Goal: Information Seeking & Learning: Learn about a topic

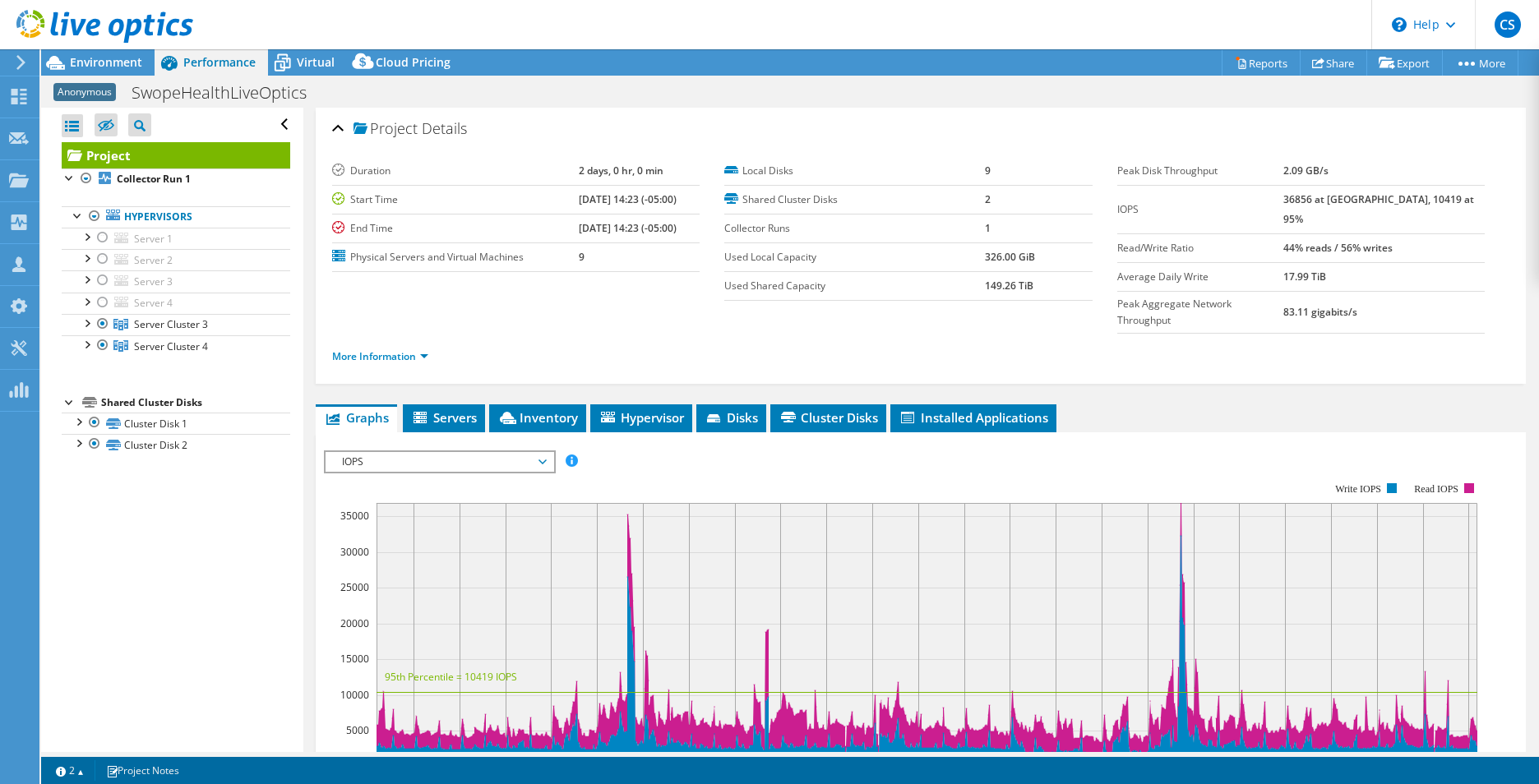
select select "USD"
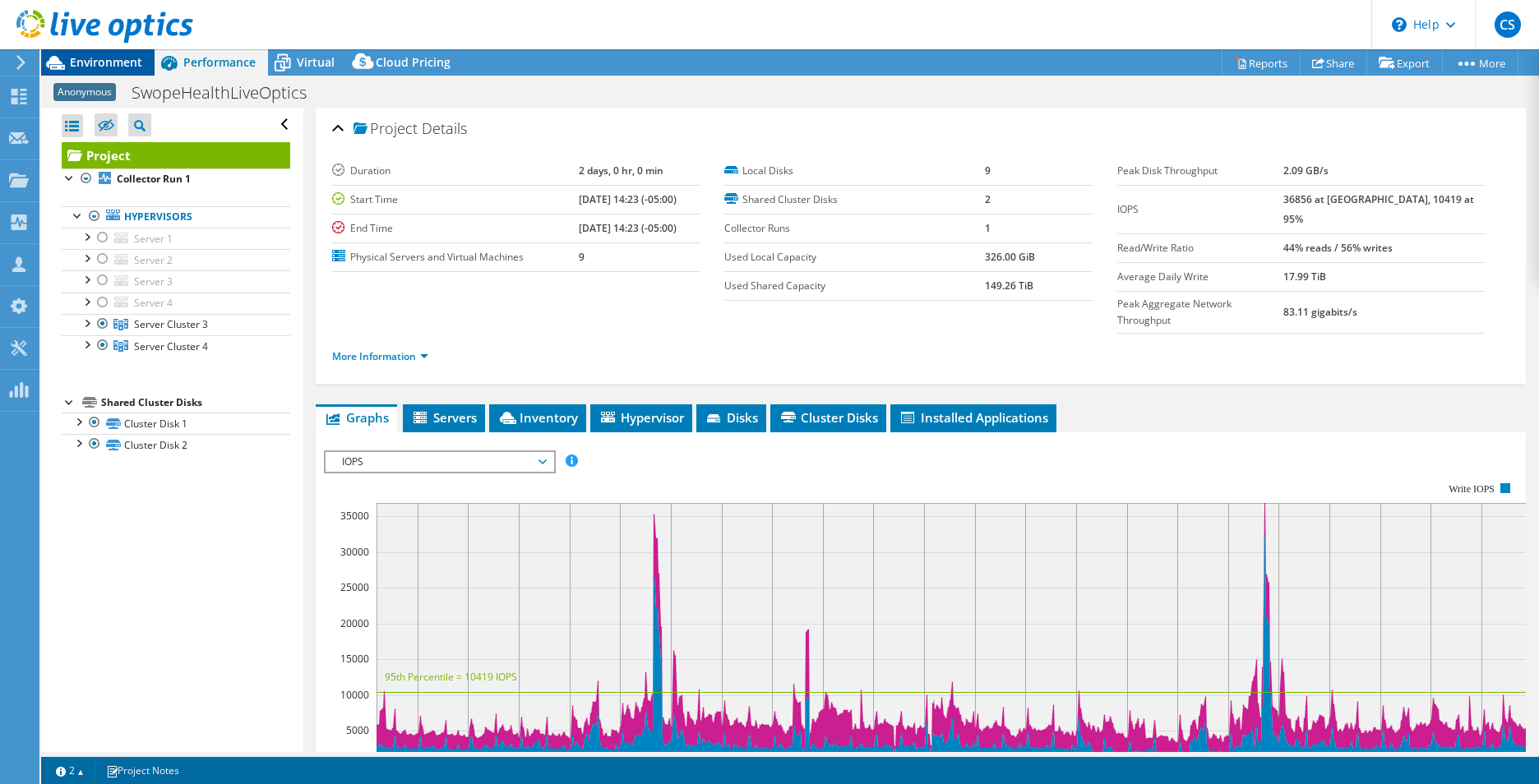
click at [105, 61] on span "Environment" at bounding box center [106, 62] width 73 height 15
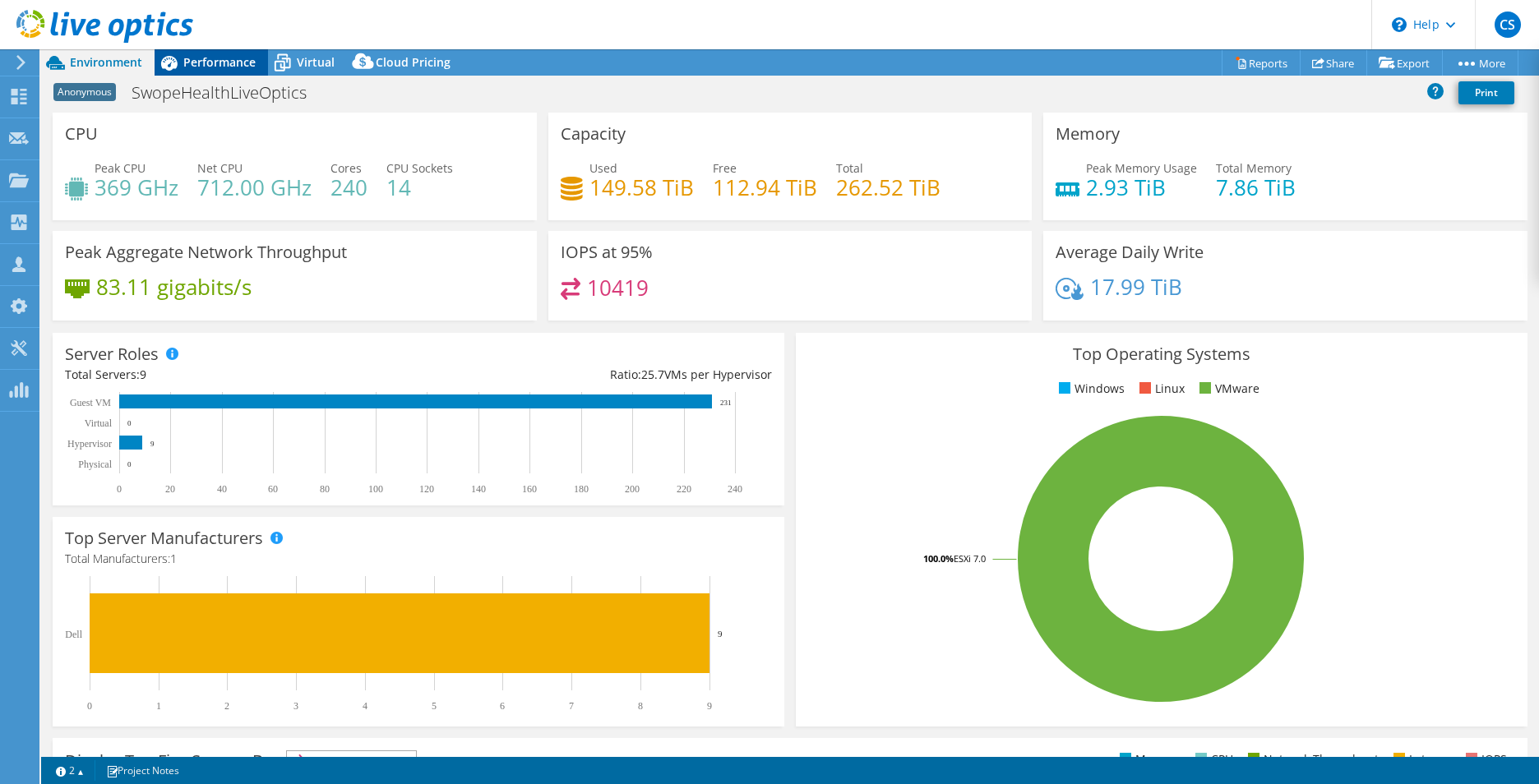
click at [217, 53] on div "Performance" at bounding box center [211, 63] width 114 height 27
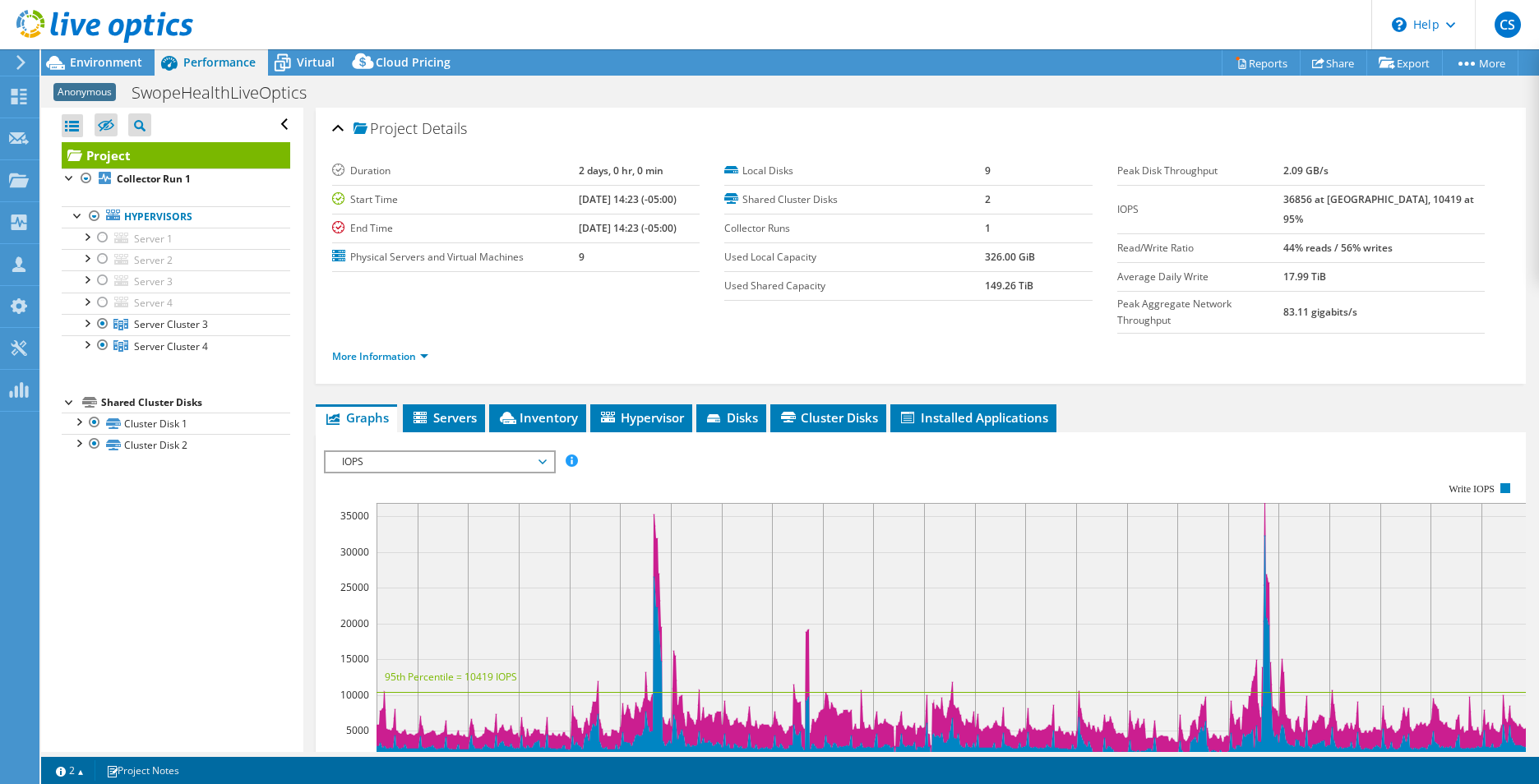
click at [81, 88] on span "Anonymous" at bounding box center [84, 92] width 62 height 18
click at [77, 94] on span "Anonymous" at bounding box center [84, 92] width 62 height 18
click at [87, 84] on span "Anonymous" at bounding box center [84, 92] width 62 height 18
click at [87, 88] on span "Anonymous" at bounding box center [84, 92] width 62 height 18
click at [95, 216] on div at bounding box center [94, 216] width 16 height 20
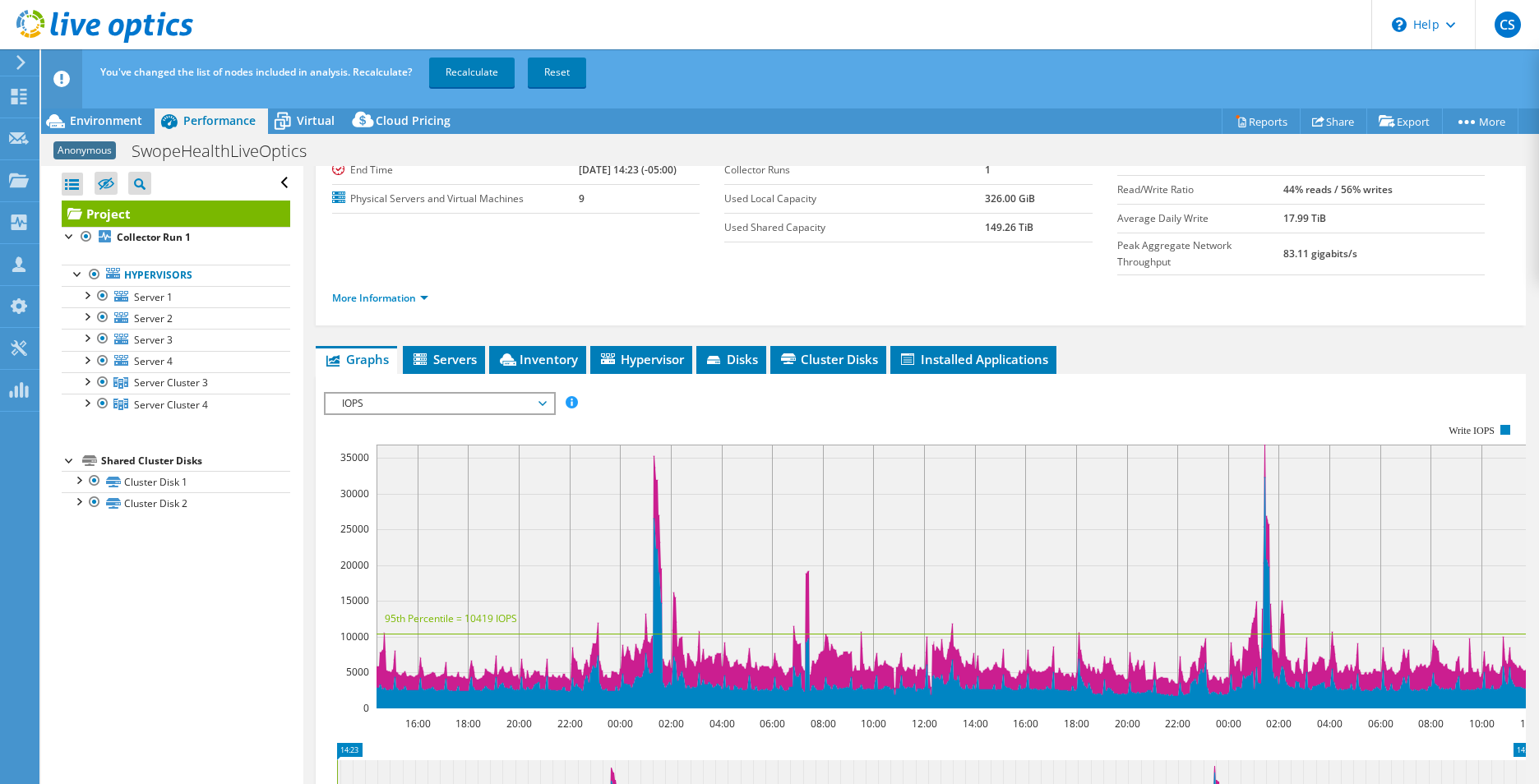
scroll to position [164, 0]
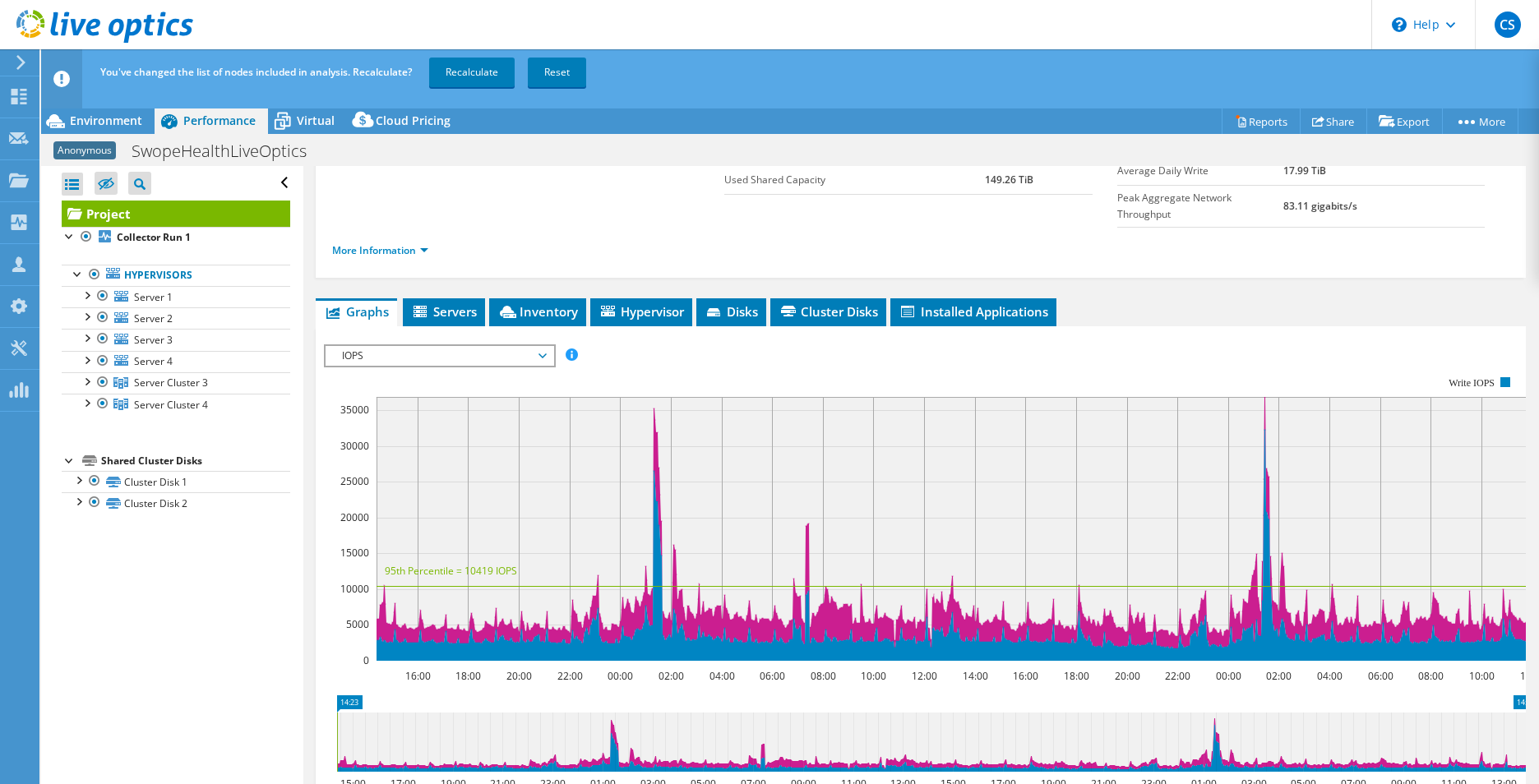
click at [102, 138] on div "Anonymous SwopeHealthLiveOptics Print" at bounding box center [790, 151] width 1498 height 31
click at [103, 126] on span "Environment" at bounding box center [106, 120] width 73 height 15
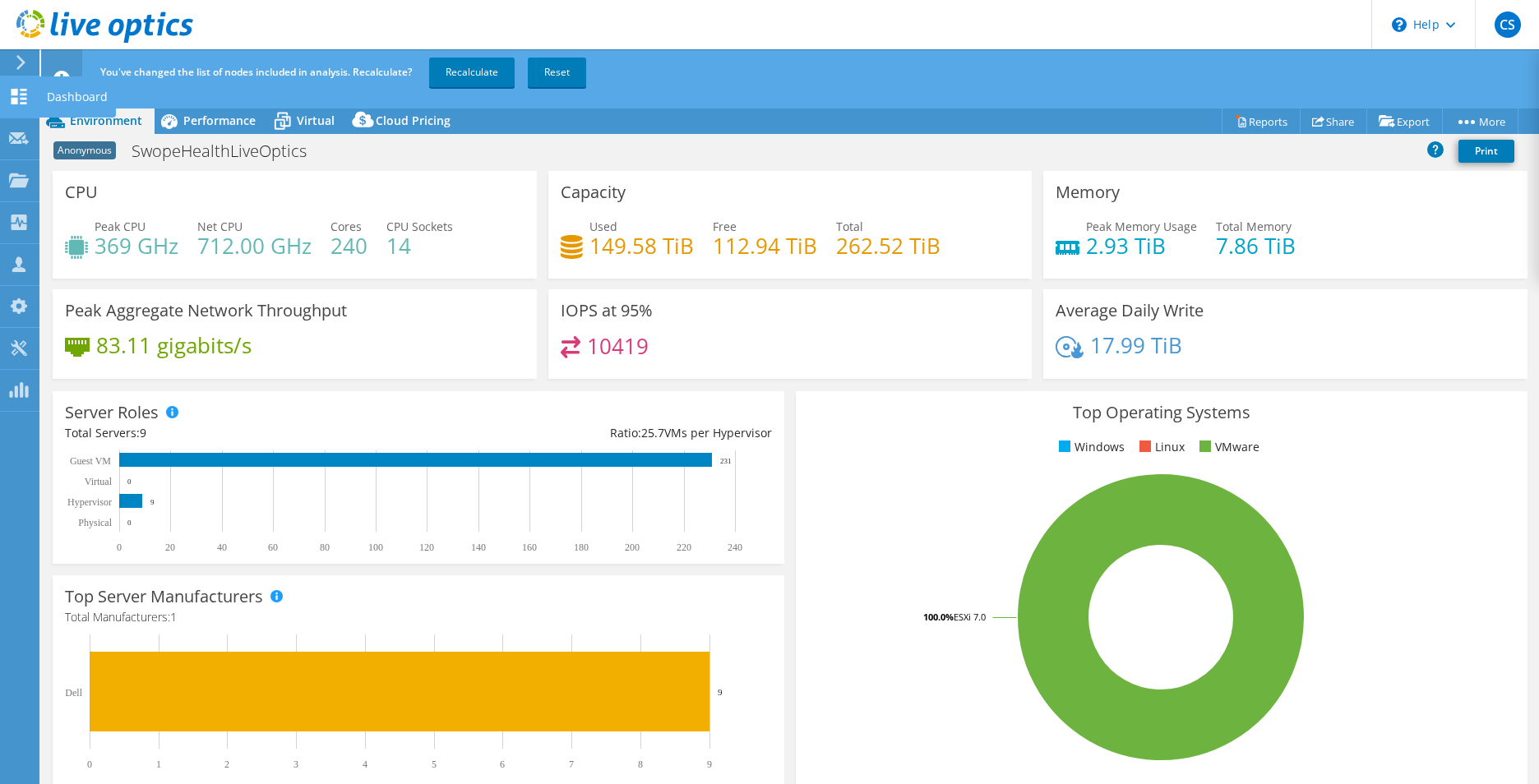
click at [20, 89] on icon at bounding box center [18, 97] width 20 height 15
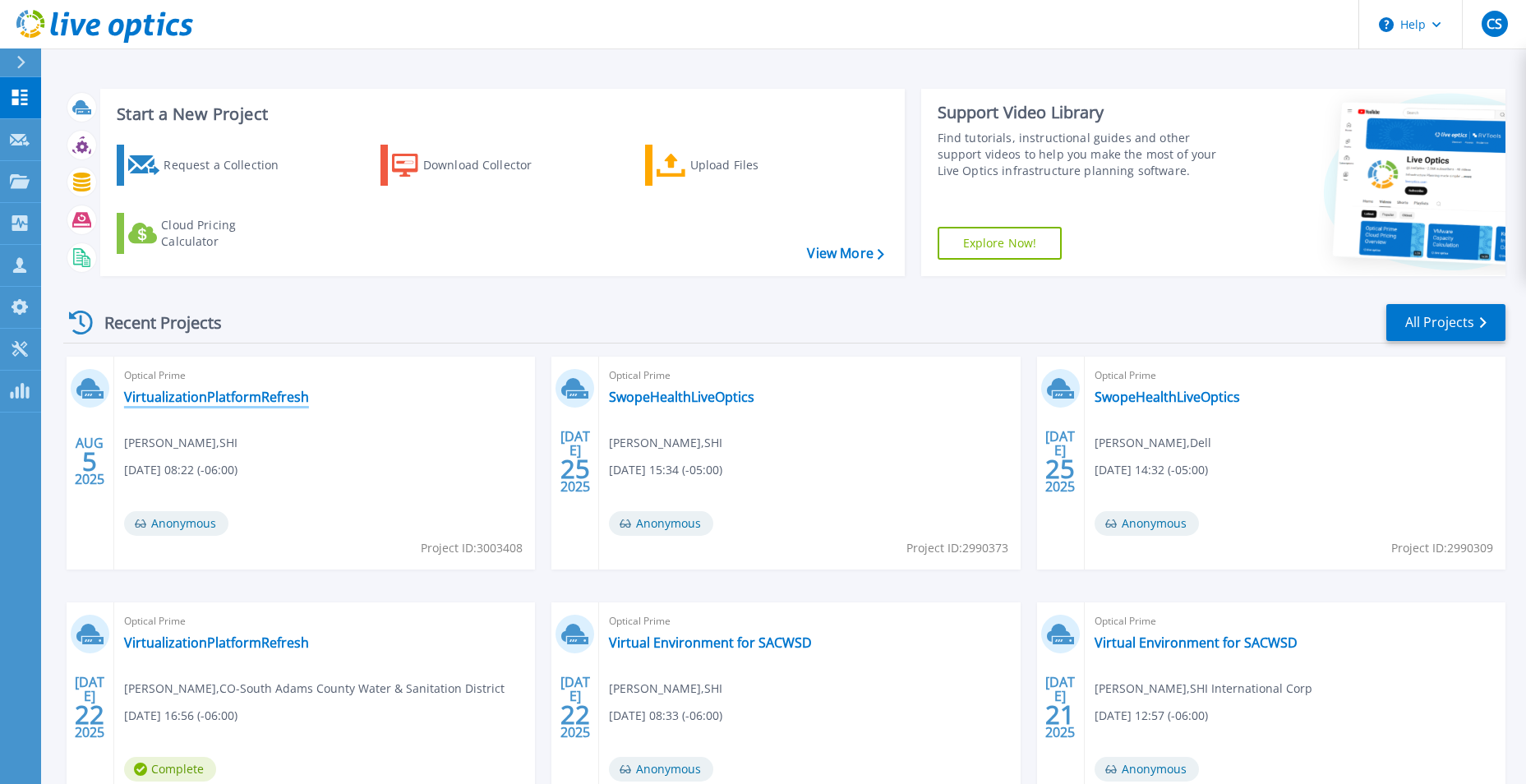
click at [170, 399] on link "VirtualizationPlatformRefresh" at bounding box center [216, 397] width 185 height 16
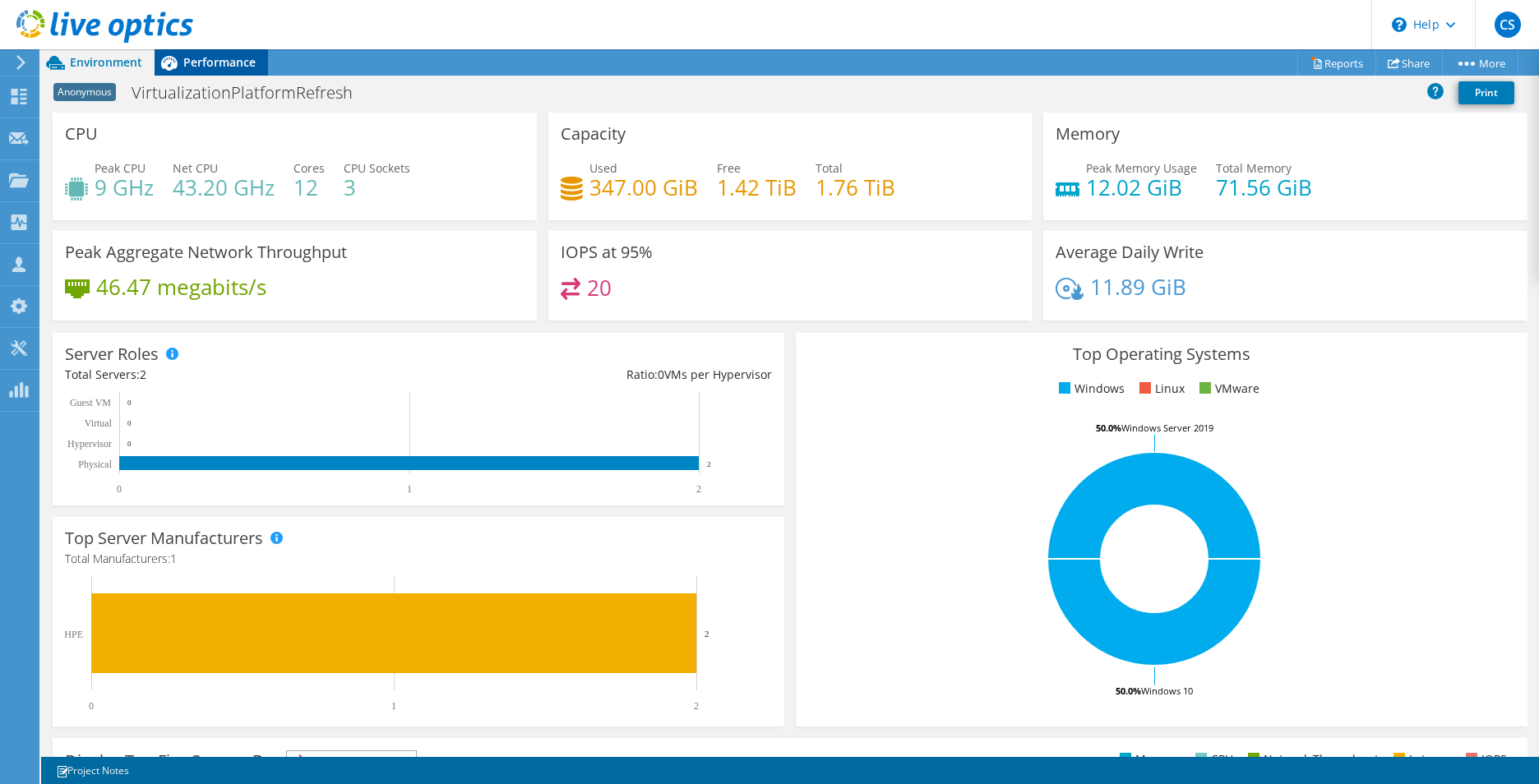
click at [202, 68] on span "Performance" at bounding box center [220, 62] width 73 height 15
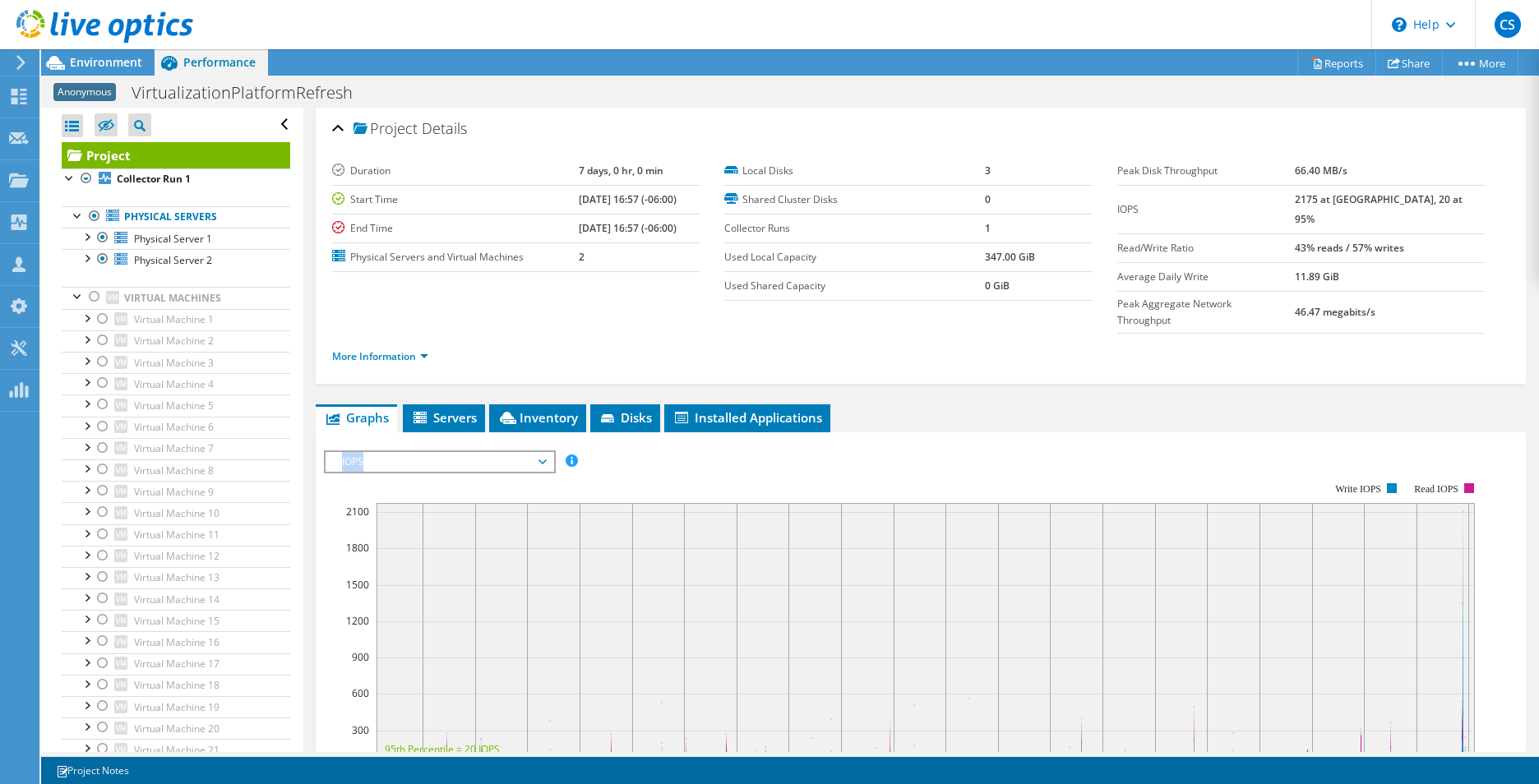
click at [504, 442] on div "IOPS Disk Throughput IO Size Latency Queue Depth CPU Percentage Memory Page Fau…" at bounding box center [921, 727] width 1194 height 570
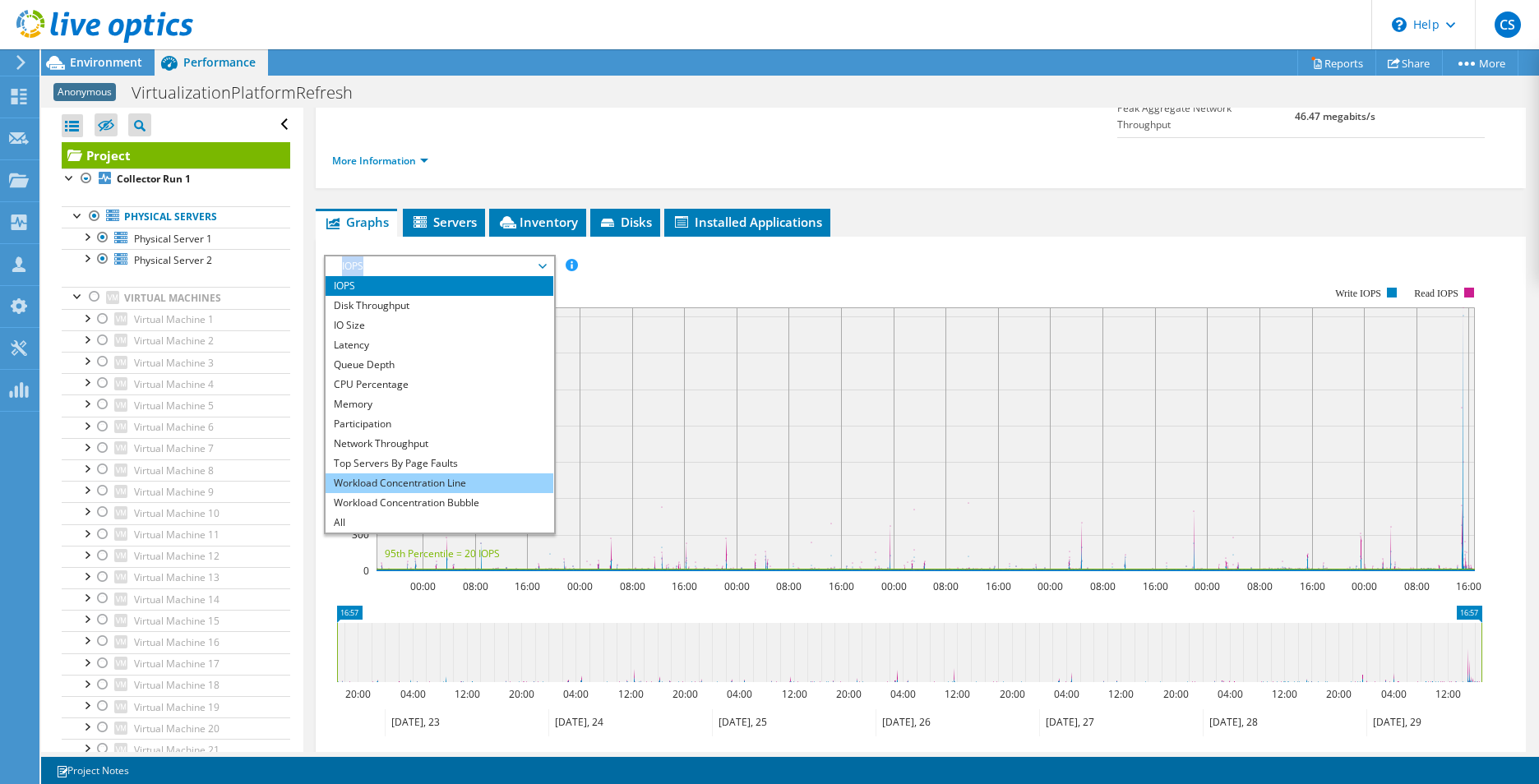
scroll to position [340, 0]
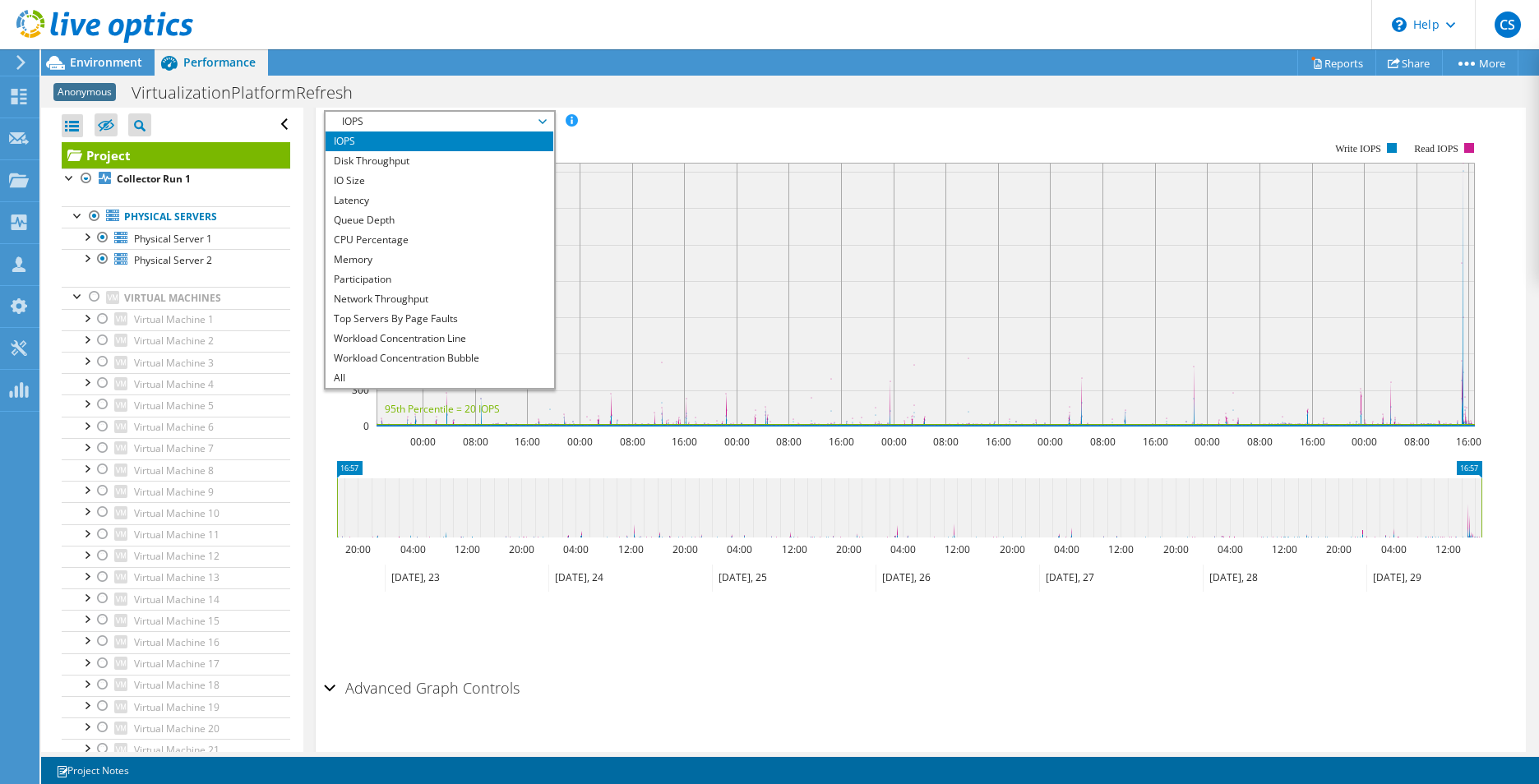
click at [387, 368] on li "All" at bounding box center [439, 378] width 228 height 20
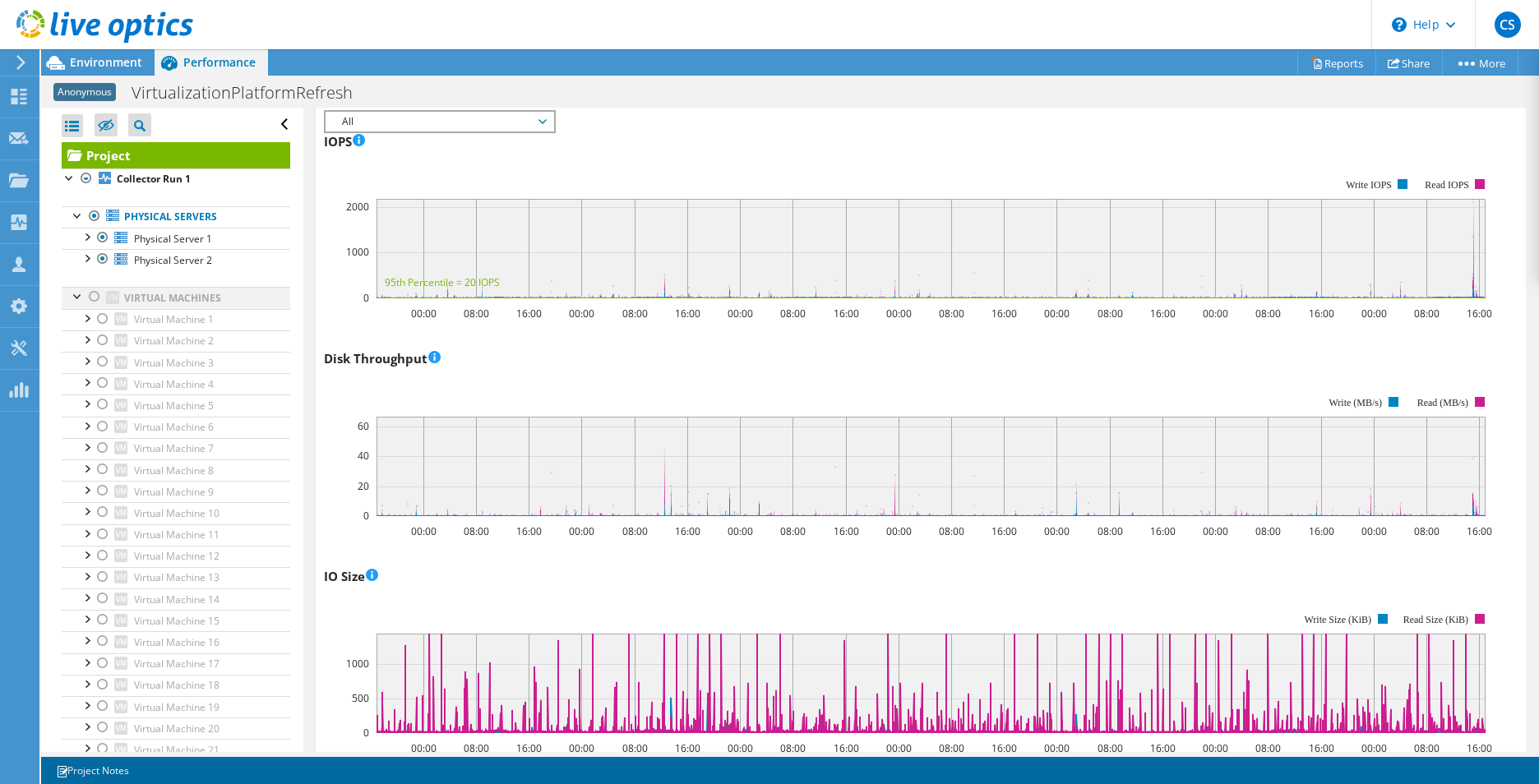
click at [97, 295] on div at bounding box center [94, 296] width 16 height 20
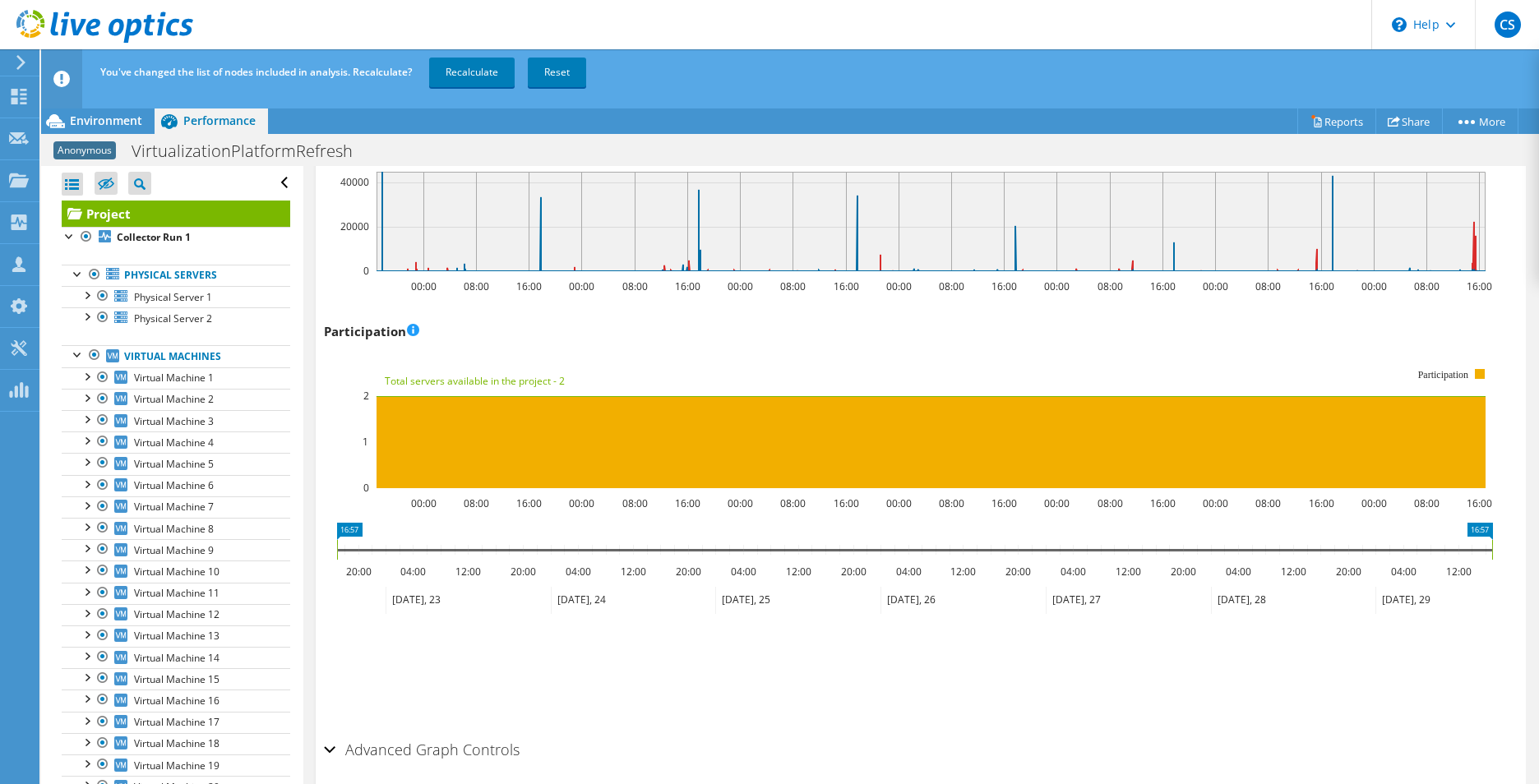
scroll to position [1951, 0]
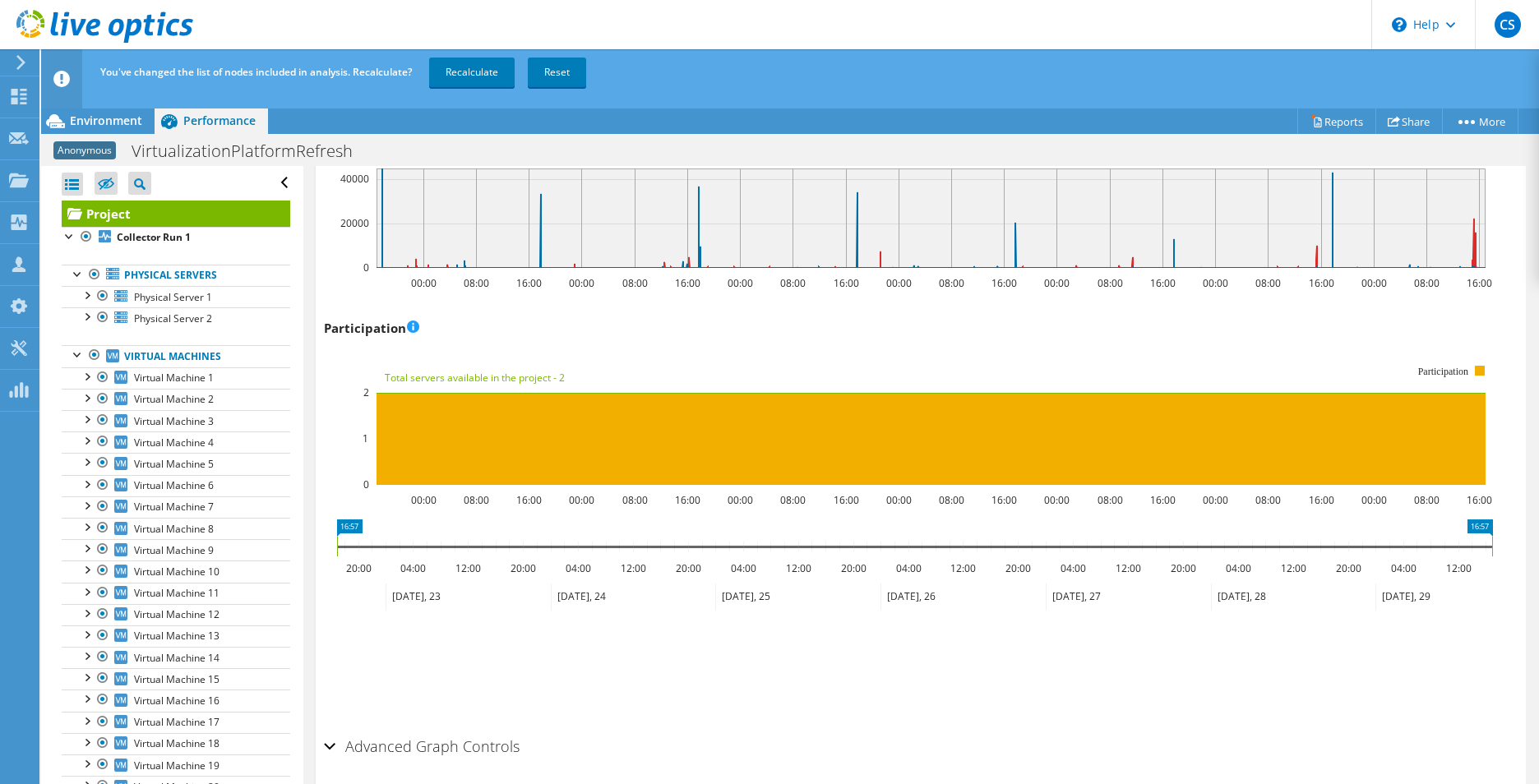
click at [332, 730] on div "Advanced Graph Controls" at bounding box center [921, 747] width 1194 height 35
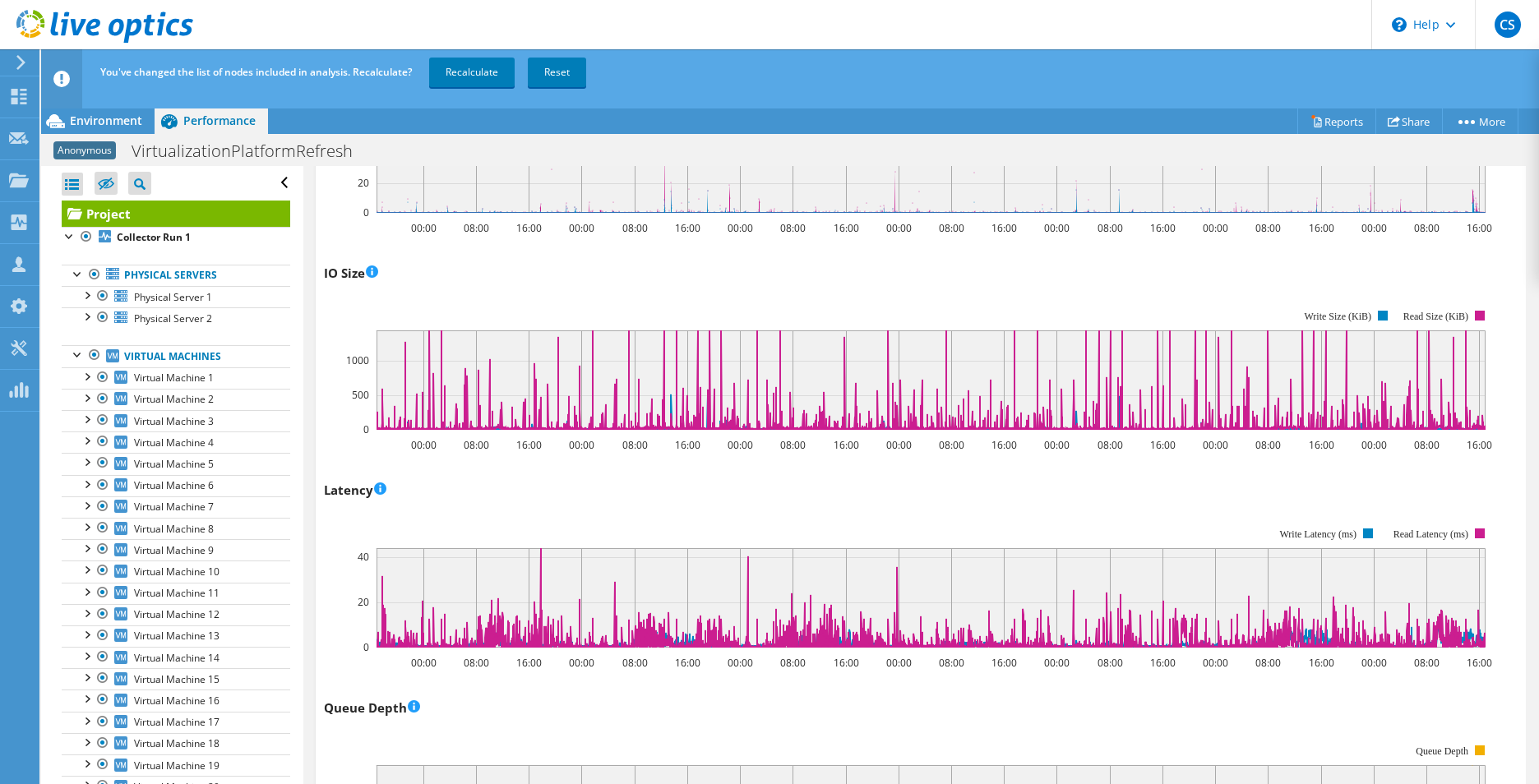
scroll to position [44, 0]
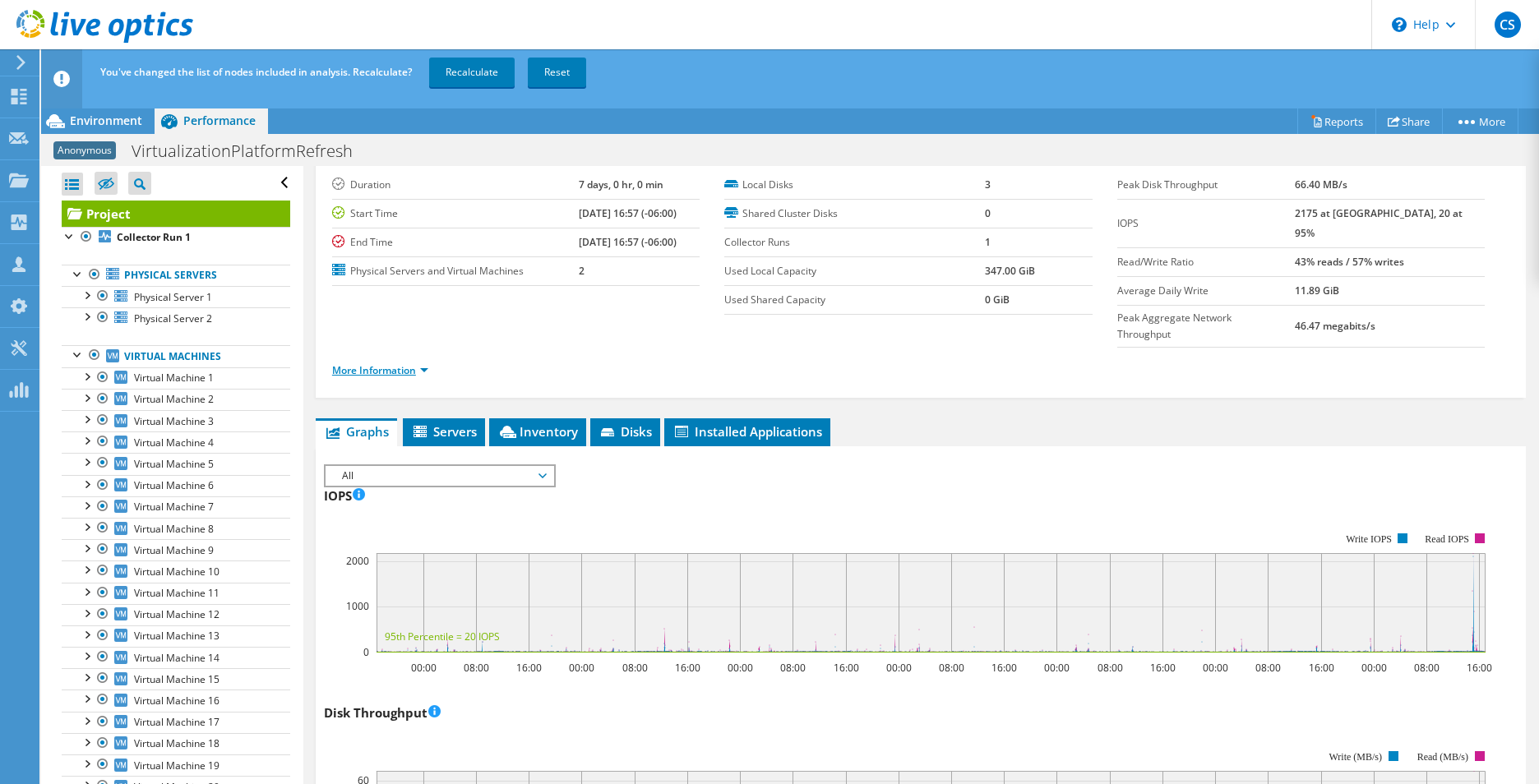
click at [426, 363] on link "More Information" at bounding box center [380, 370] width 97 height 14
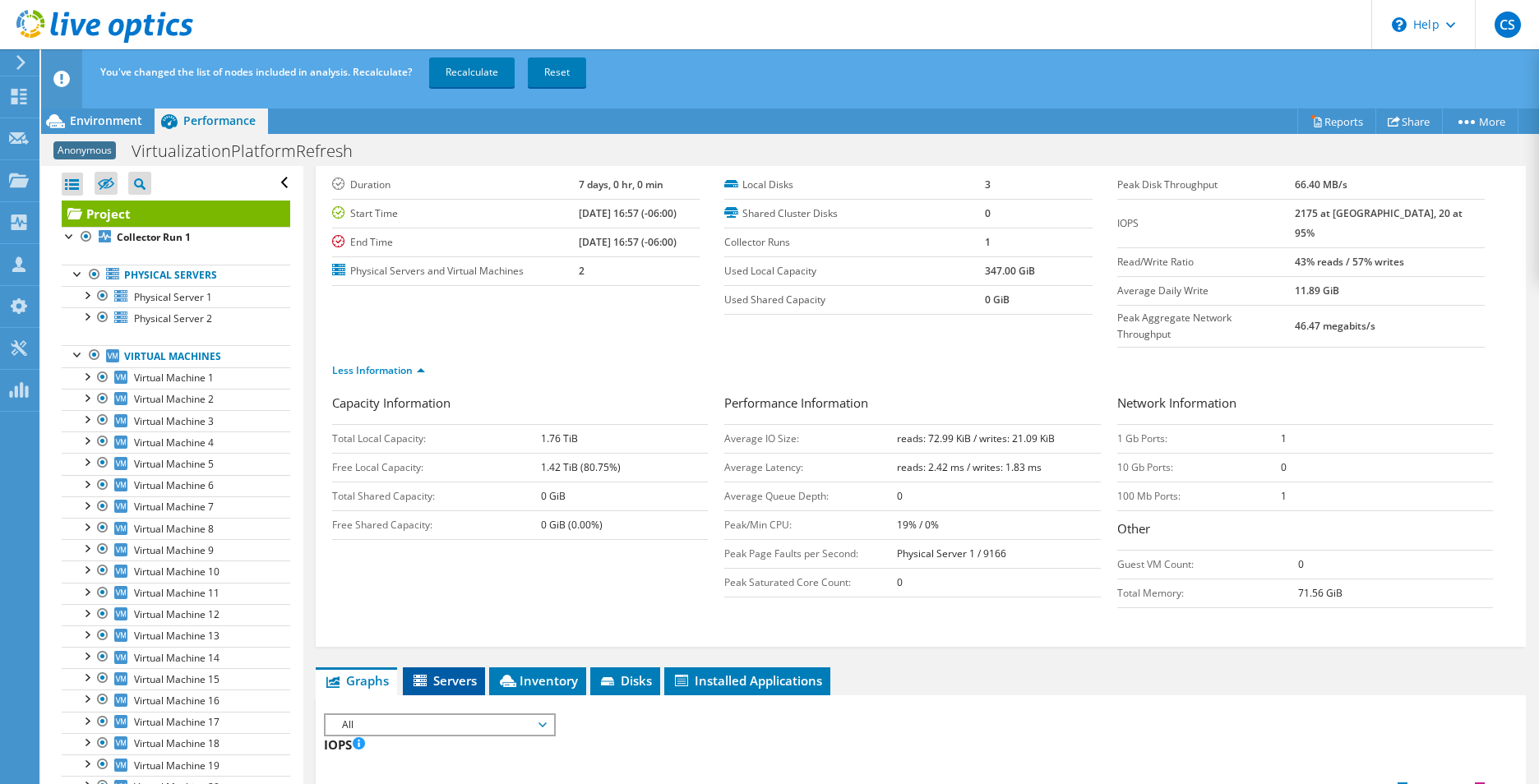
click at [431, 672] on span "Servers" at bounding box center [444, 680] width 66 height 16
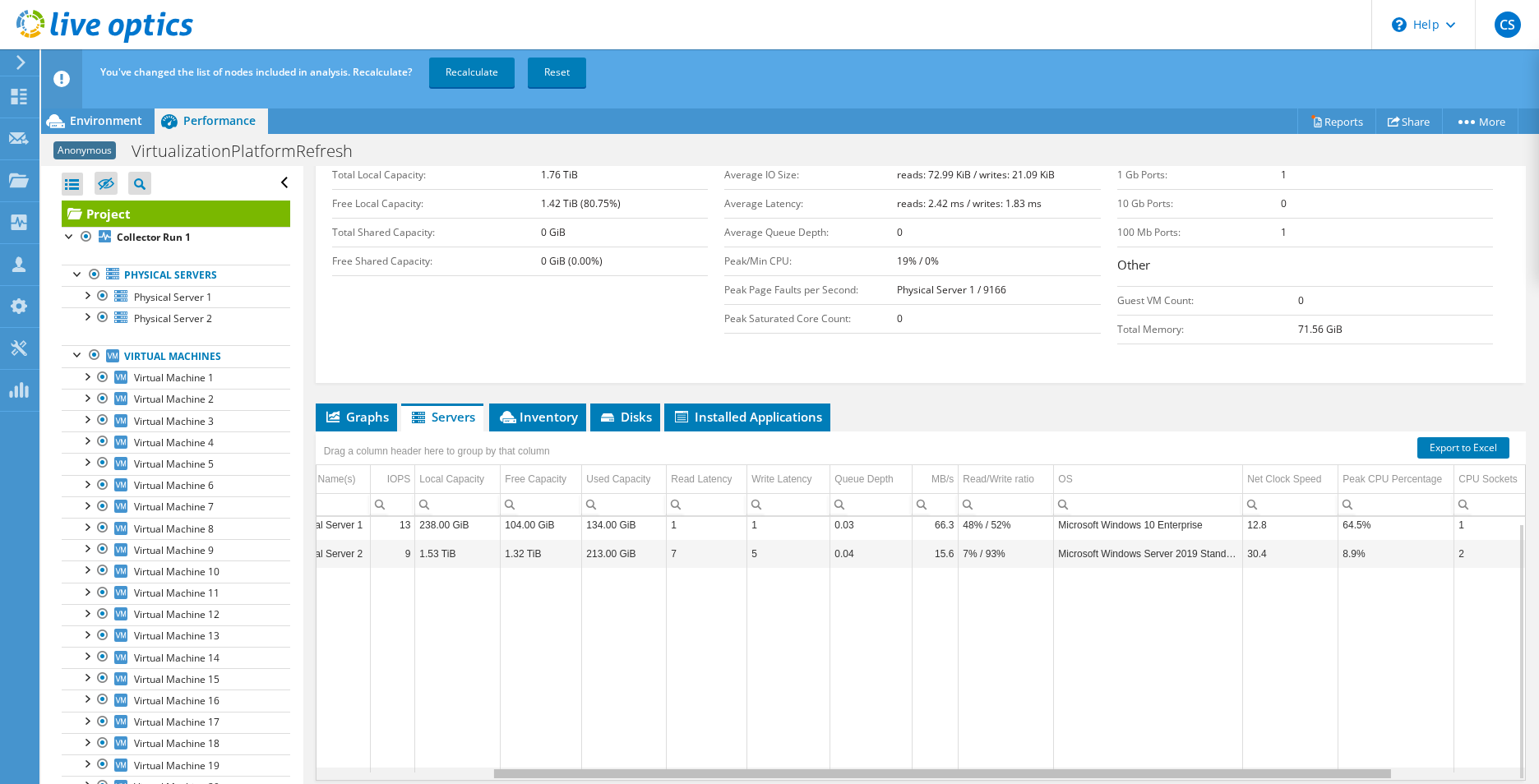
scroll to position [0, 0]
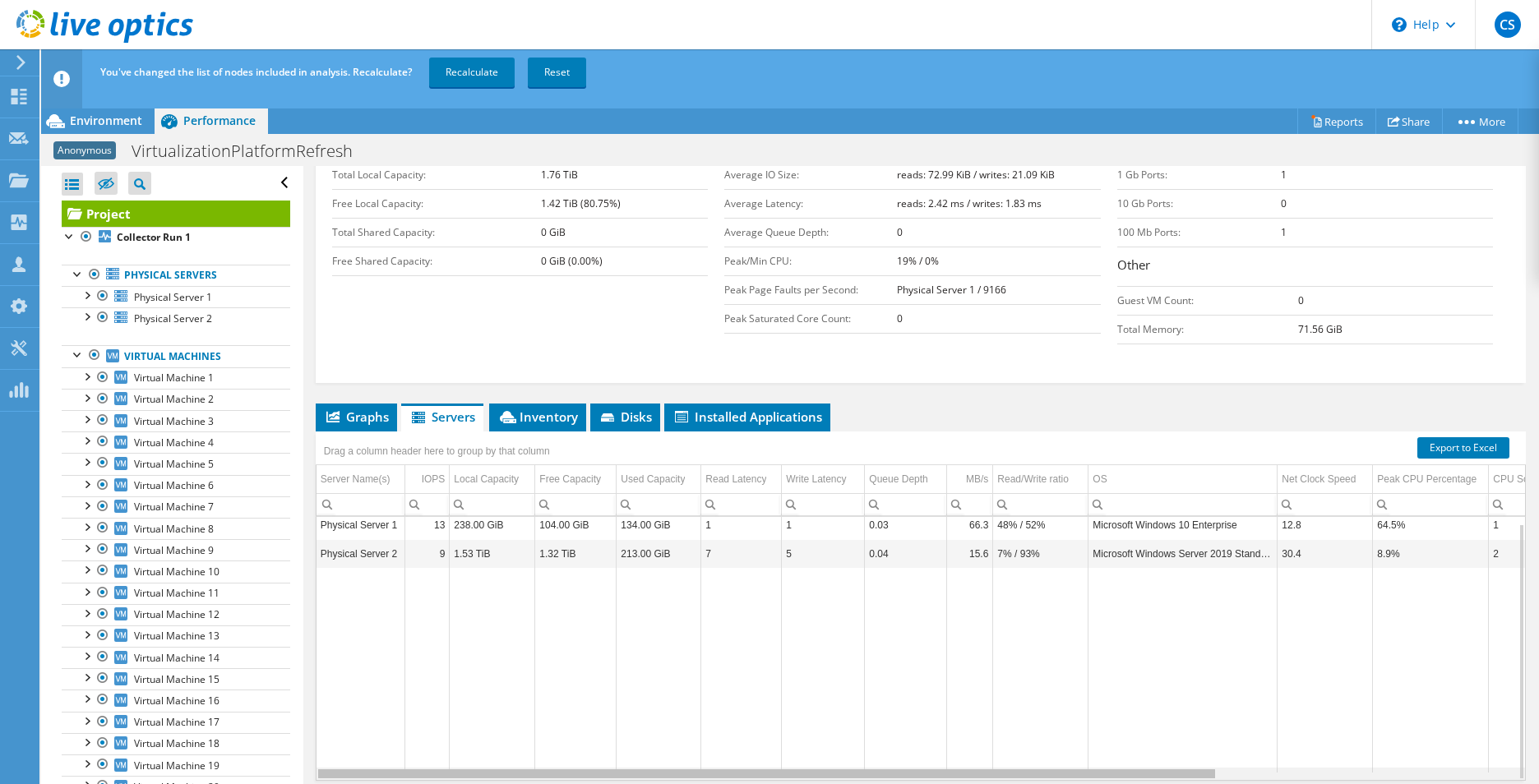
drag, startPoint x: 1094, startPoint y: 740, endPoint x: 797, endPoint y: 734, distance: 297.1
click at [797, 734] on body "CS Channel Partner Craig Sweater craig_sweater@shi.com SHI My Profile Log Out \…" at bounding box center [769, 392] width 1539 height 784
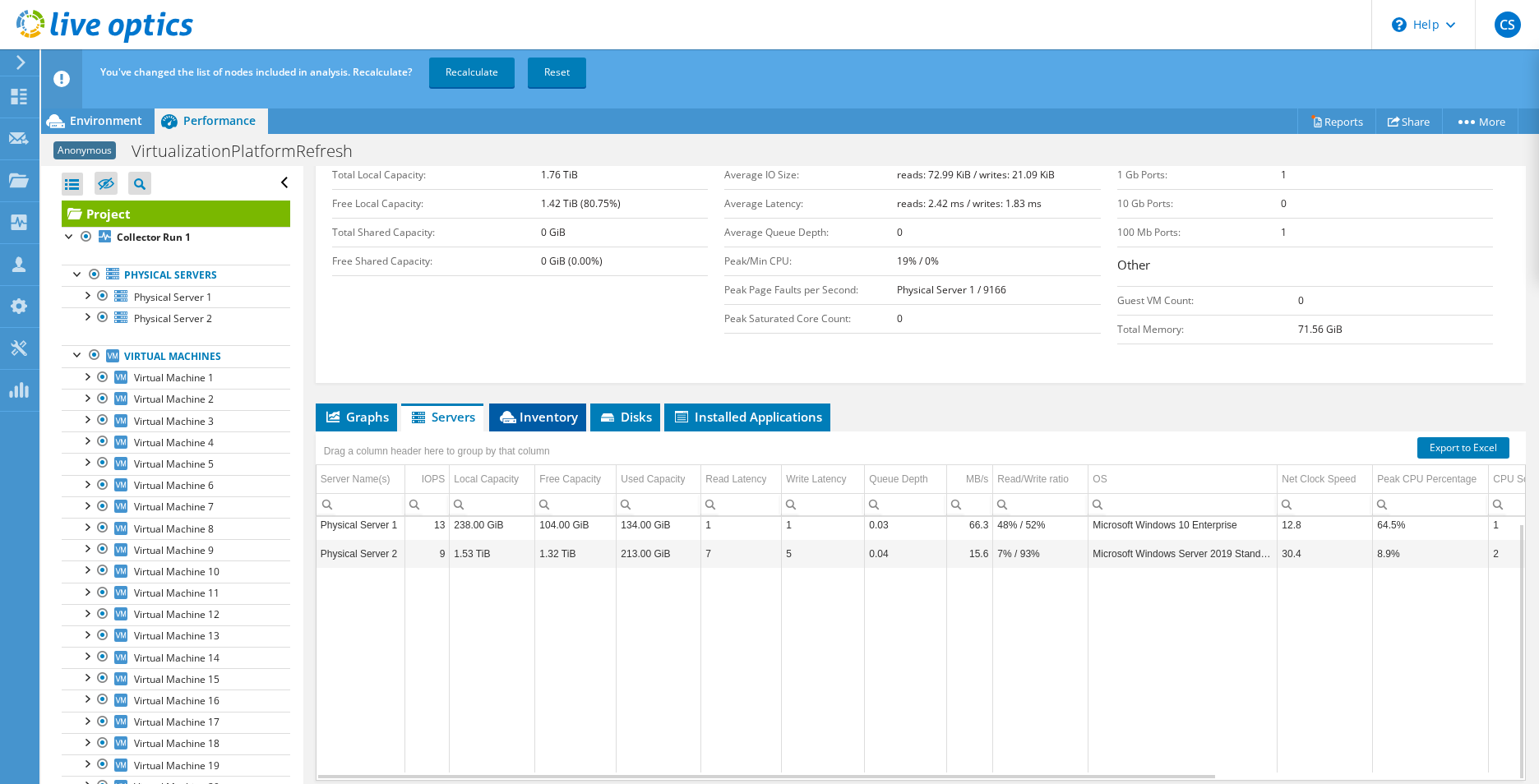
click at [541, 403] on li "Inventory" at bounding box center [537, 417] width 97 height 28
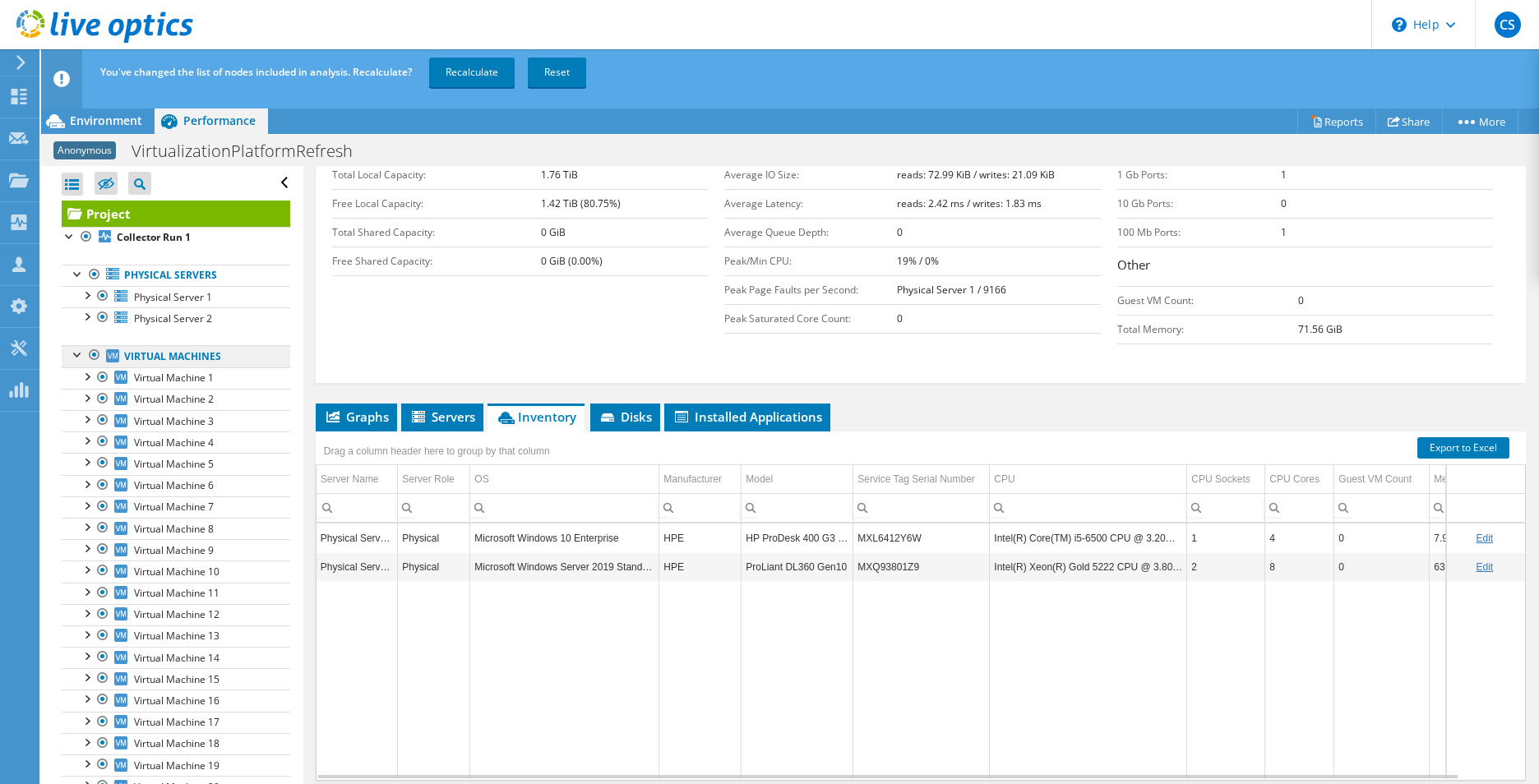
click at [144, 359] on link "Virtual Machines" at bounding box center [175, 356] width 229 height 21
click at [85, 235] on div at bounding box center [86, 236] width 16 height 20
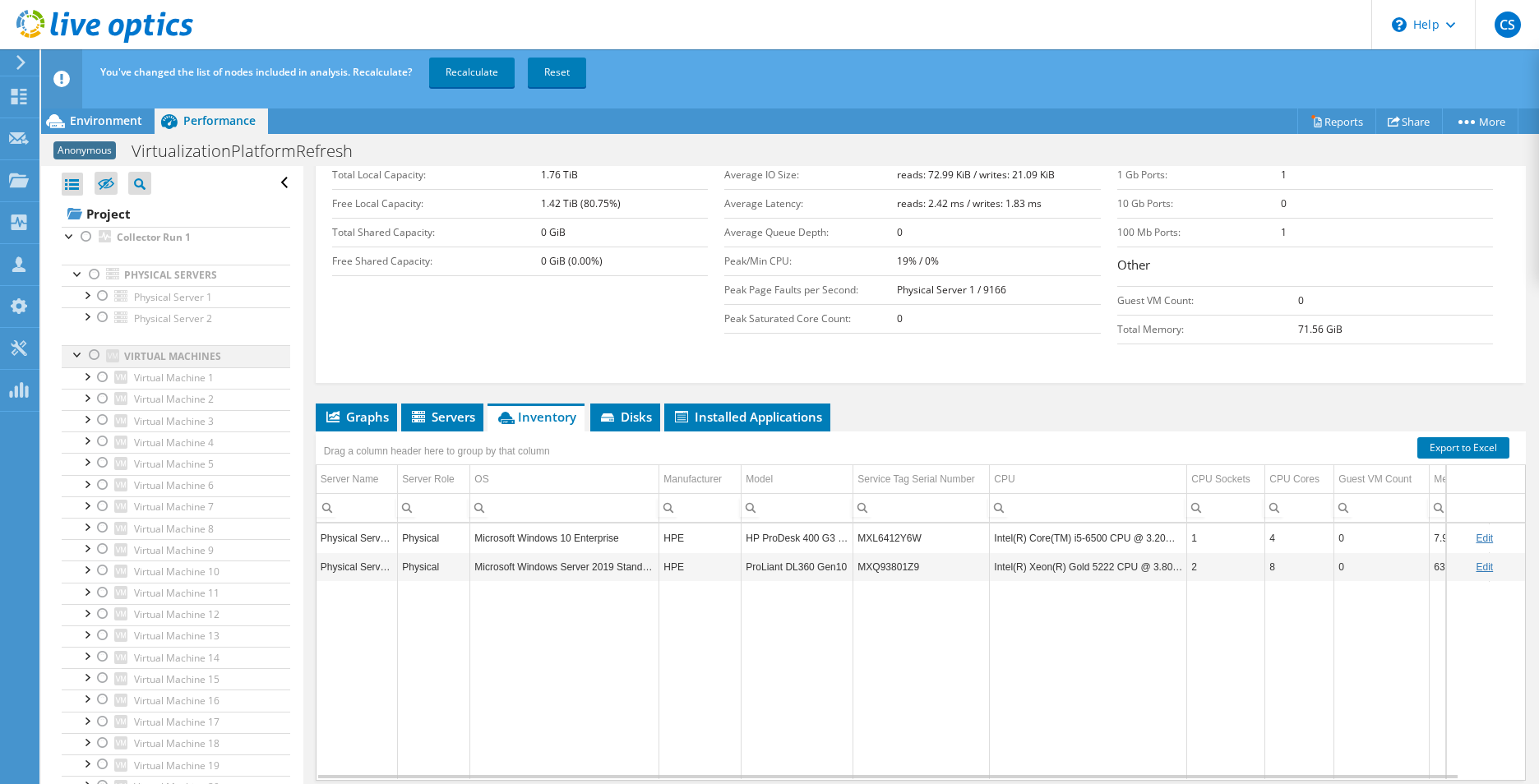
click at [86, 350] on div at bounding box center [94, 355] width 16 height 20
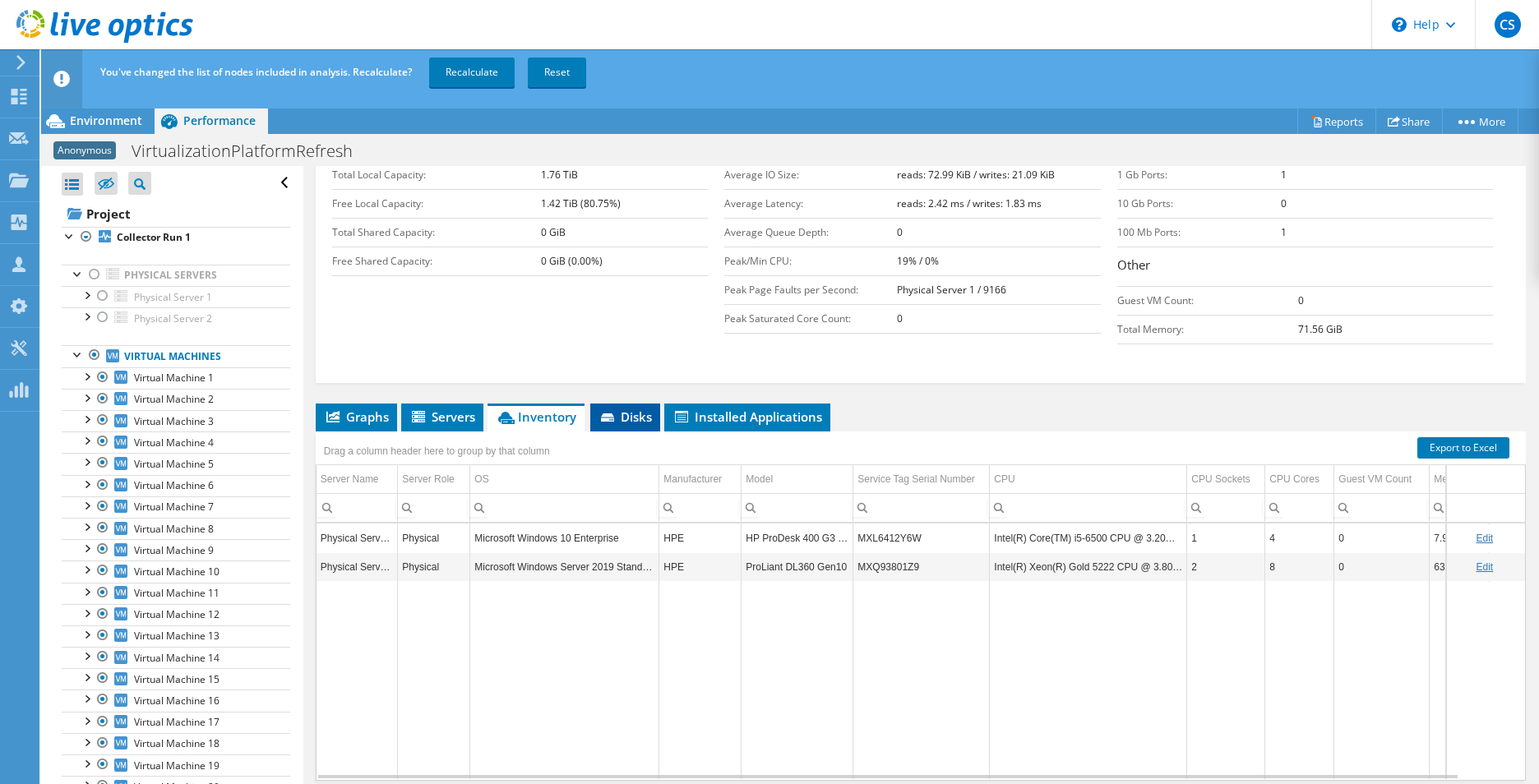
click at [624, 403] on li "Disks" at bounding box center [625, 417] width 70 height 28
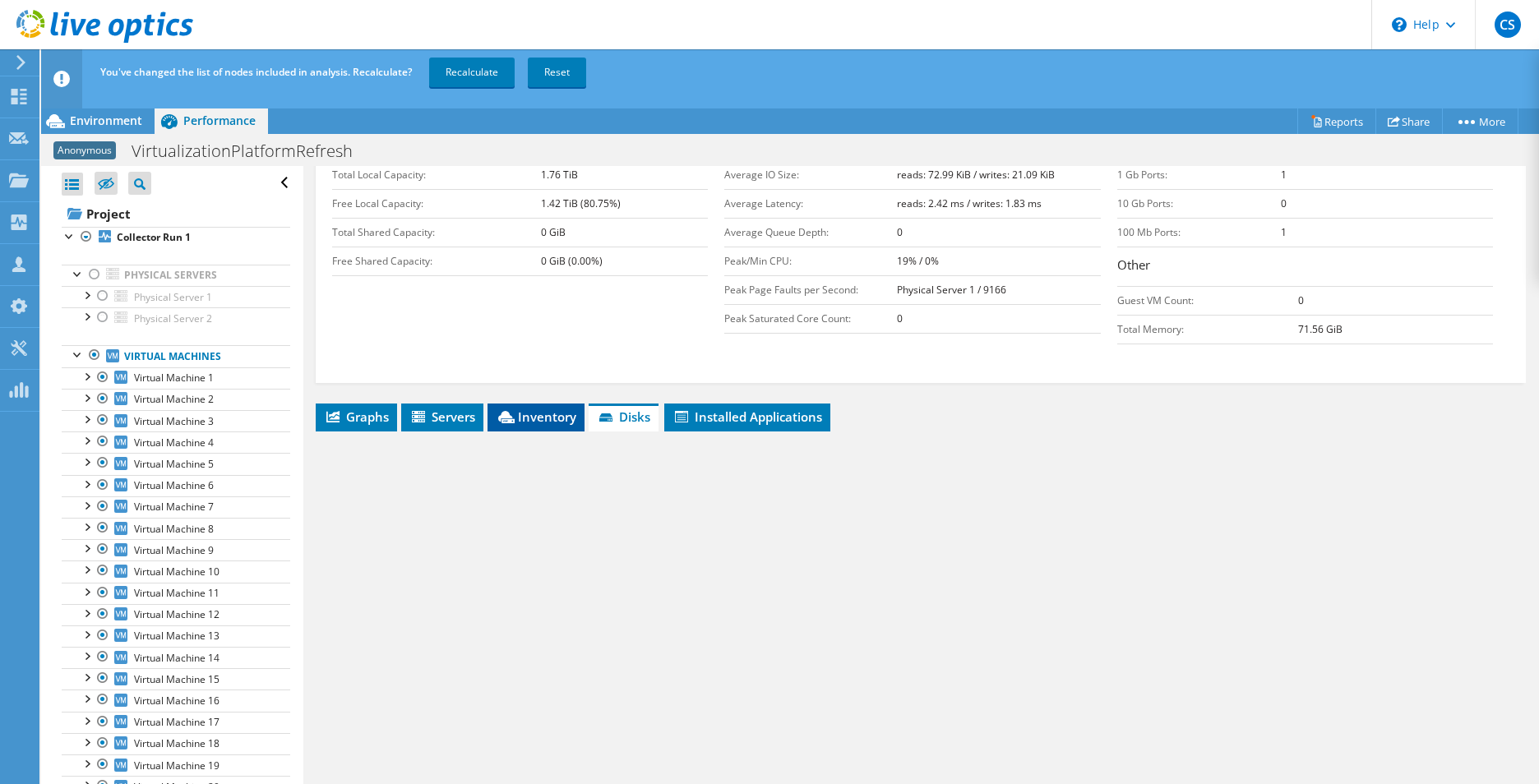
click at [520, 408] on span "Inventory" at bounding box center [536, 416] width 80 height 16
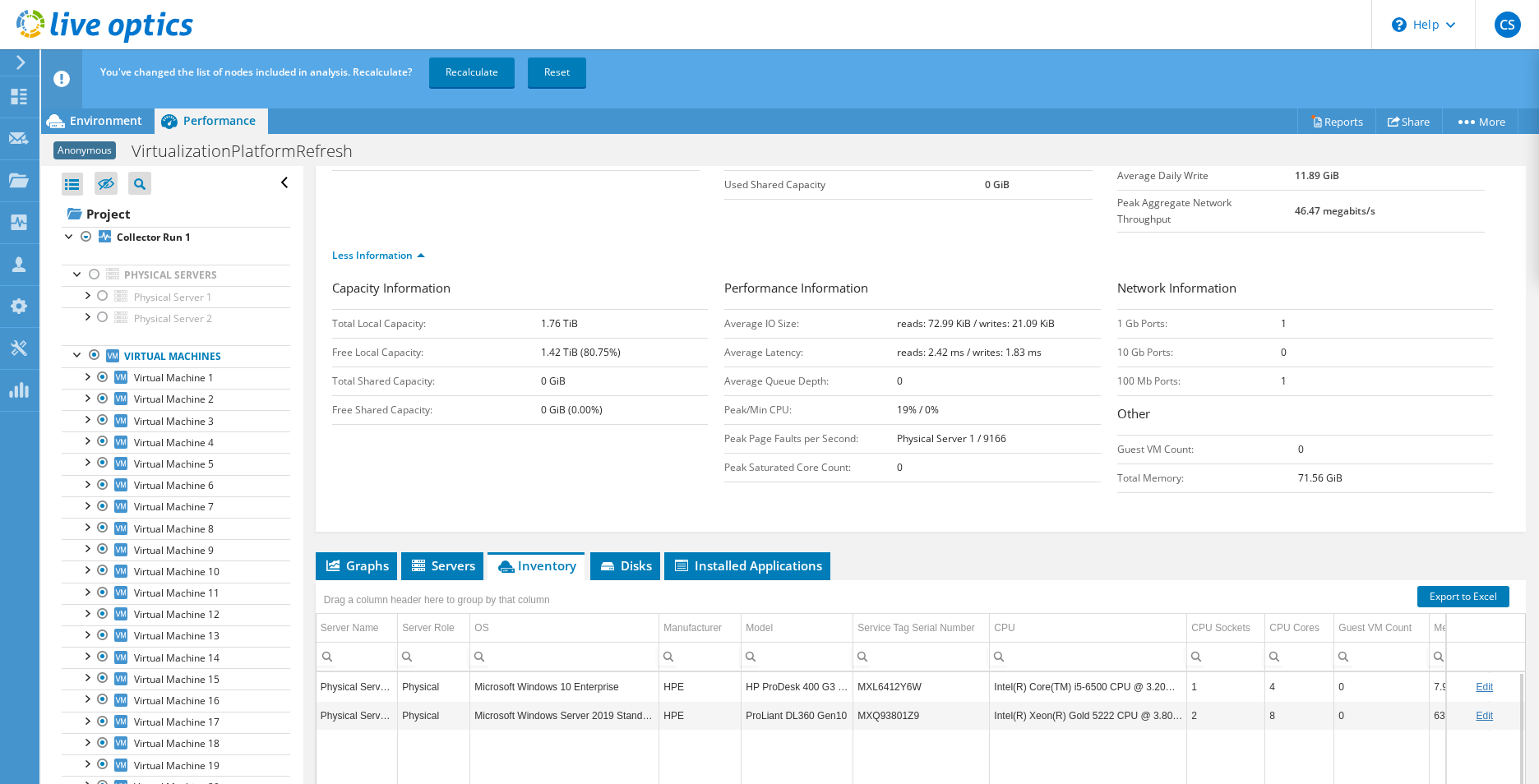
scroll to position [308, 0]
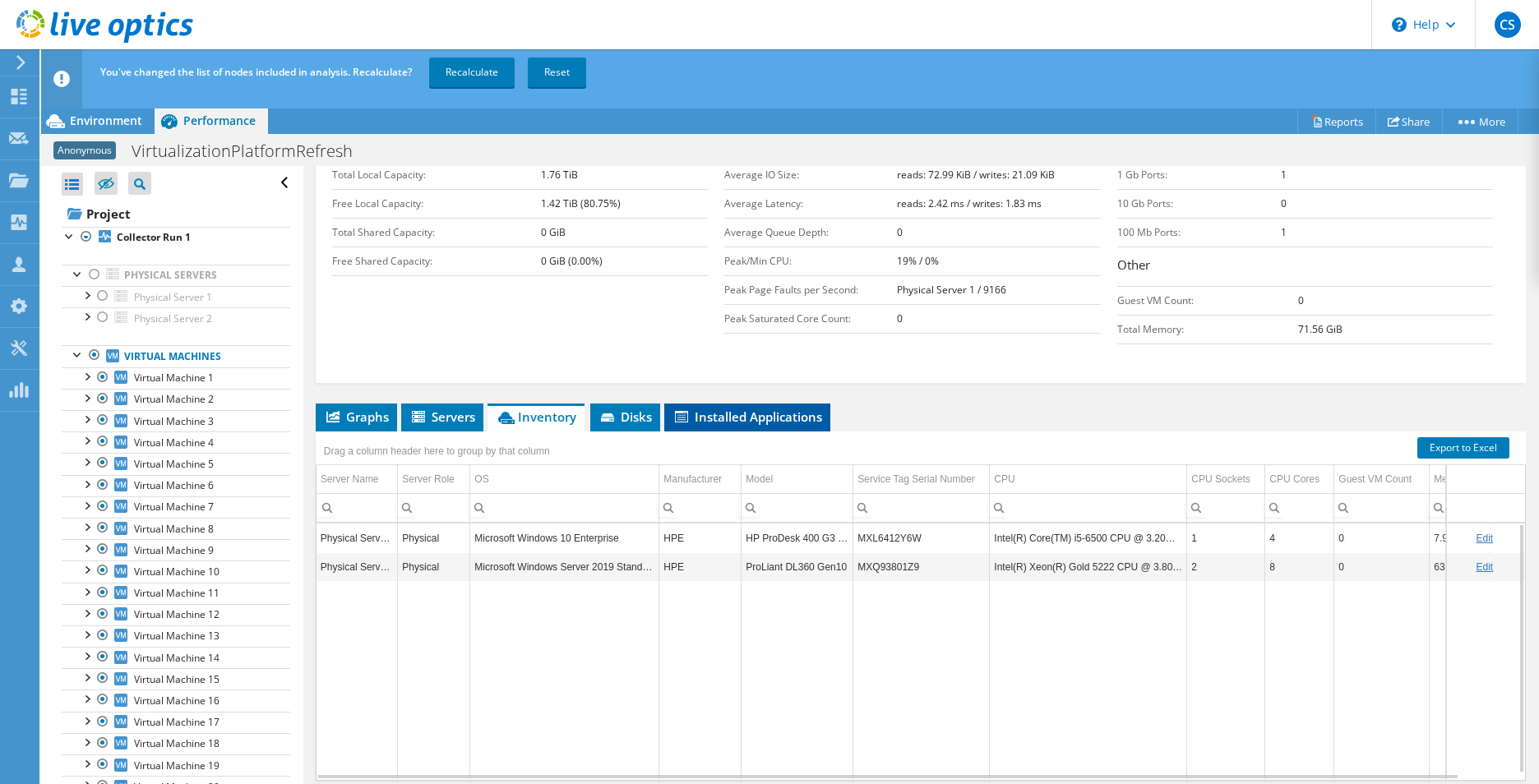
click at [764, 403] on li "Installed Applications" at bounding box center [748, 417] width 166 height 28
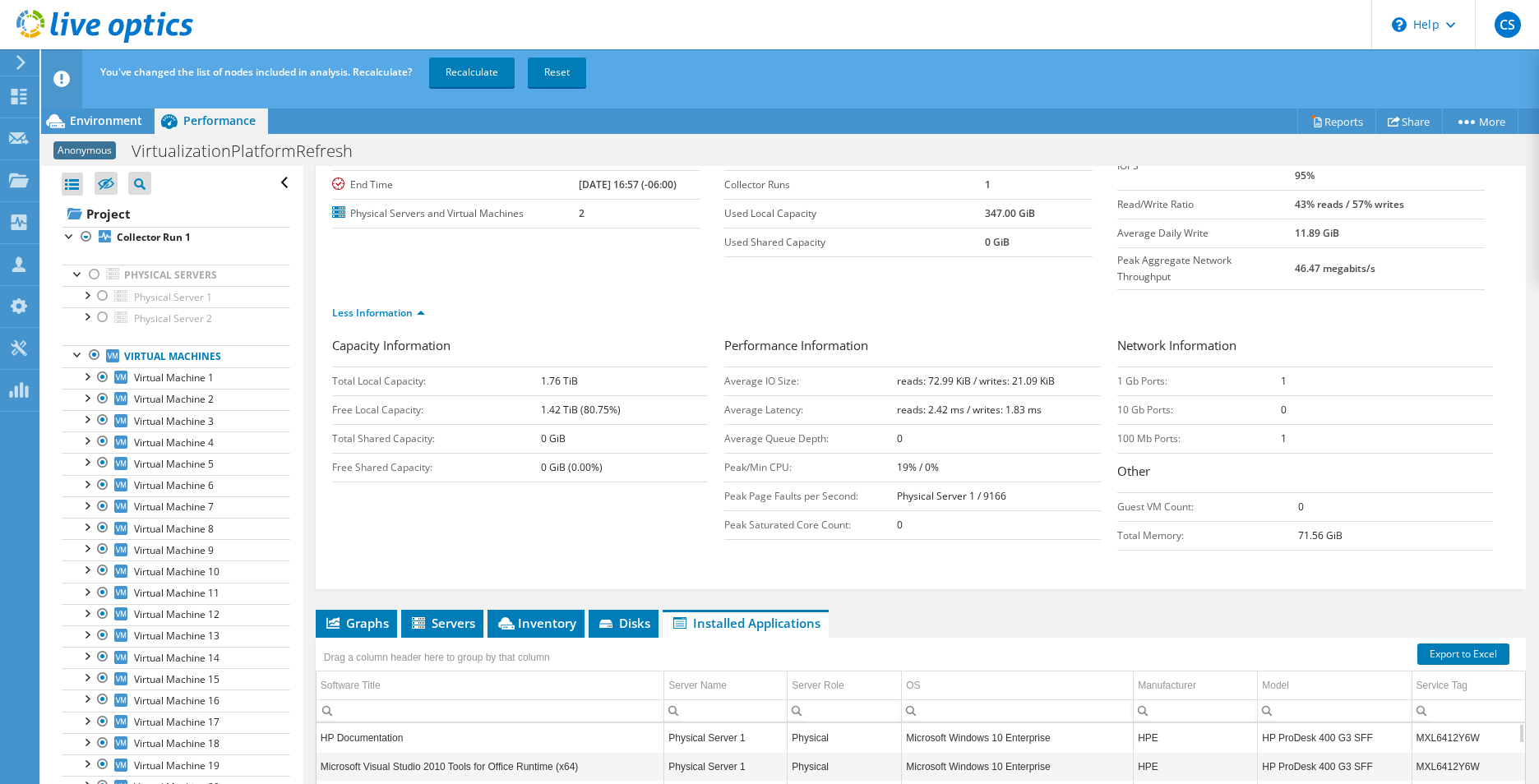
scroll to position [0, 0]
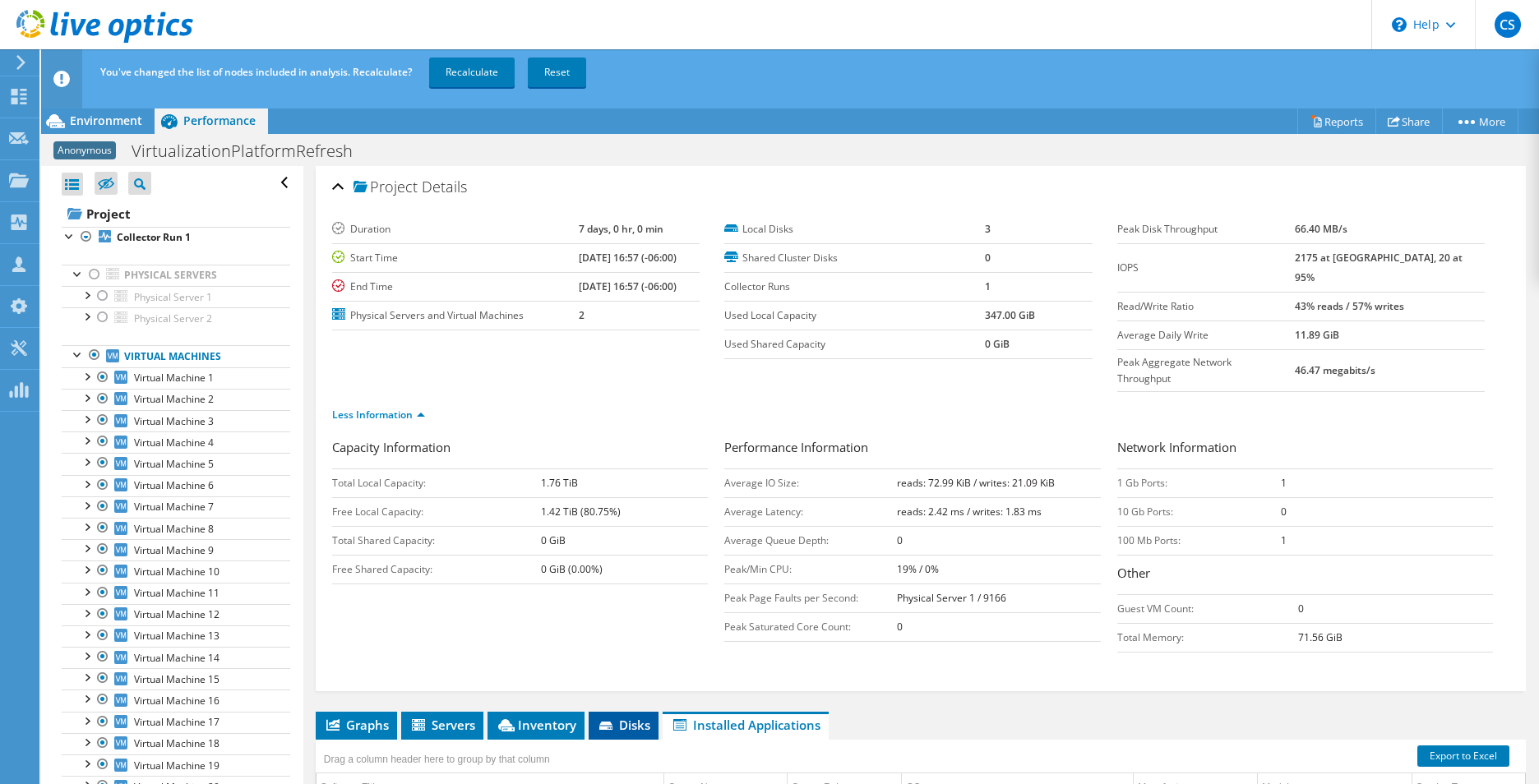
click at [630, 711] on li "Disks" at bounding box center [623, 725] width 70 height 28
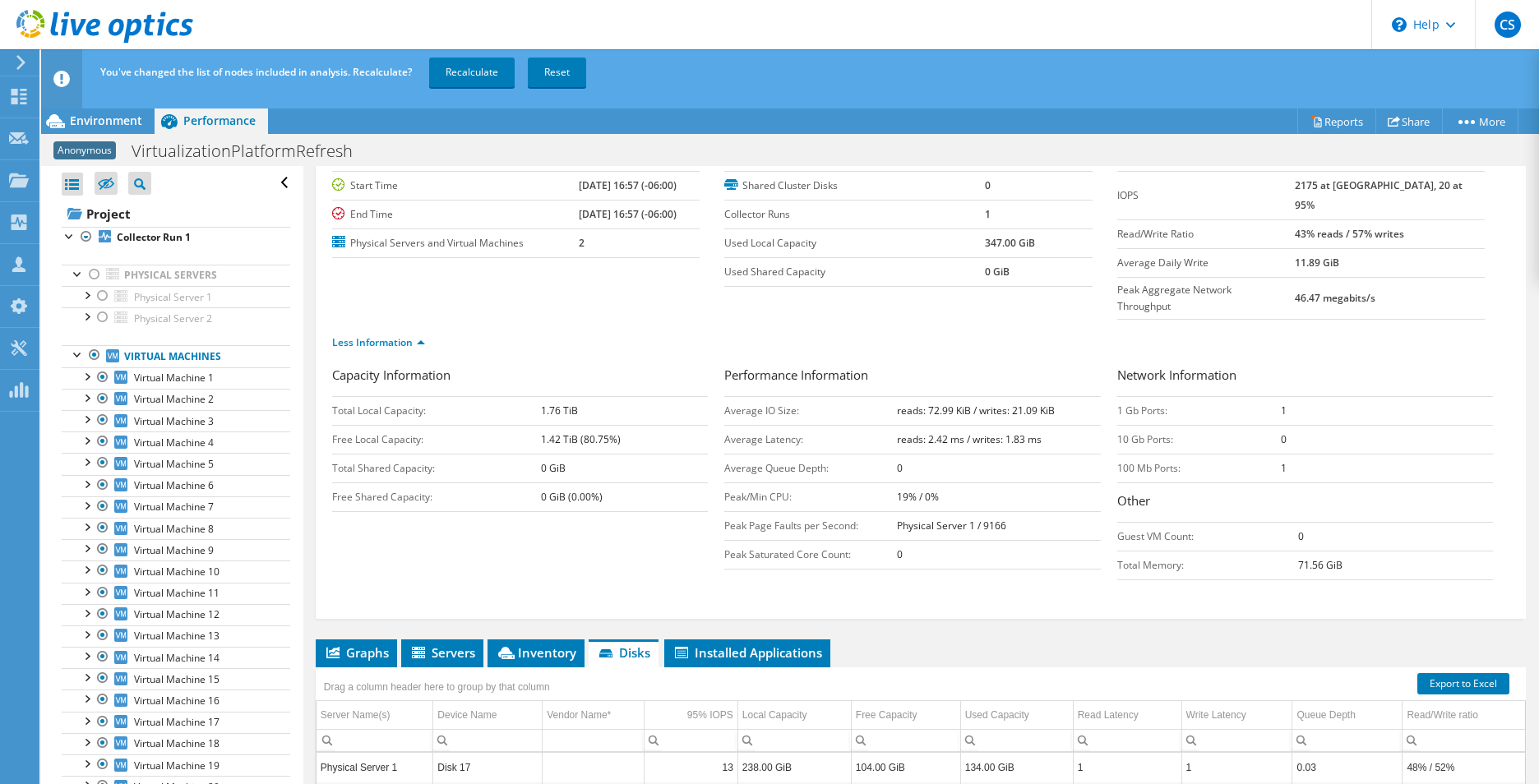
scroll to position [308, 0]
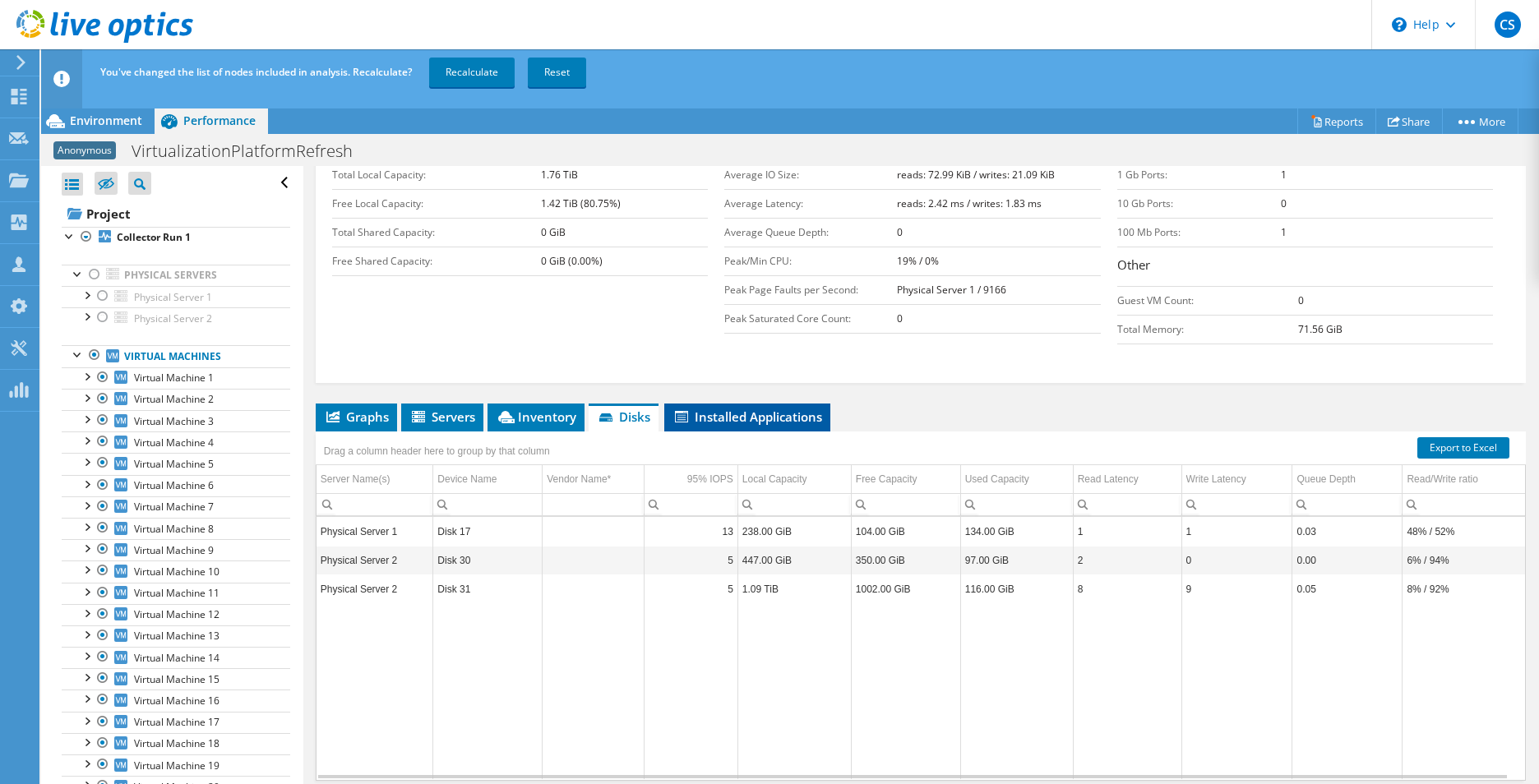
click at [732, 408] on span "Installed Applications" at bounding box center [747, 416] width 149 height 16
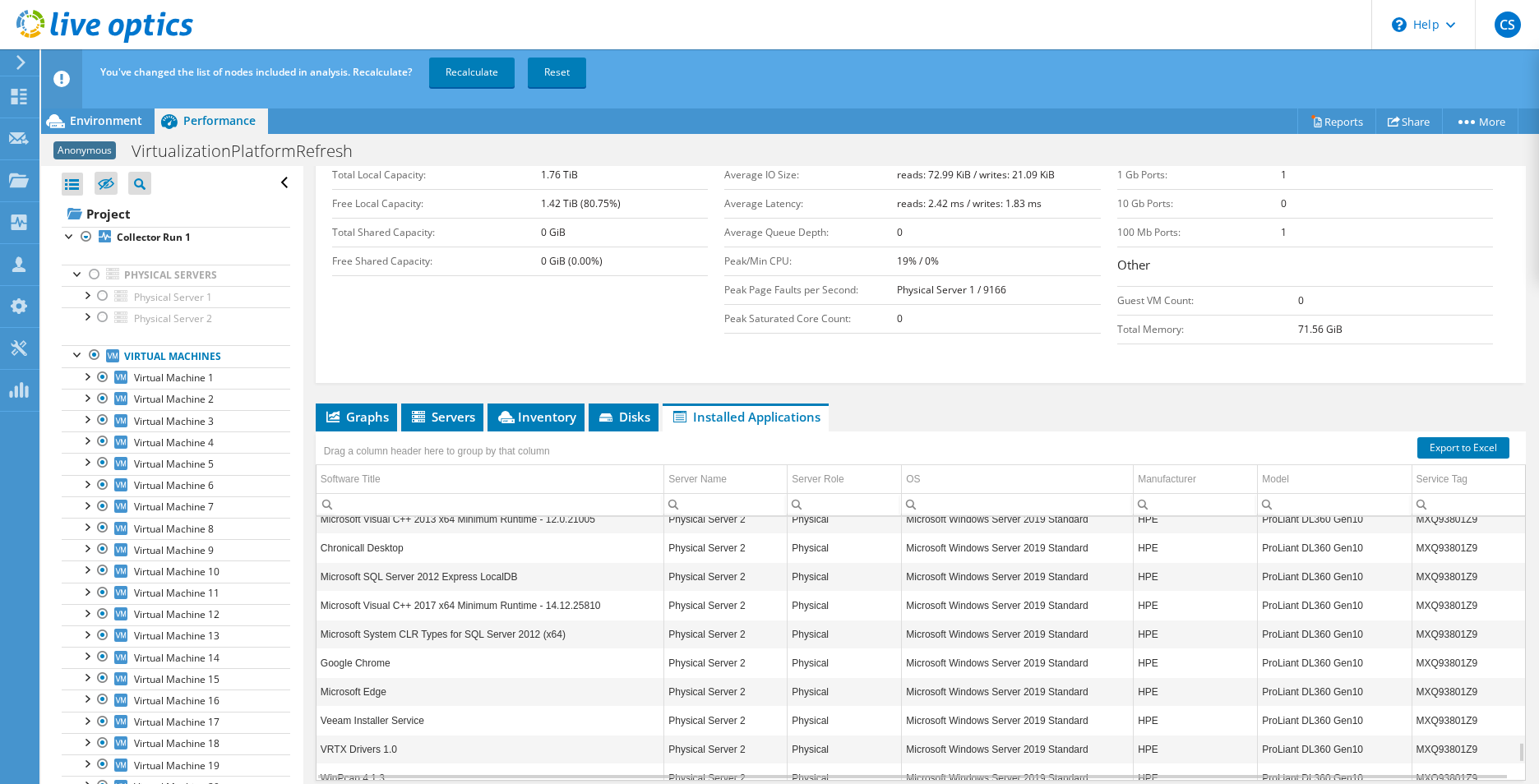
scroll to position [3081, 0]
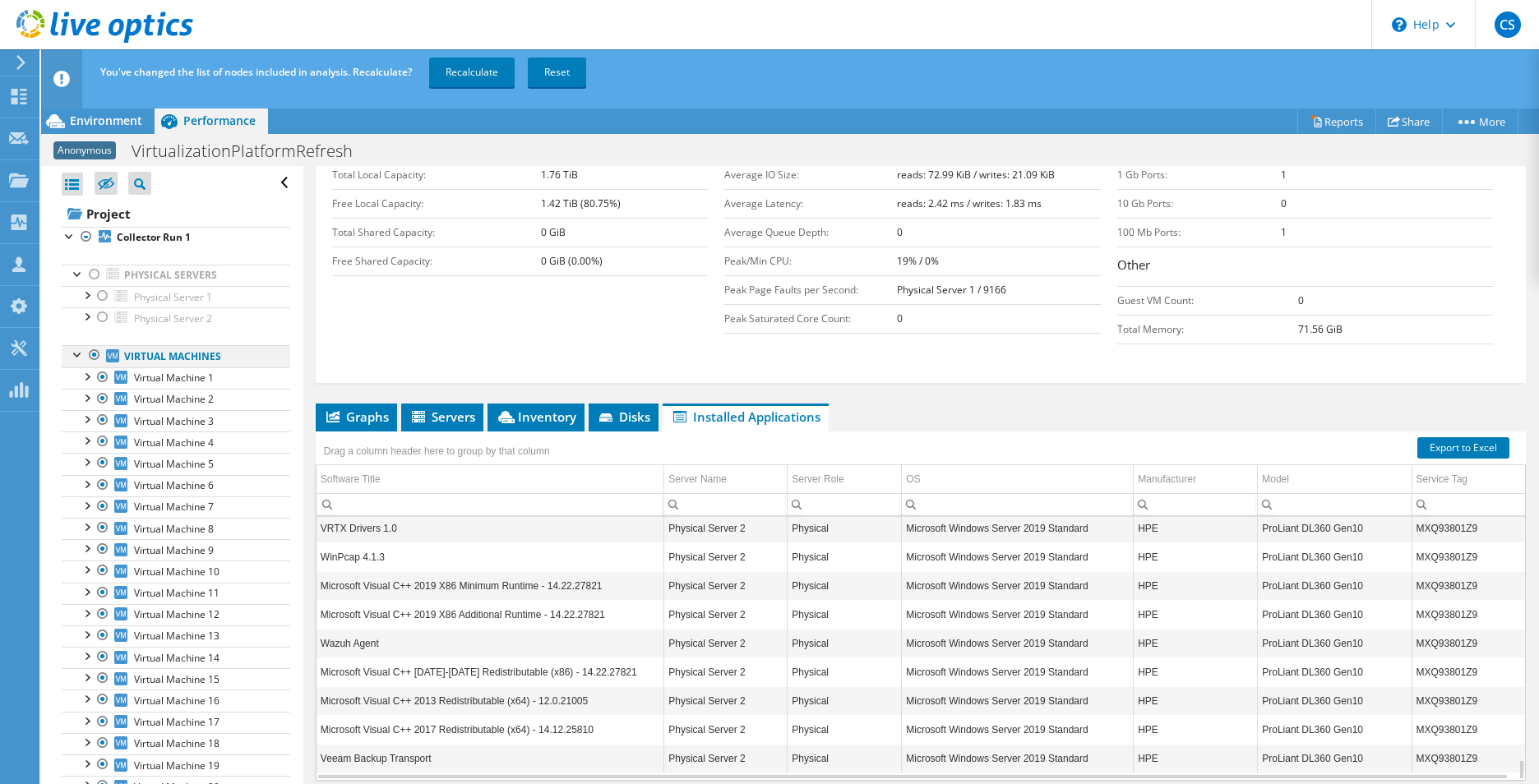
click at [77, 351] on div at bounding box center [77, 353] width 16 height 16
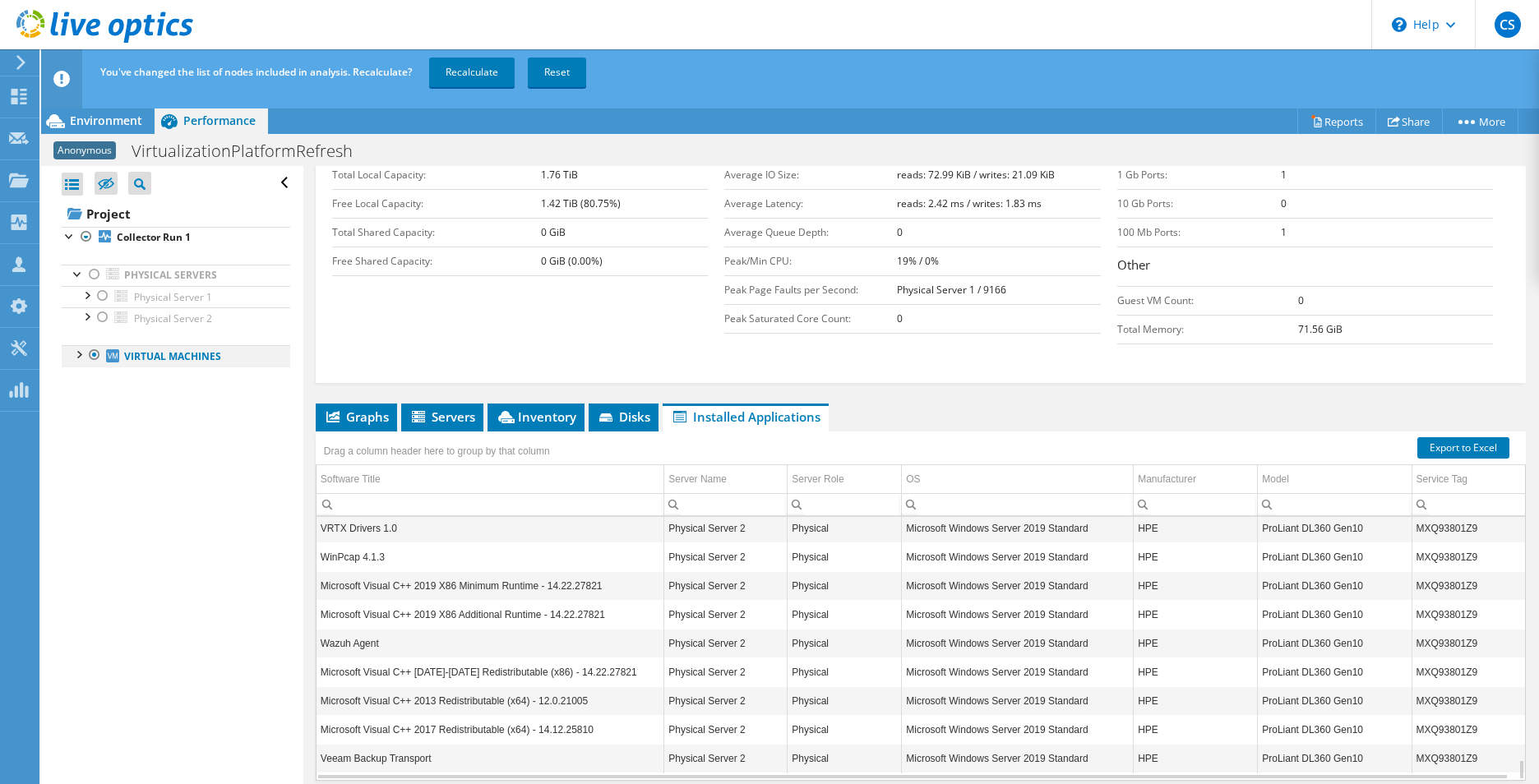
click at [77, 351] on div at bounding box center [77, 353] width 16 height 16
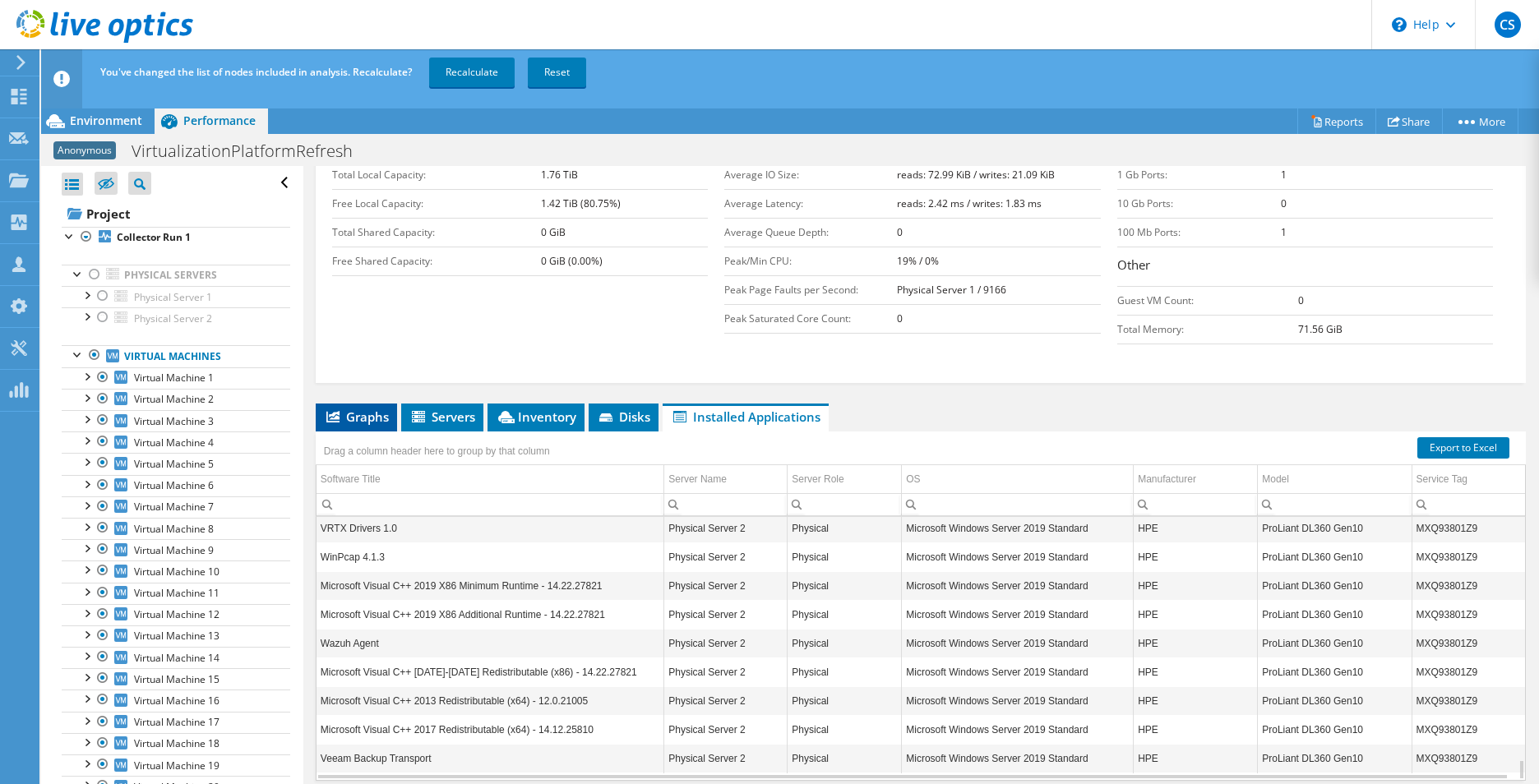
click at [358, 408] on span "Graphs" at bounding box center [357, 416] width 65 height 16
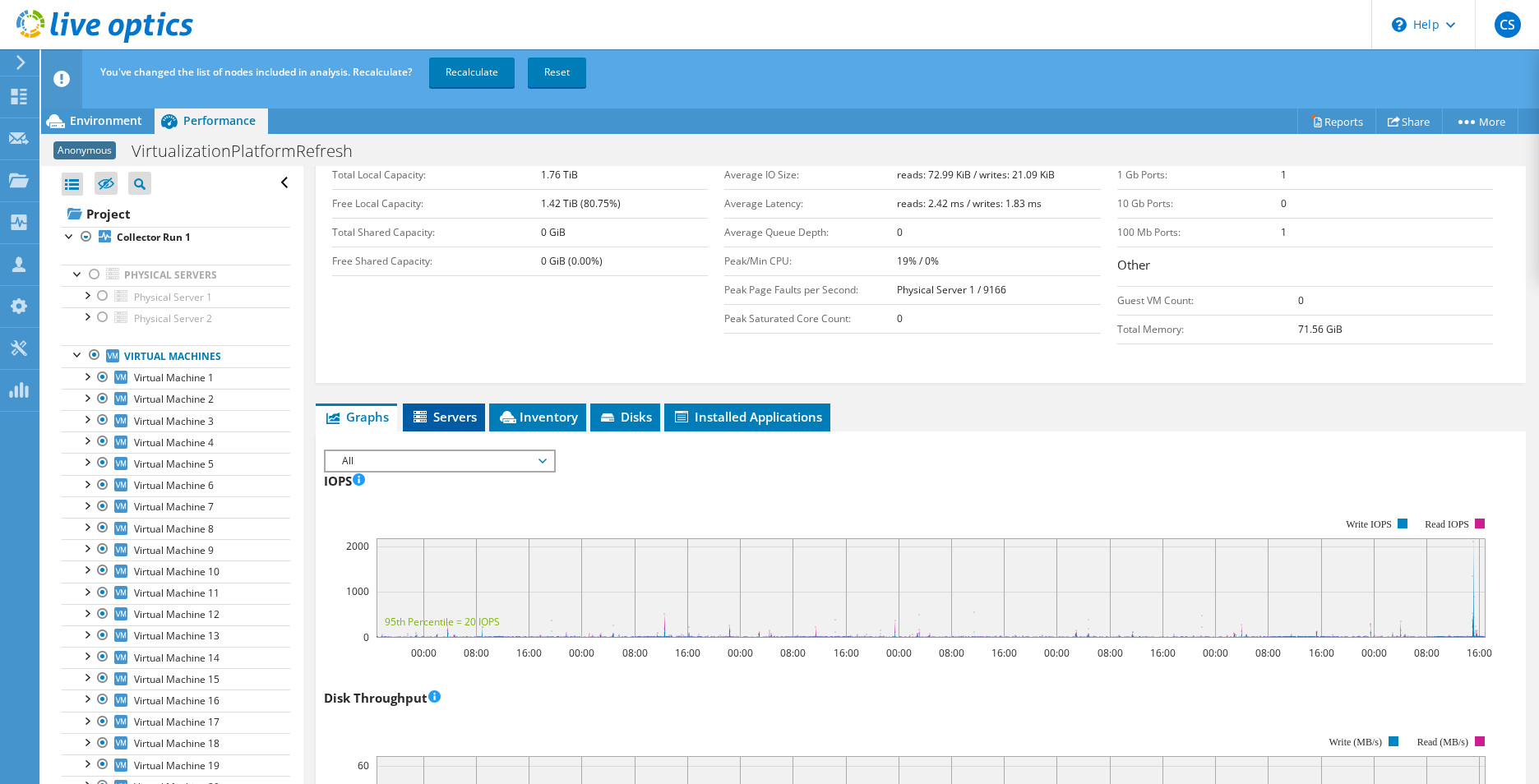
click at [420, 411] on icon at bounding box center [421, 418] width 16 height 14
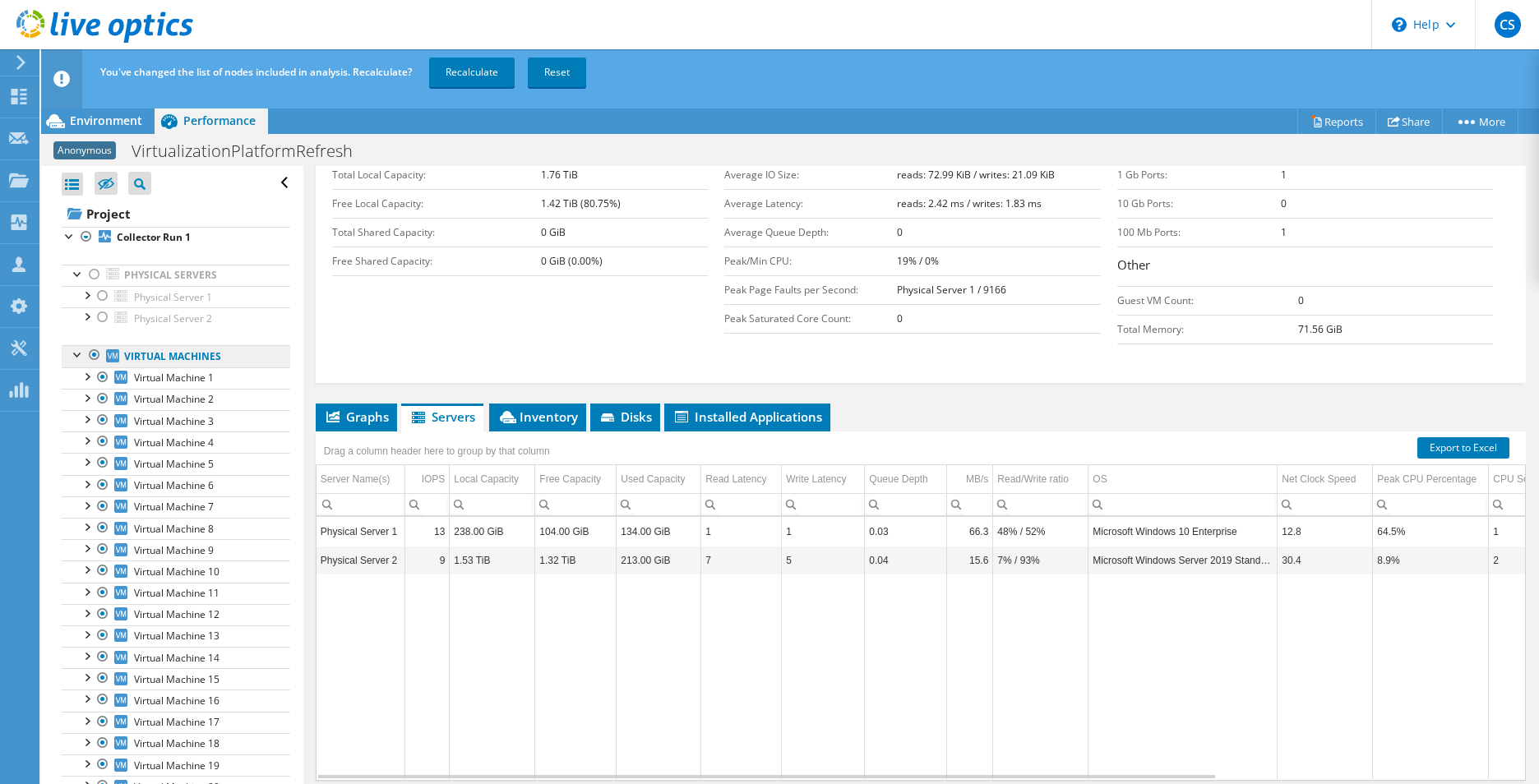
click at [149, 357] on link "Virtual Machines" at bounding box center [175, 356] width 229 height 21
click at [97, 353] on div at bounding box center [94, 355] width 16 height 20
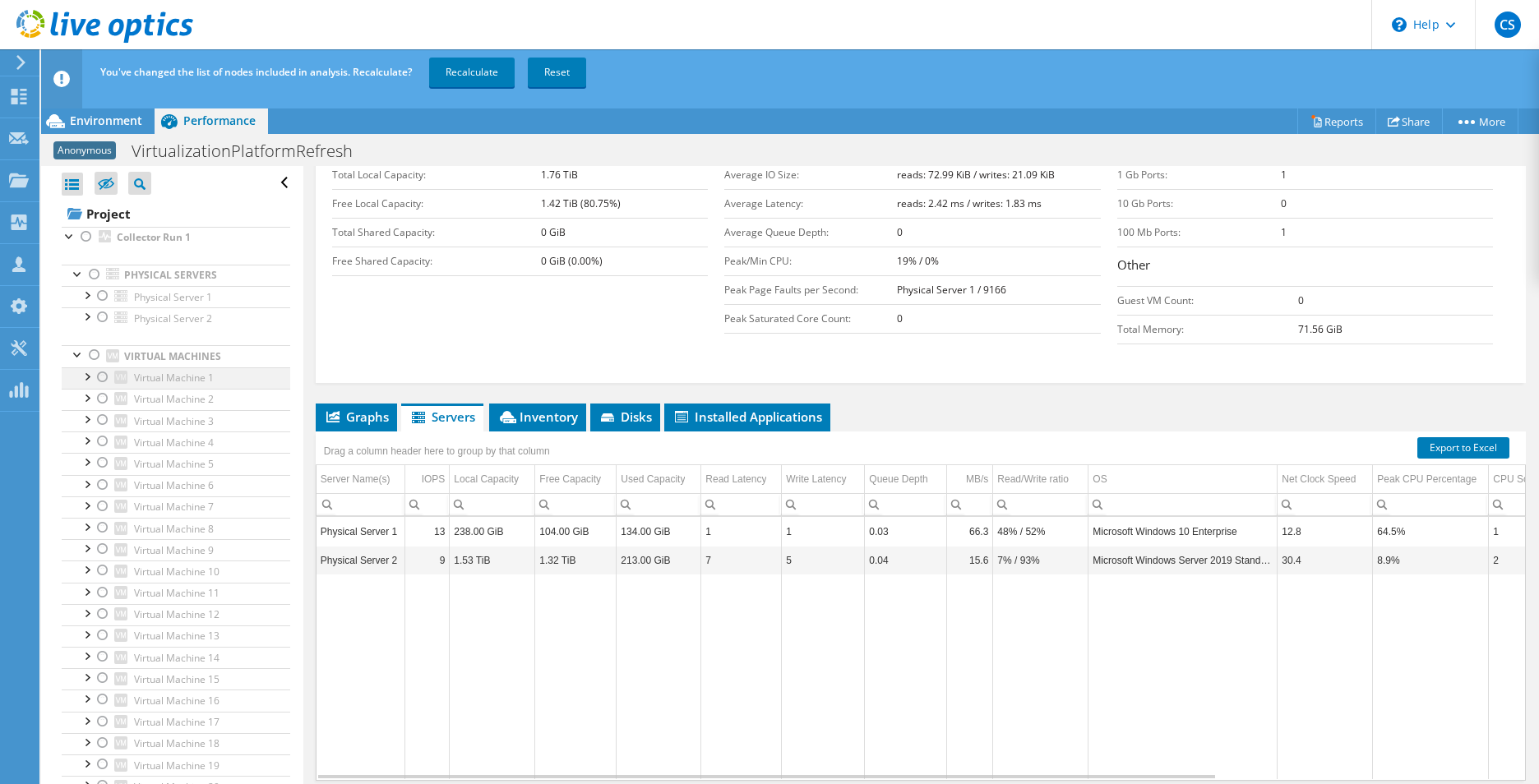
click at [102, 378] on div at bounding box center [102, 377] width 16 height 20
click at [92, 277] on div at bounding box center [94, 274] width 16 height 20
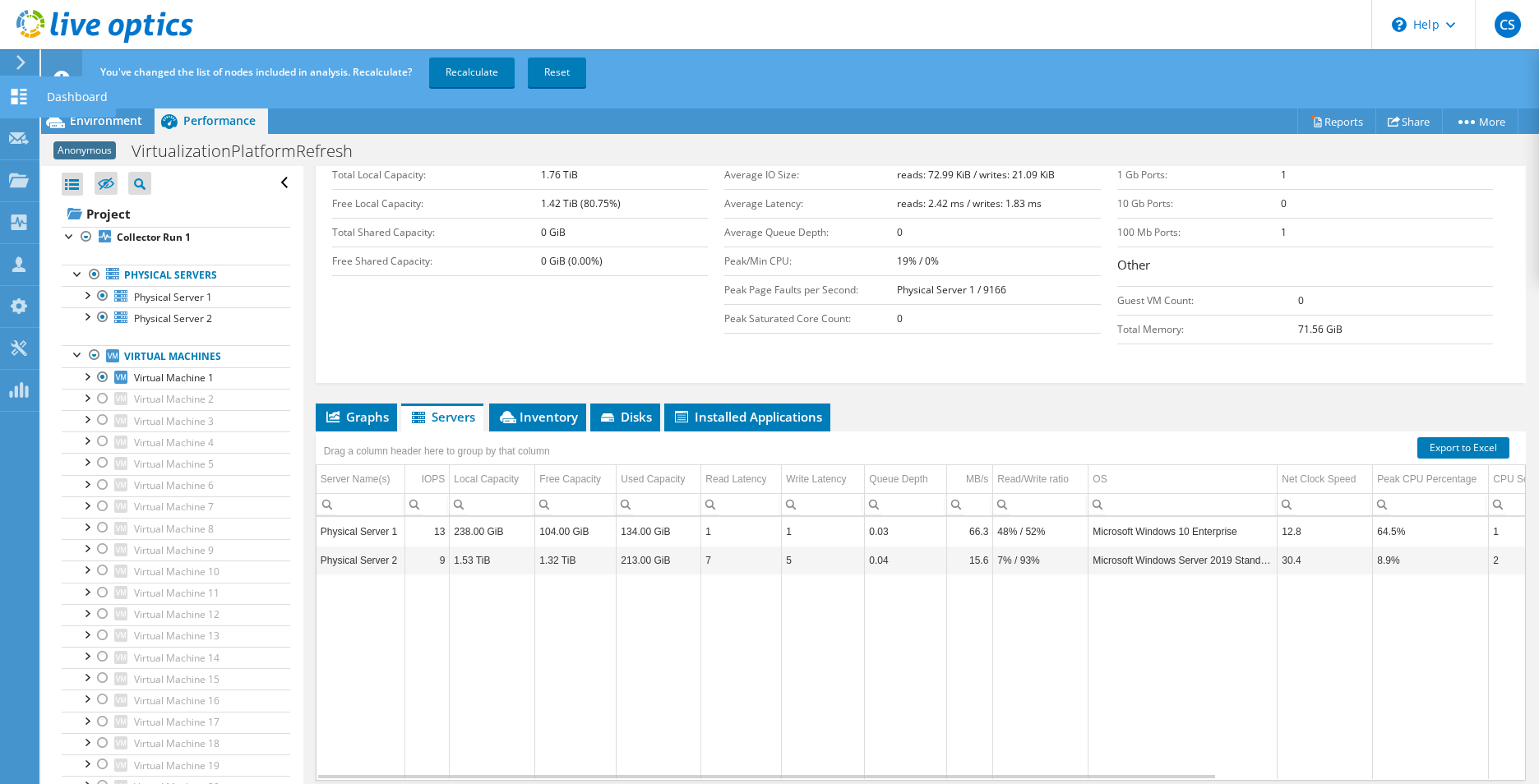
click at [21, 102] on use at bounding box center [19, 97] width 15 height 15
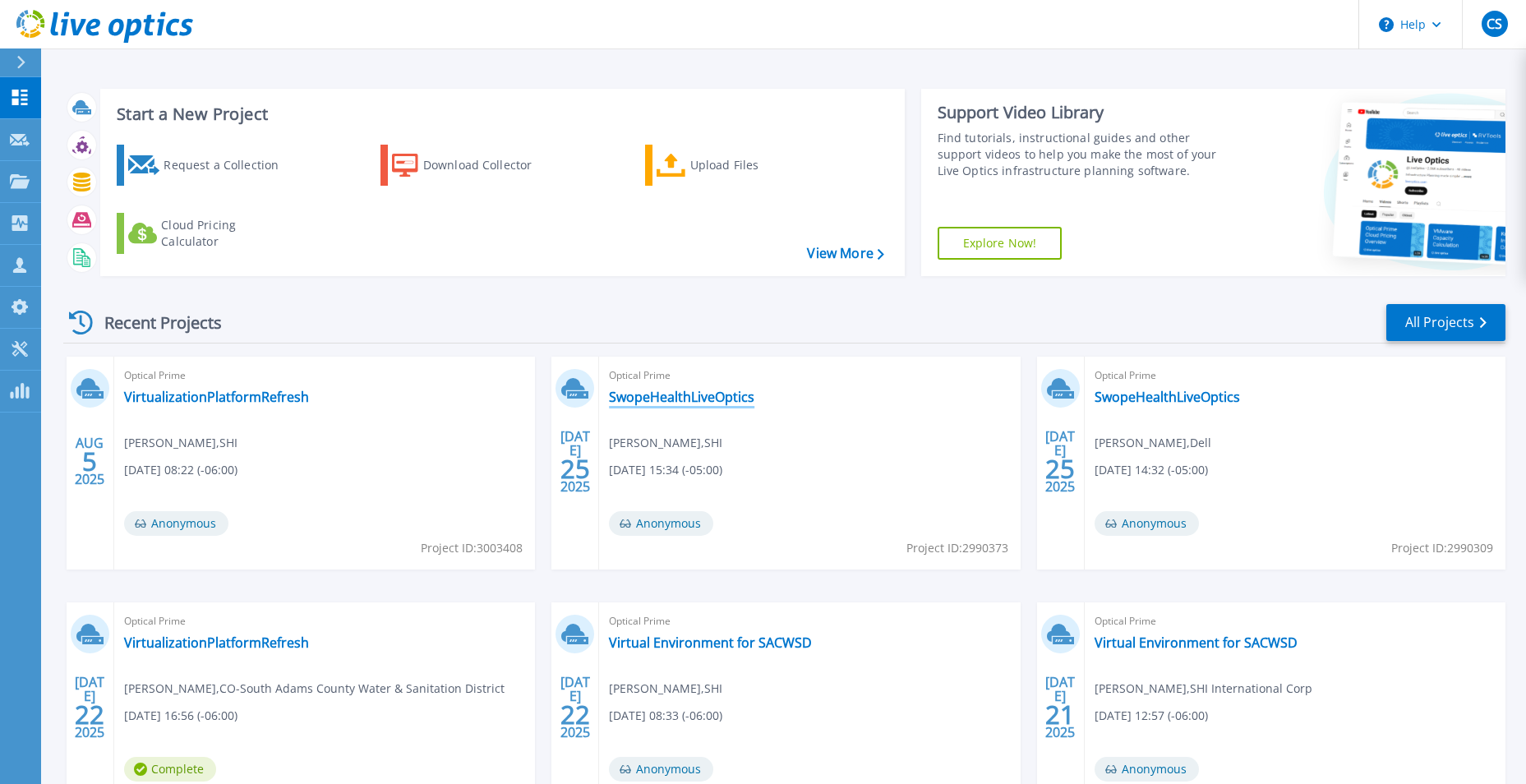
click at [717, 391] on link "SwopeHealthLiveOptics" at bounding box center [682, 397] width 145 height 16
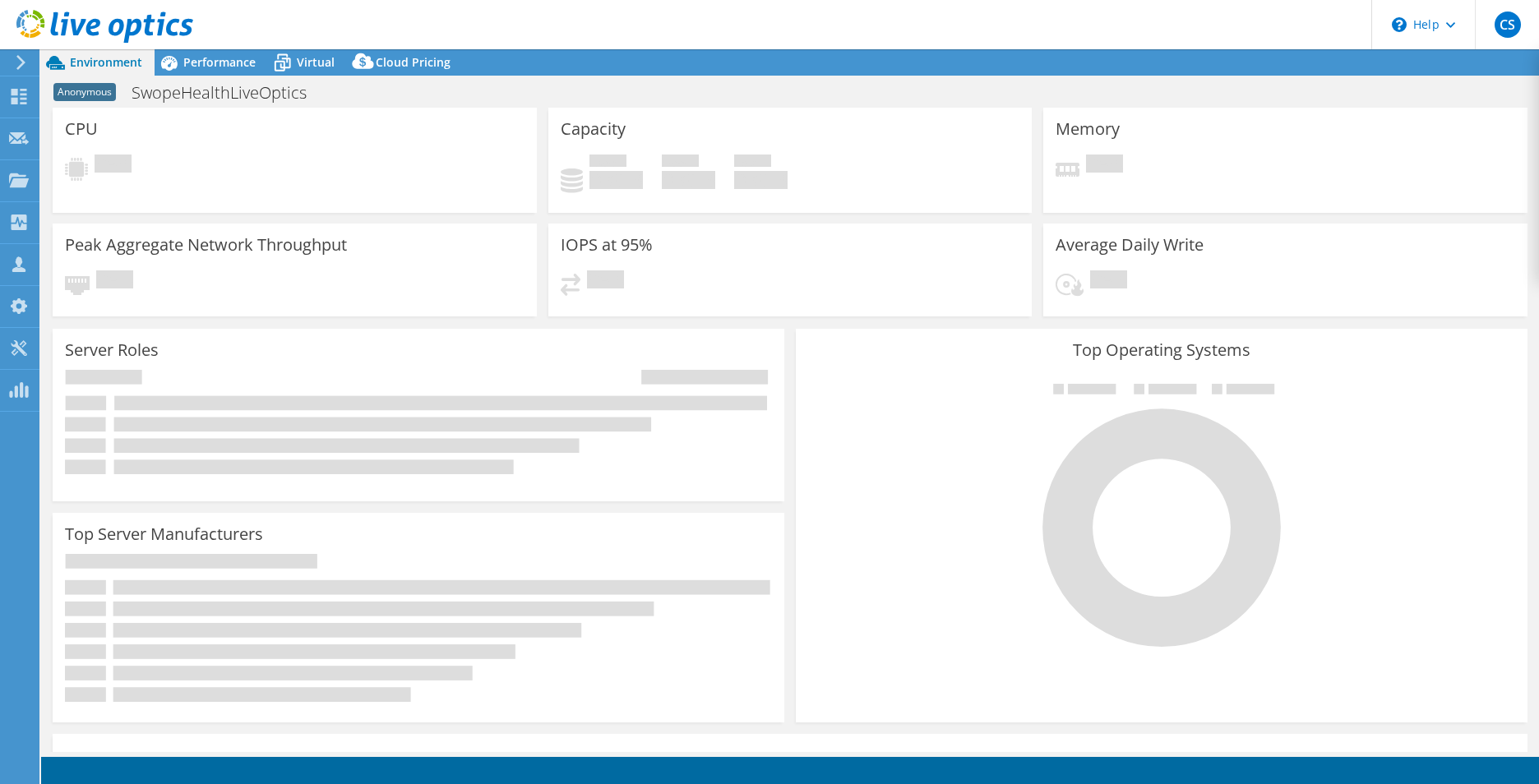
select select "USD"
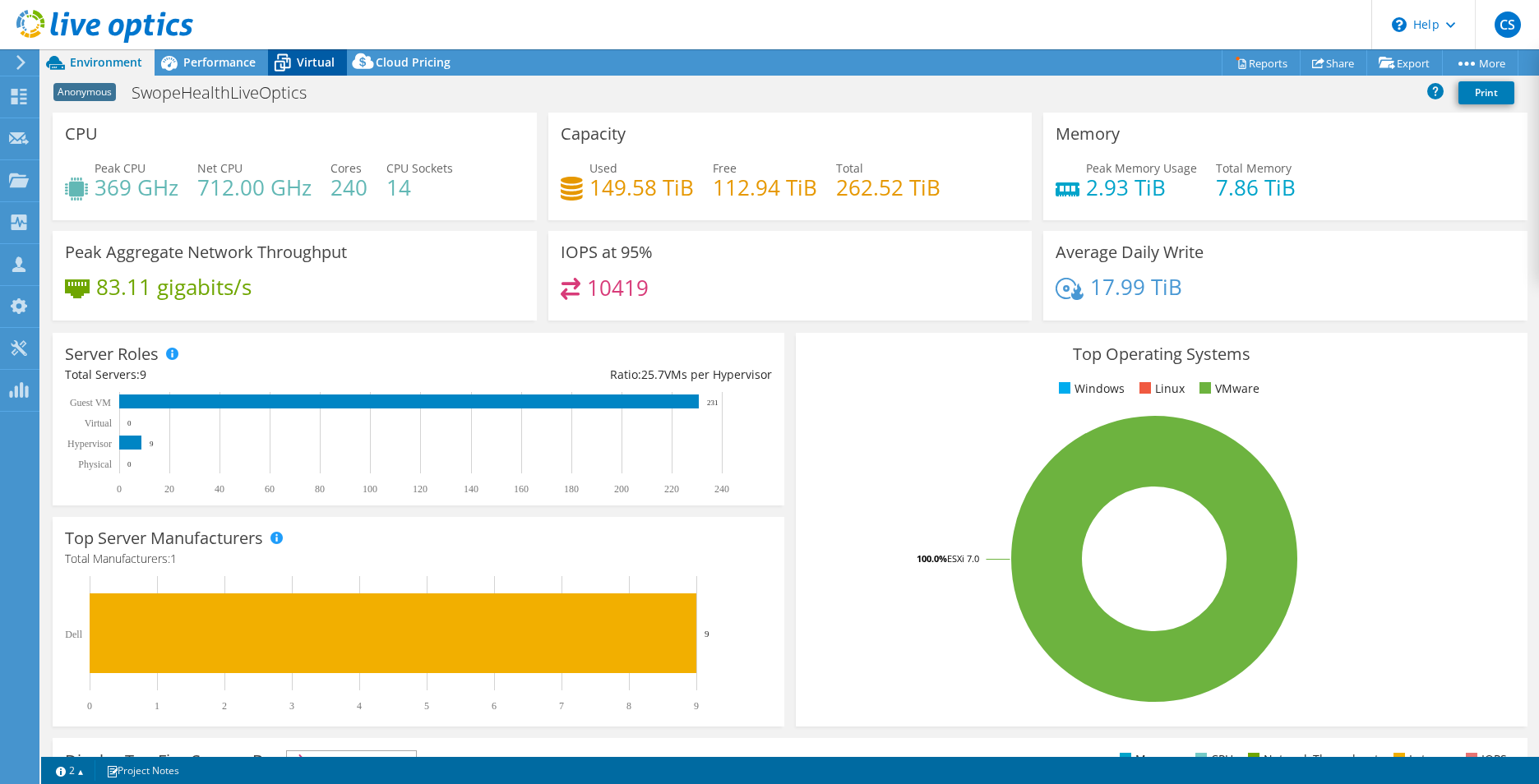
click at [337, 61] on div "Virtual" at bounding box center [307, 63] width 79 height 27
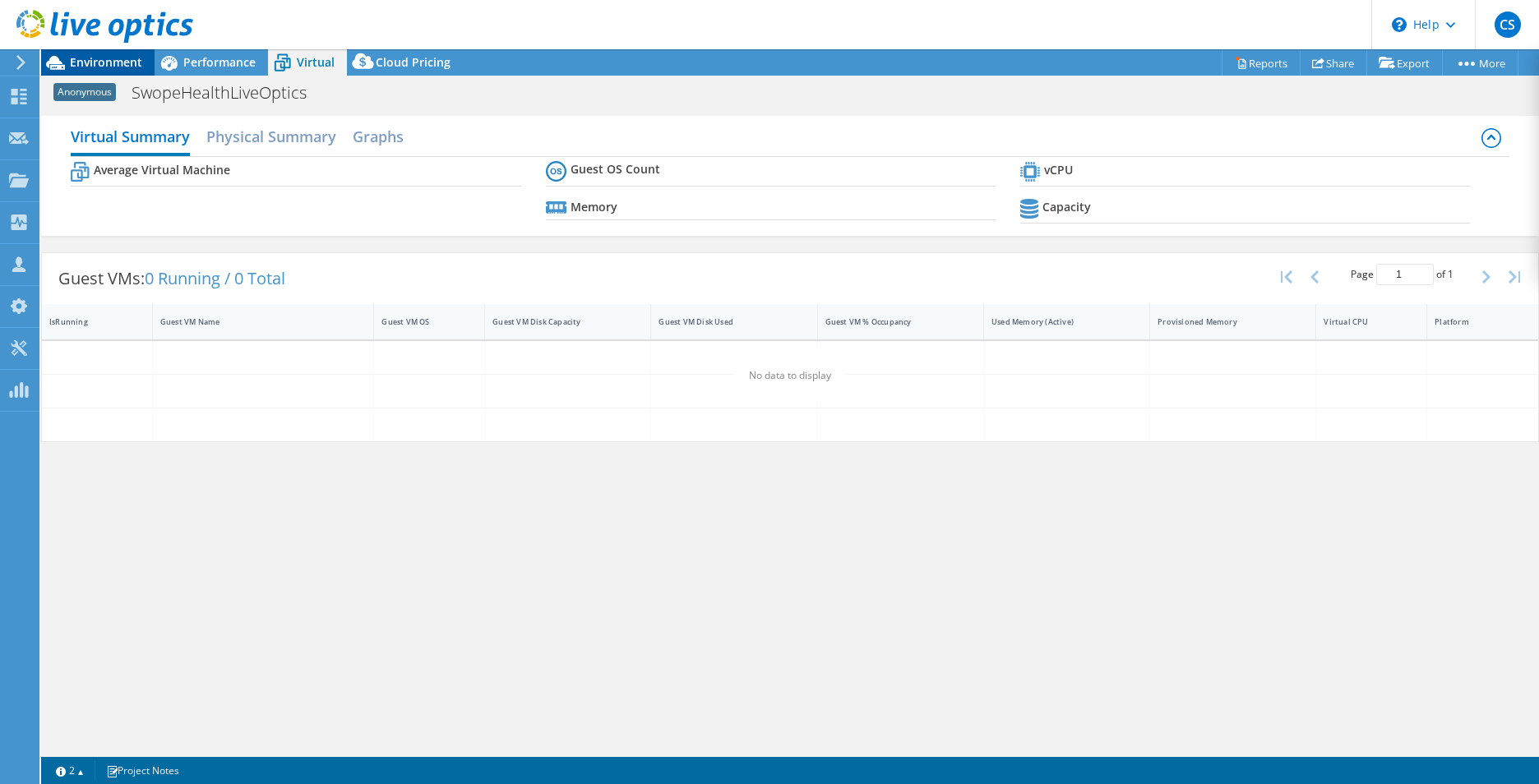
click at [109, 58] on span "Environment" at bounding box center [106, 62] width 73 height 15
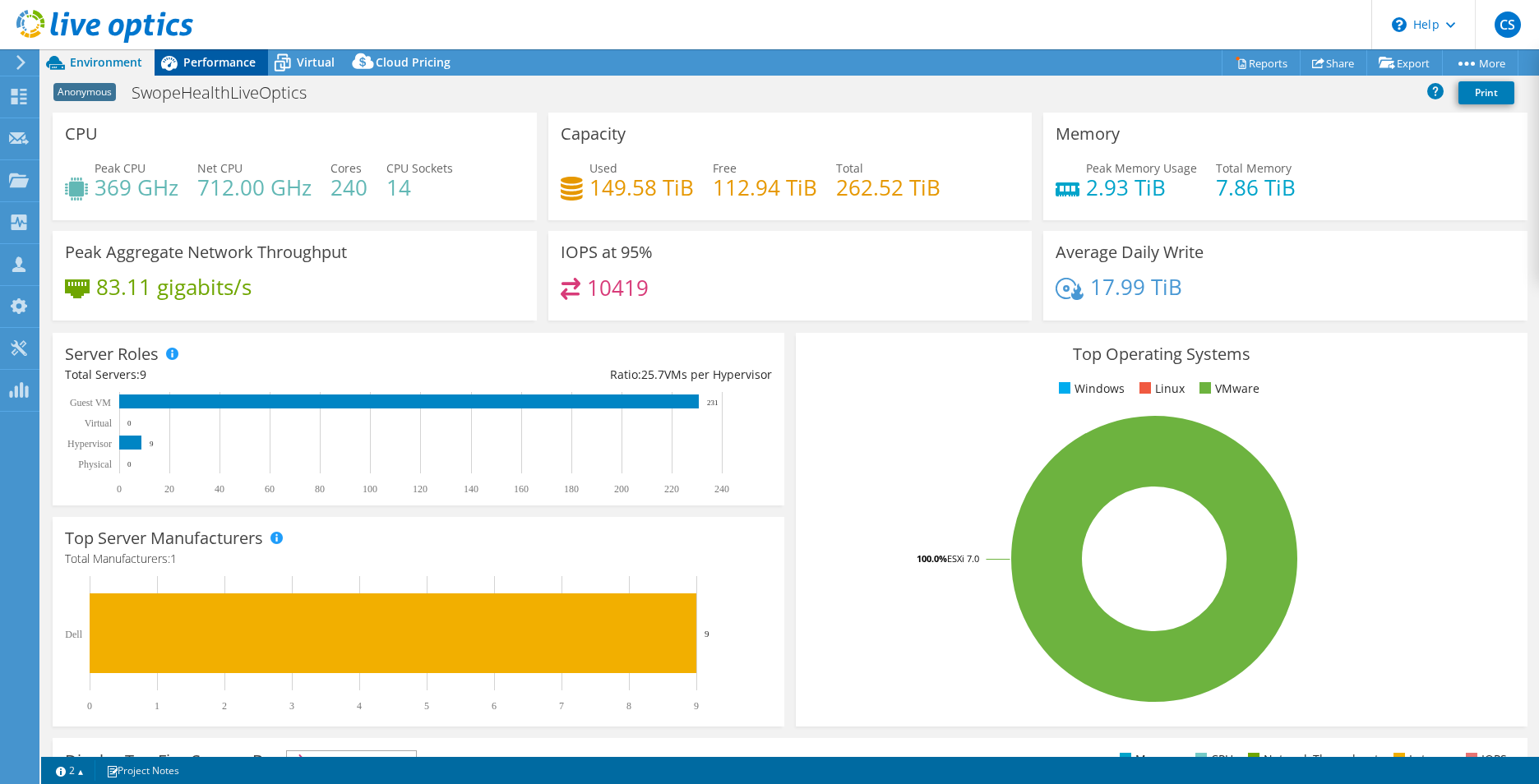
click at [209, 50] on div "CS Channel Partner Craig Sweater craig_sweater@shi.com SHI My Profile Log Out \…" at bounding box center [769, 392] width 1539 height 784
click at [209, 52] on div "Performance" at bounding box center [211, 63] width 114 height 27
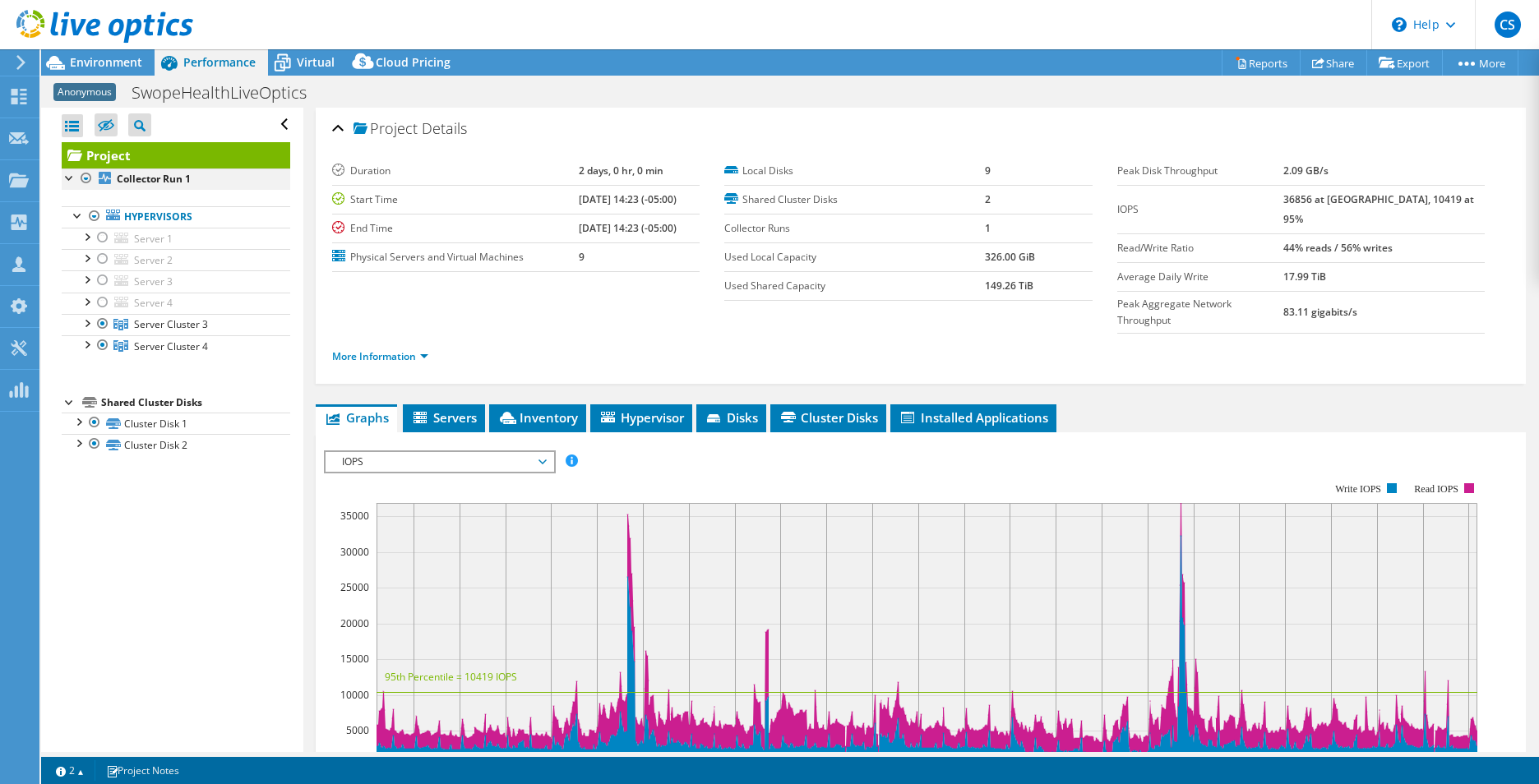
click at [87, 181] on div at bounding box center [86, 178] width 16 height 20
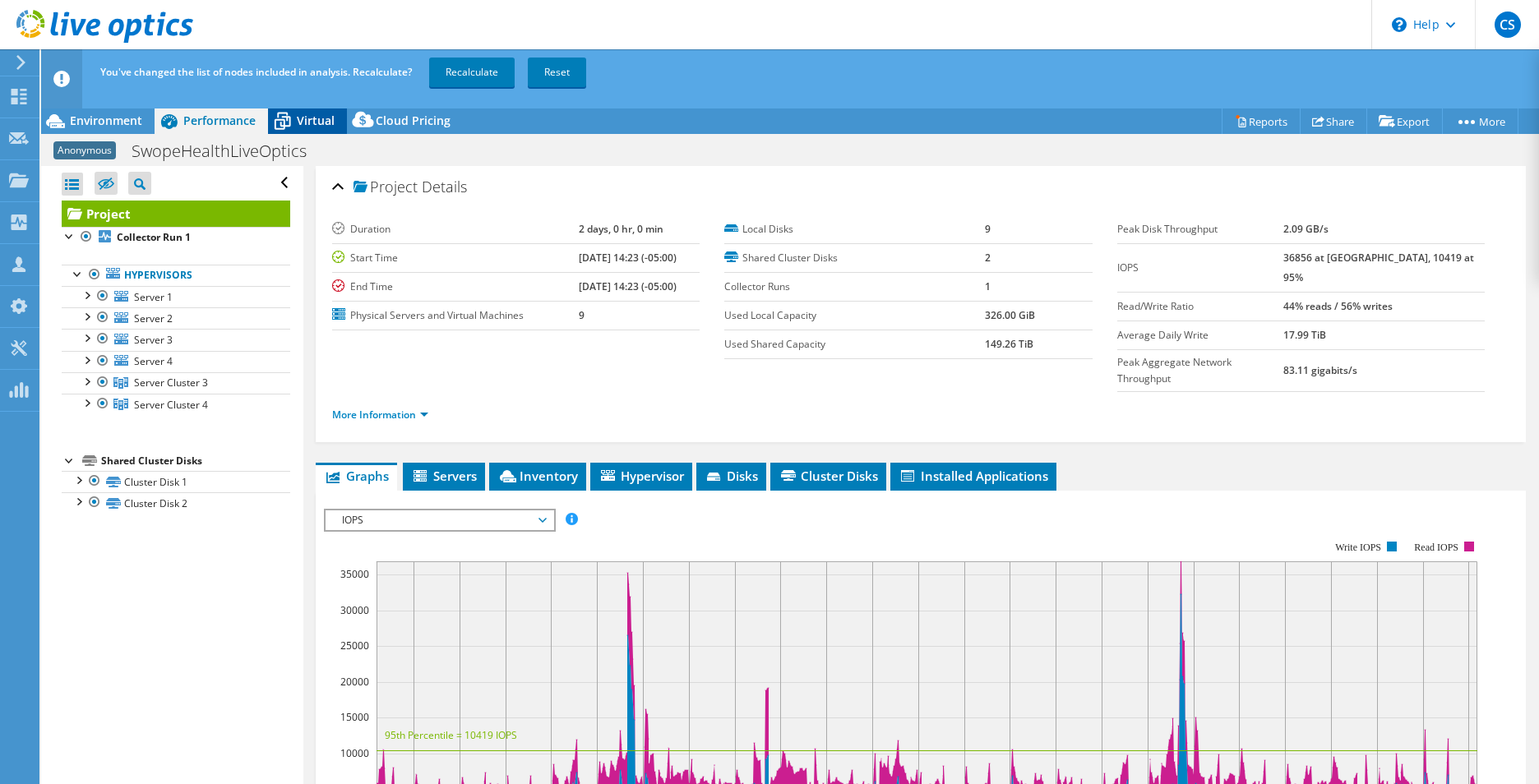
click at [315, 120] on span "Virtual" at bounding box center [316, 120] width 38 height 15
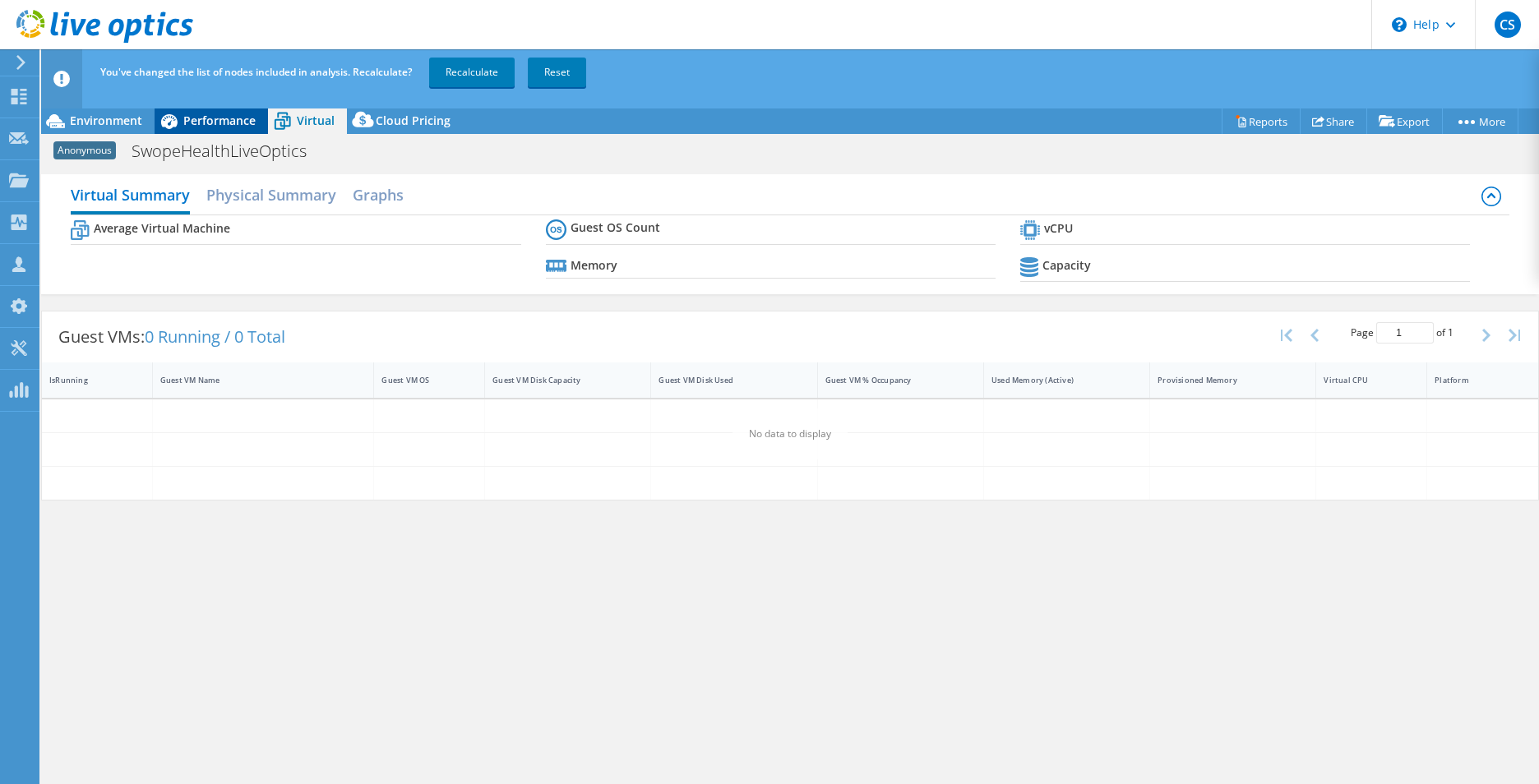
click at [220, 121] on span "Performance" at bounding box center [220, 120] width 73 height 15
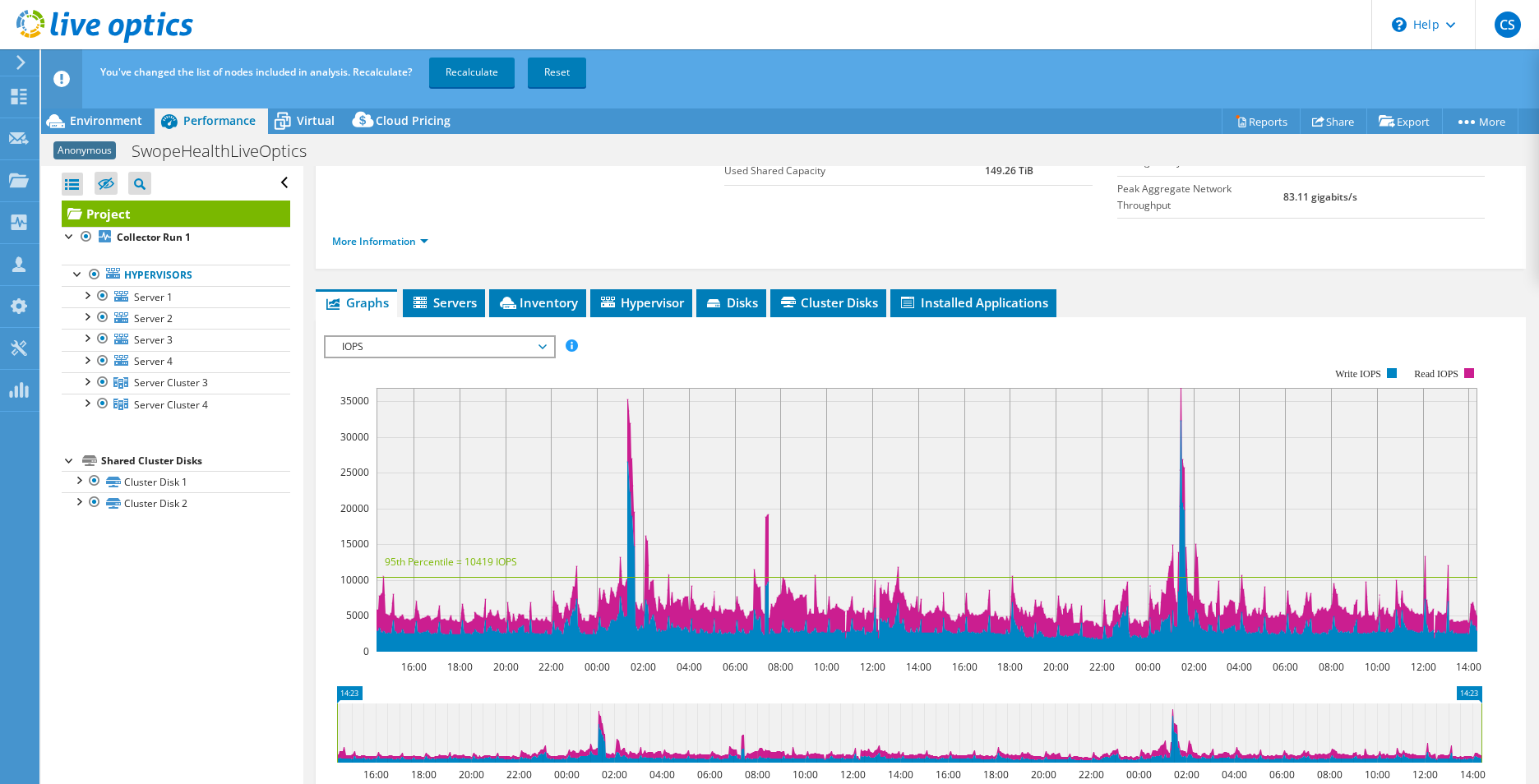
scroll to position [247, 0]
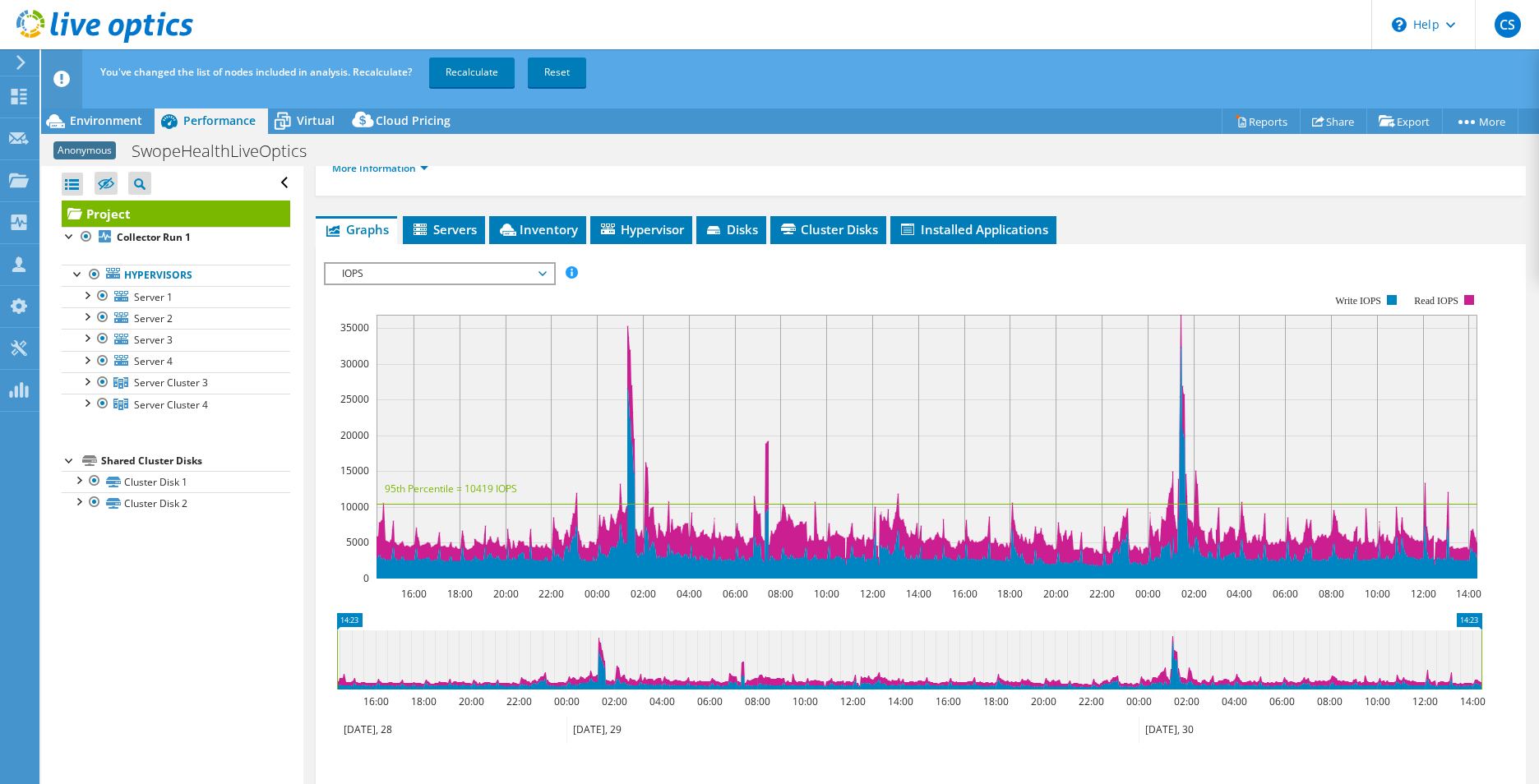
click at [542, 264] on span "IOPS" at bounding box center [439, 273] width 211 height 20
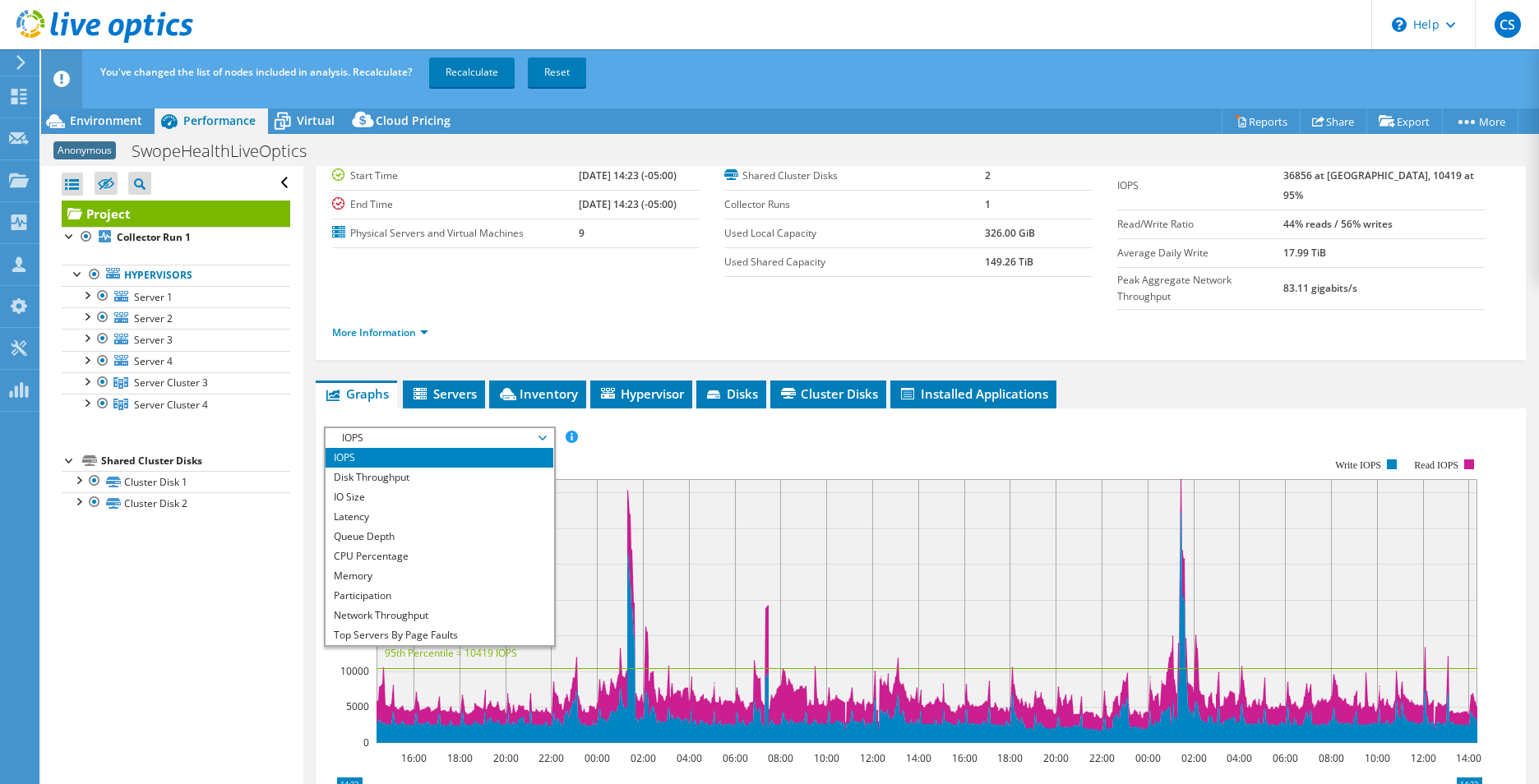
scroll to position [0, 0]
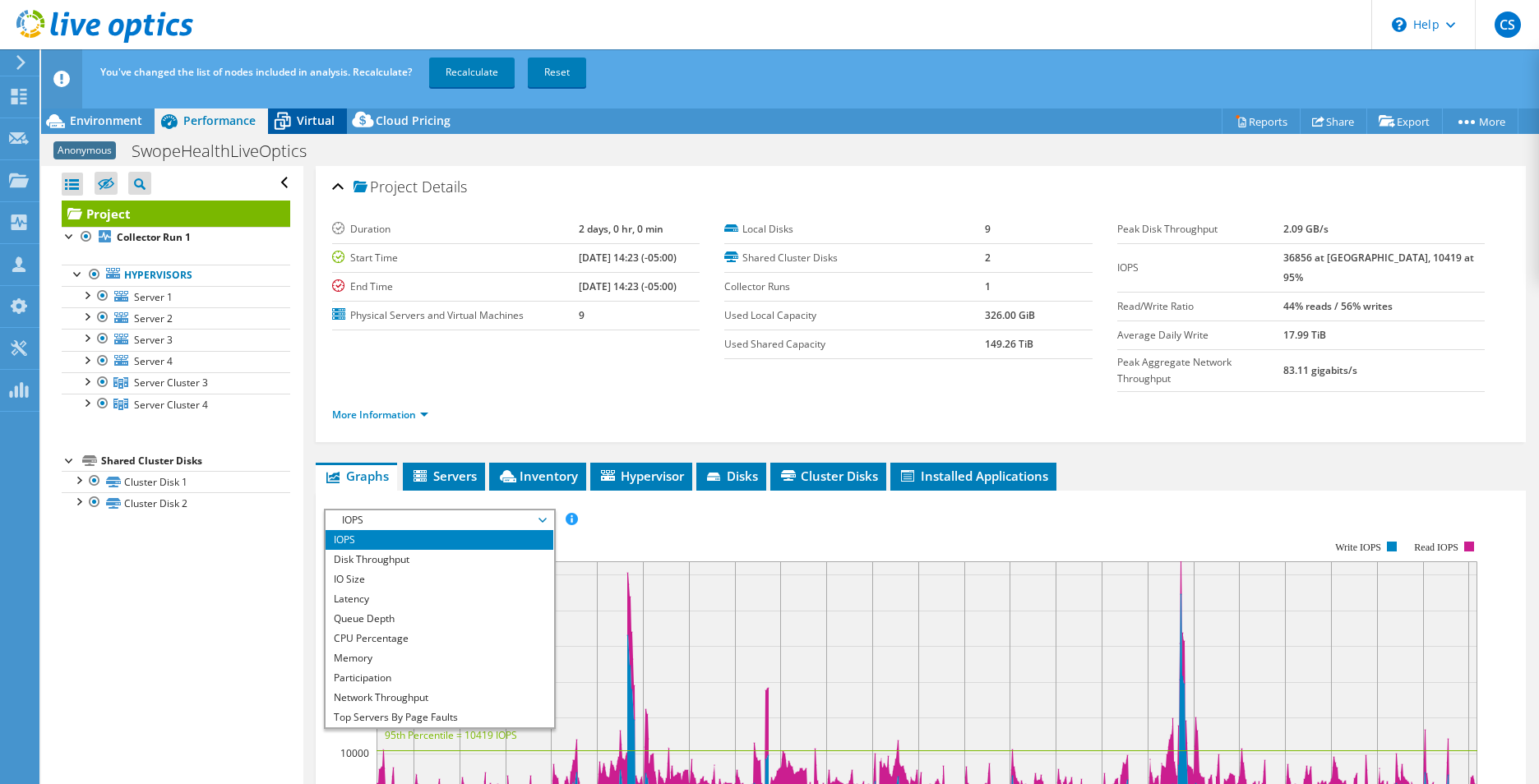
click at [317, 114] on span "Virtual" at bounding box center [316, 120] width 38 height 15
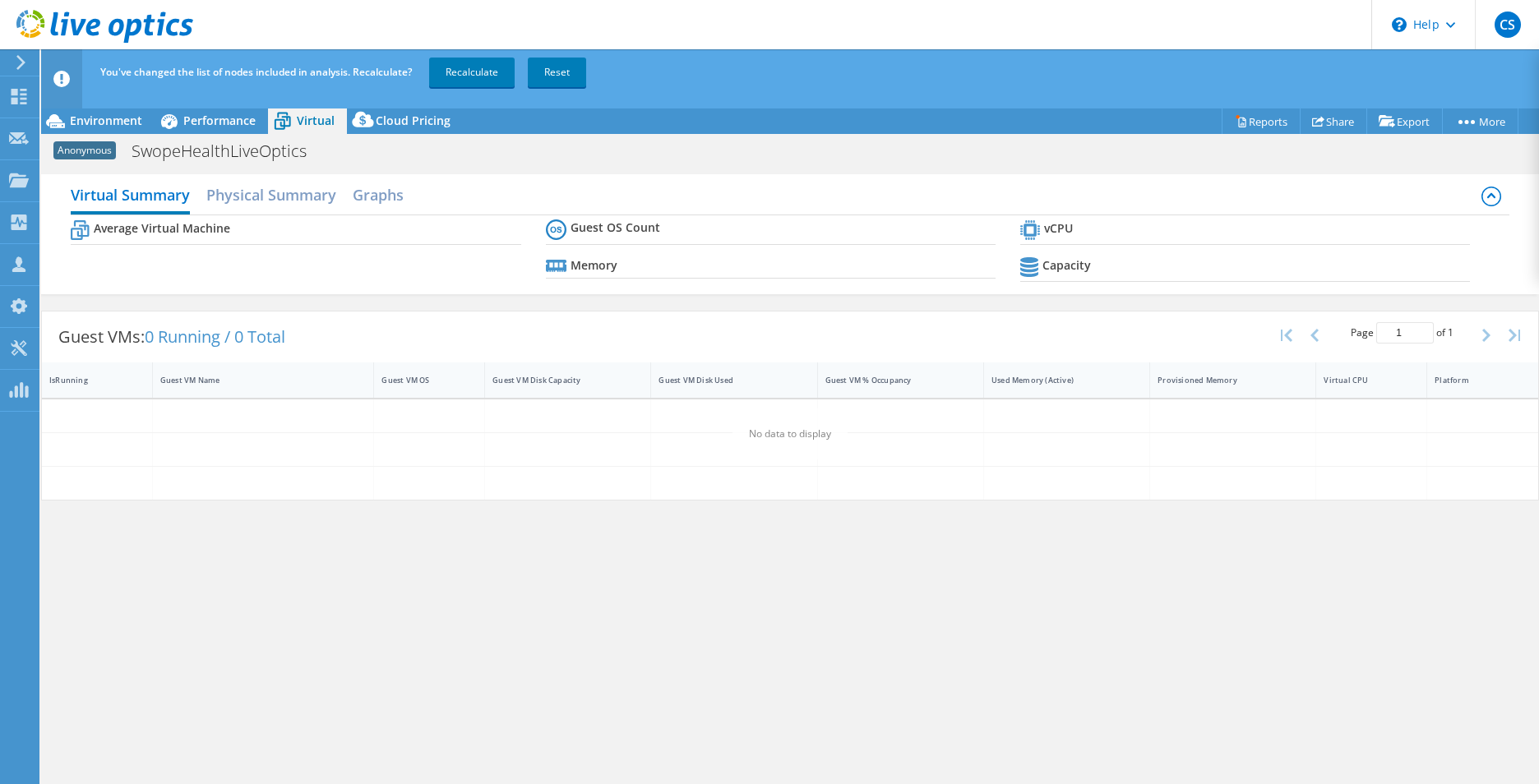
click at [573, 221] on b "Guest OS Count" at bounding box center [616, 227] width 90 height 16
click at [255, 194] on h2 "Physical Summary" at bounding box center [272, 197] width 130 height 36
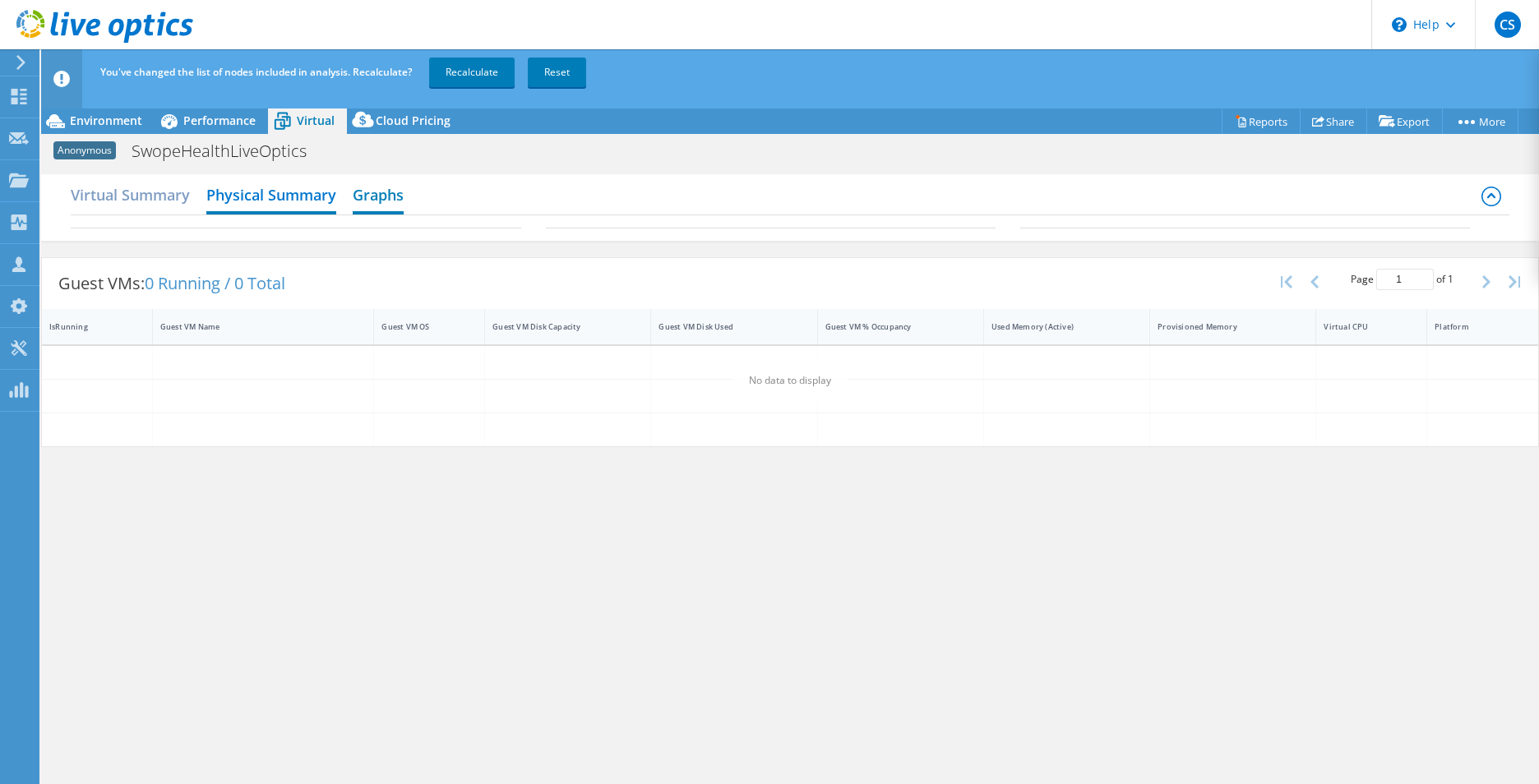
click at [376, 183] on h2 "Graphs" at bounding box center [378, 197] width 51 height 36
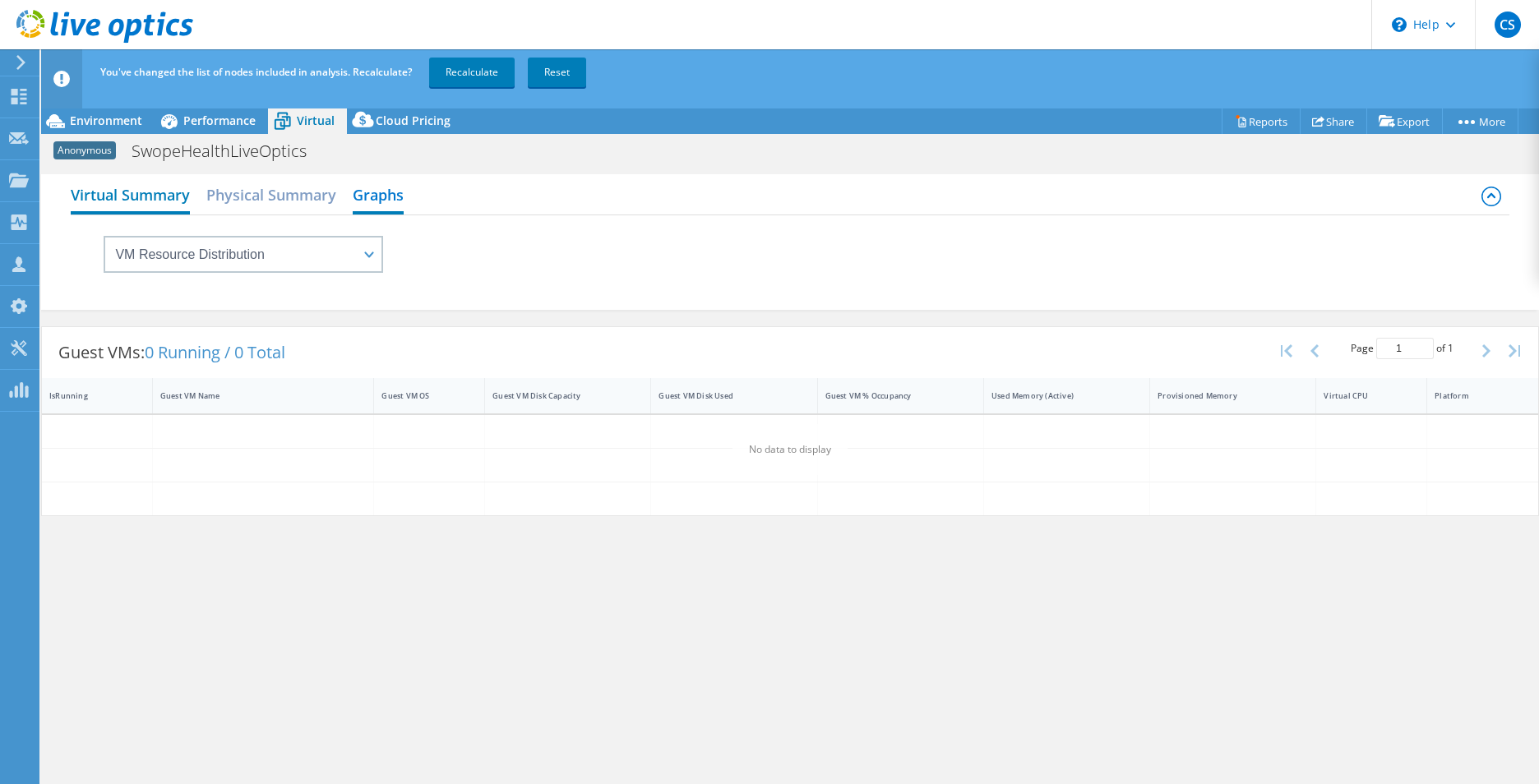
click at [116, 206] on h2 "Virtual Summary" at bounding box center [130, 197] width 120 height 36
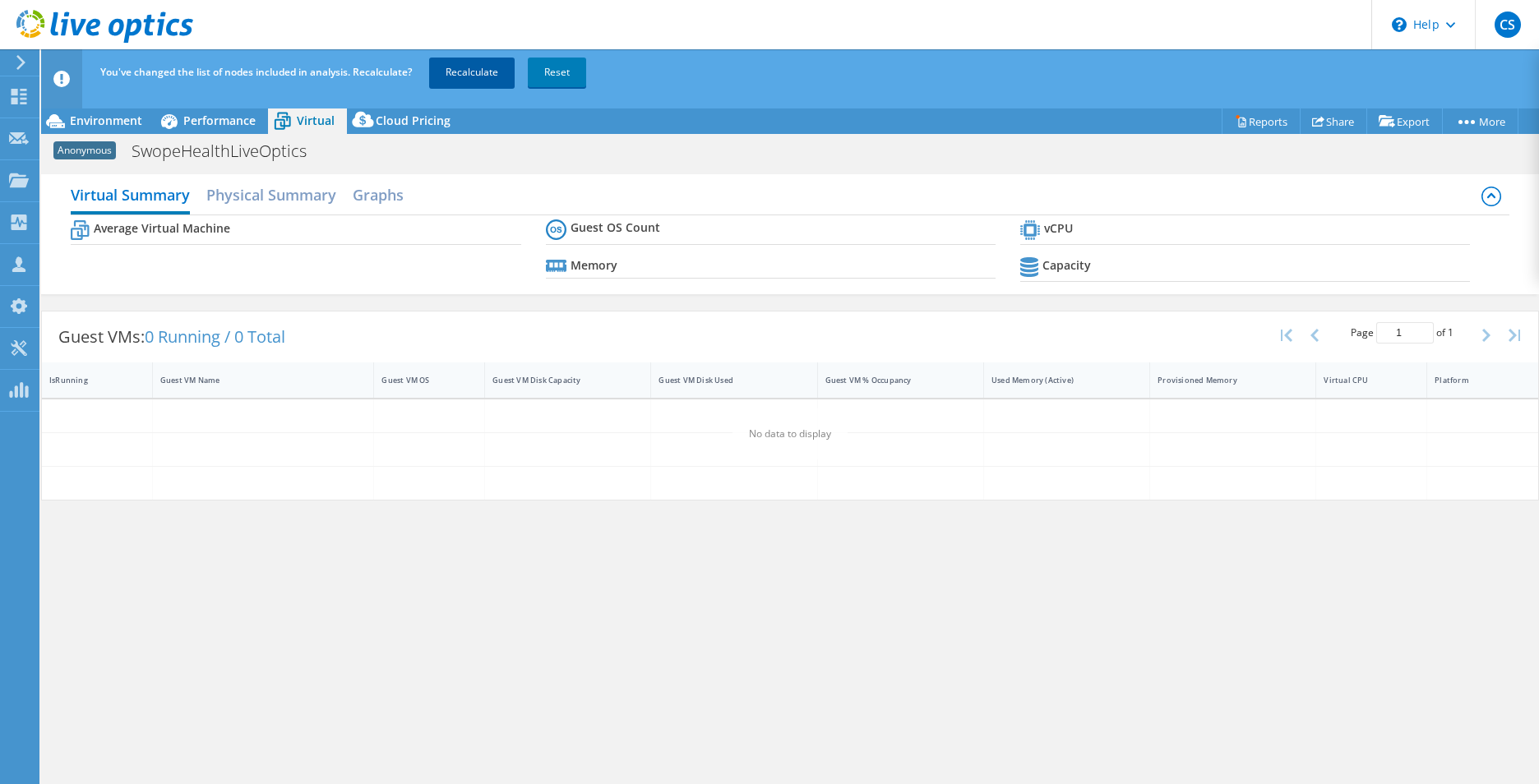
click at [467, 76] on link "Recalculate" at bounding box center [472, 72] width 85 height 30
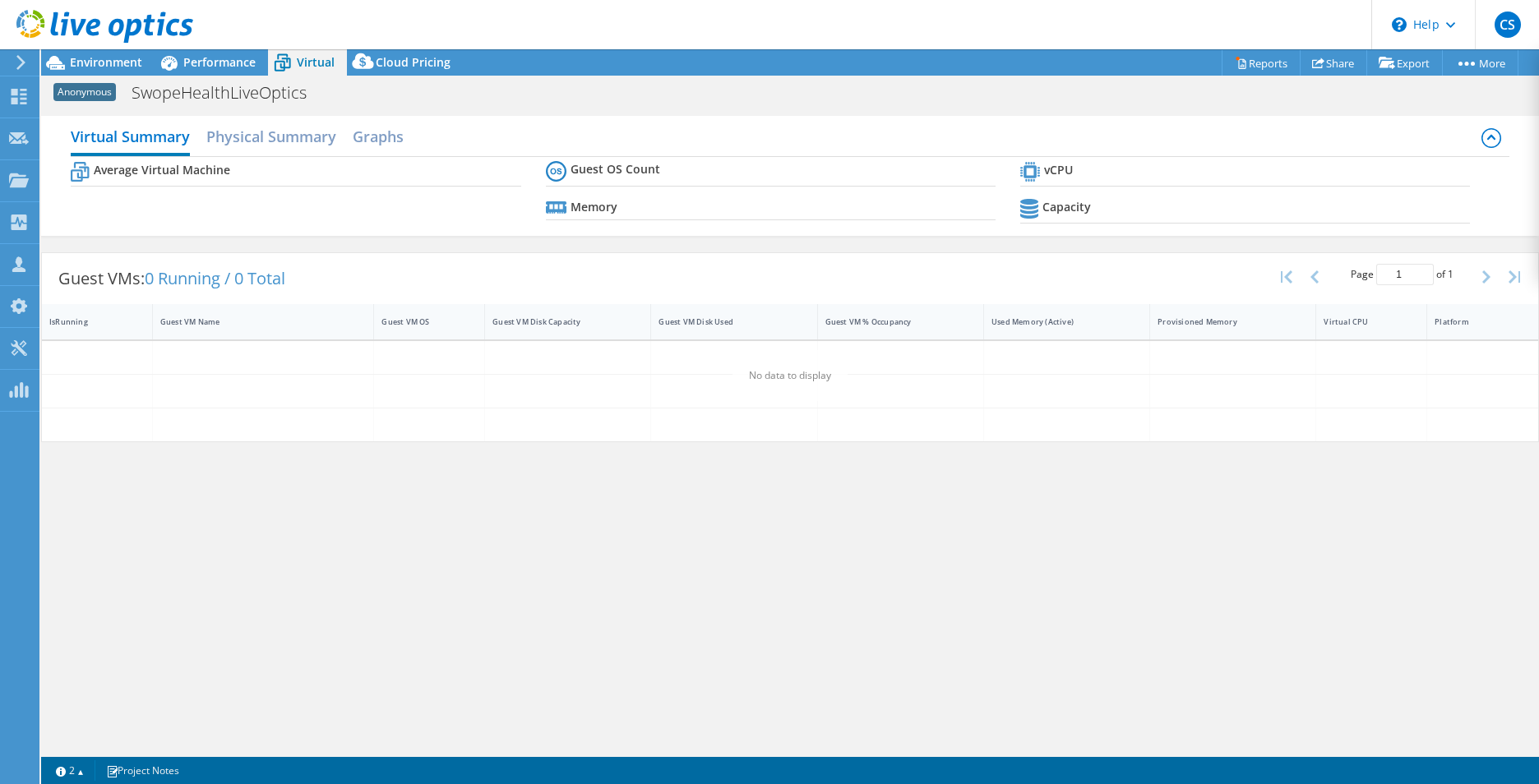
click at [556, 176] on icon at bounding box center [556, 170] width 20 height 20
click at [264, 132] on h2 "Physical Summary" at bounding box center [272, 138] width 130 height 36
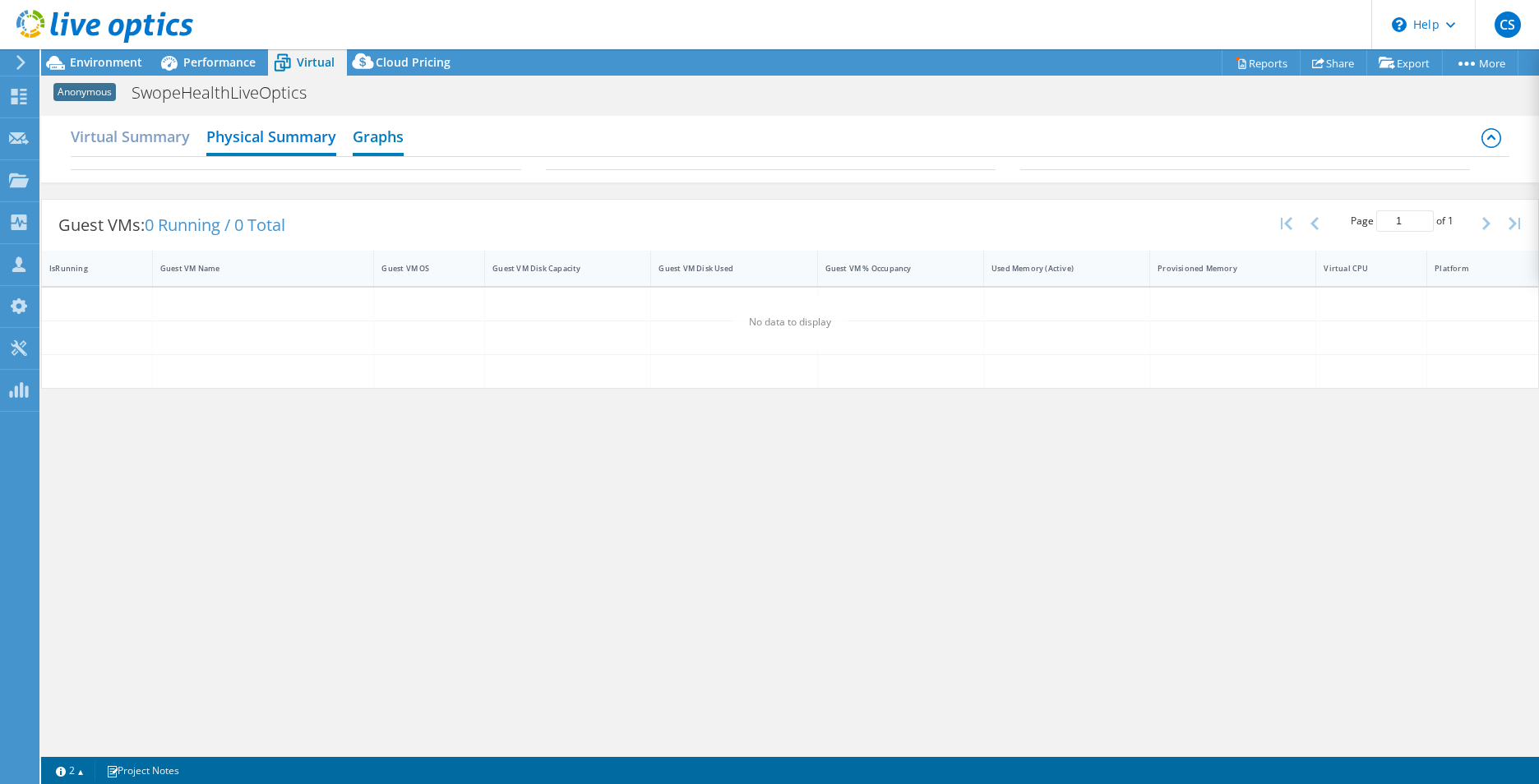
click at [356, 132] on h2 "Graphs" at bounding box center [378, 138] width 51 height 36
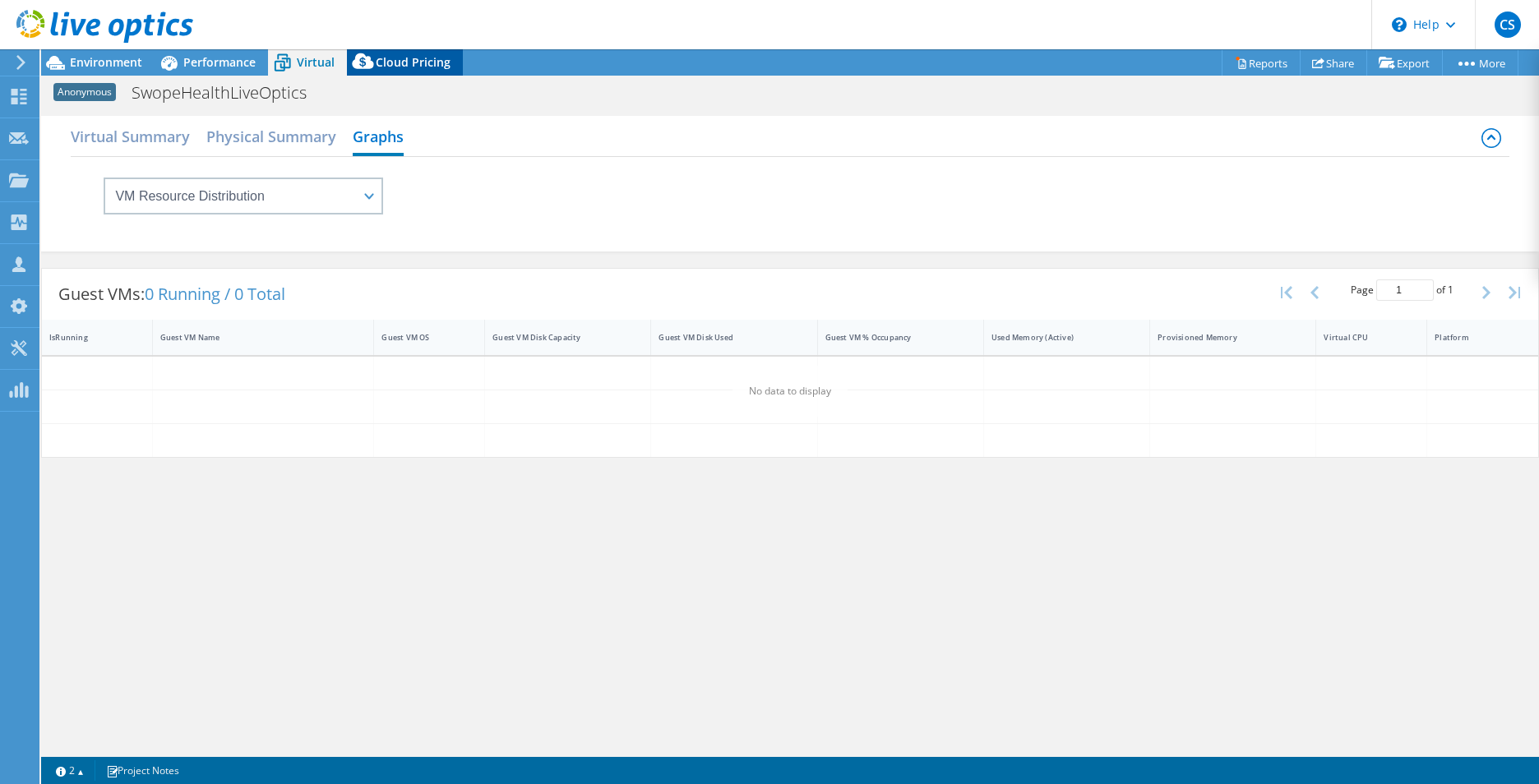
click at [391, 57] on span "Cloud Pricing" at bounding box center [413, 62] width 75 height 15
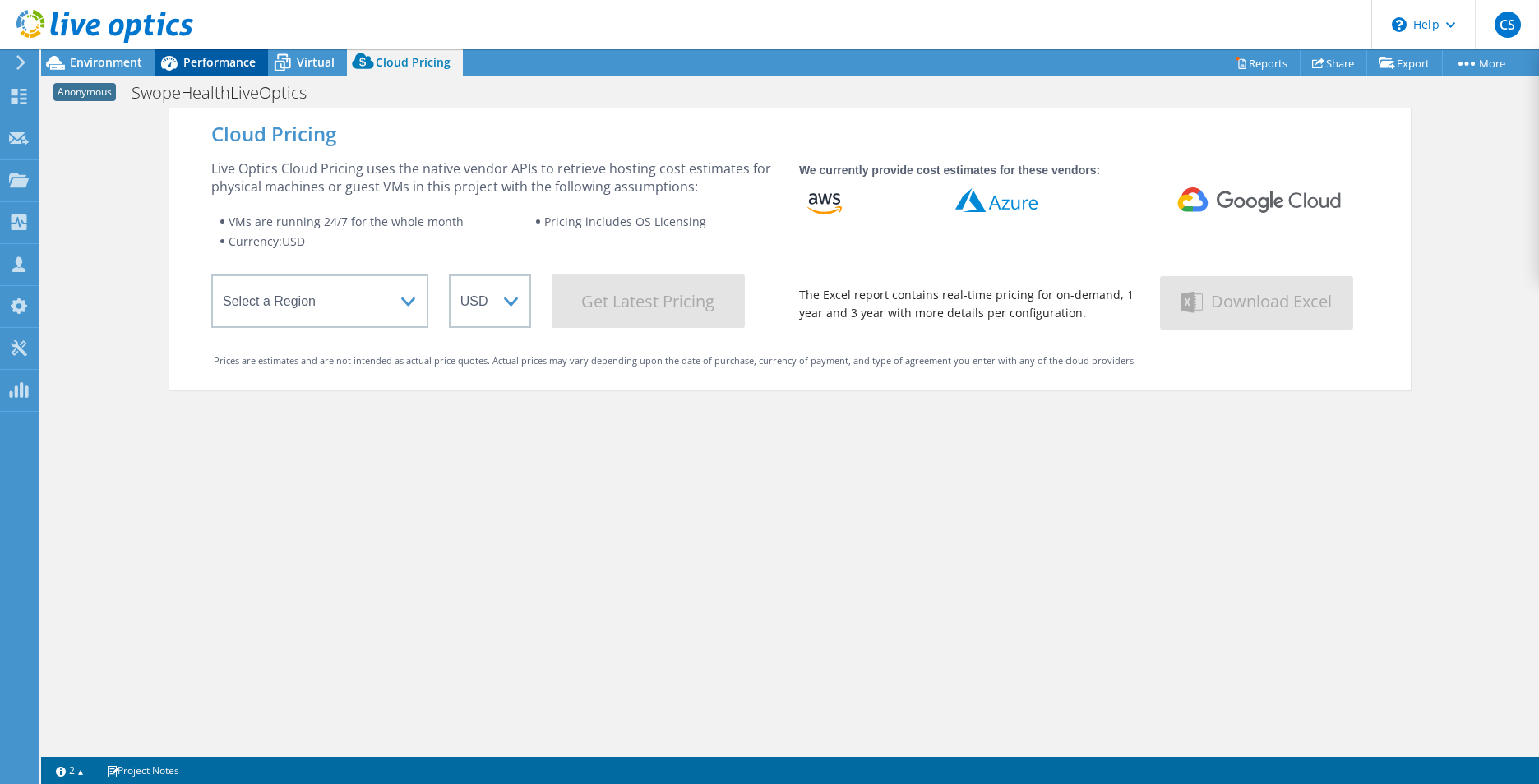
click at [194, 51] on div "Performance" at bounding box center [211, 63] width 114 height 27
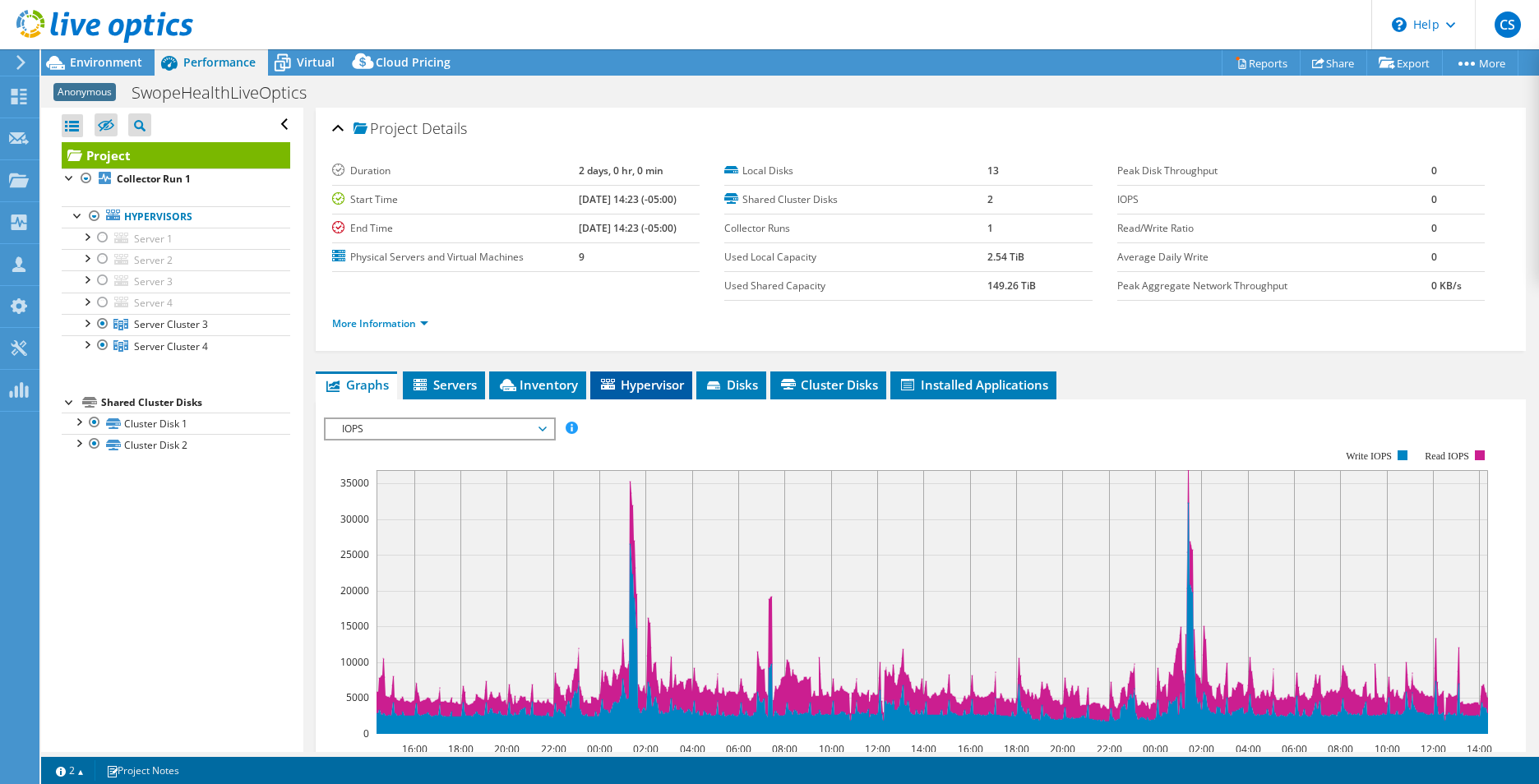
click at [638, 384] on span "Hypervisor" at bounding box center [641, 384] width 85 height 16
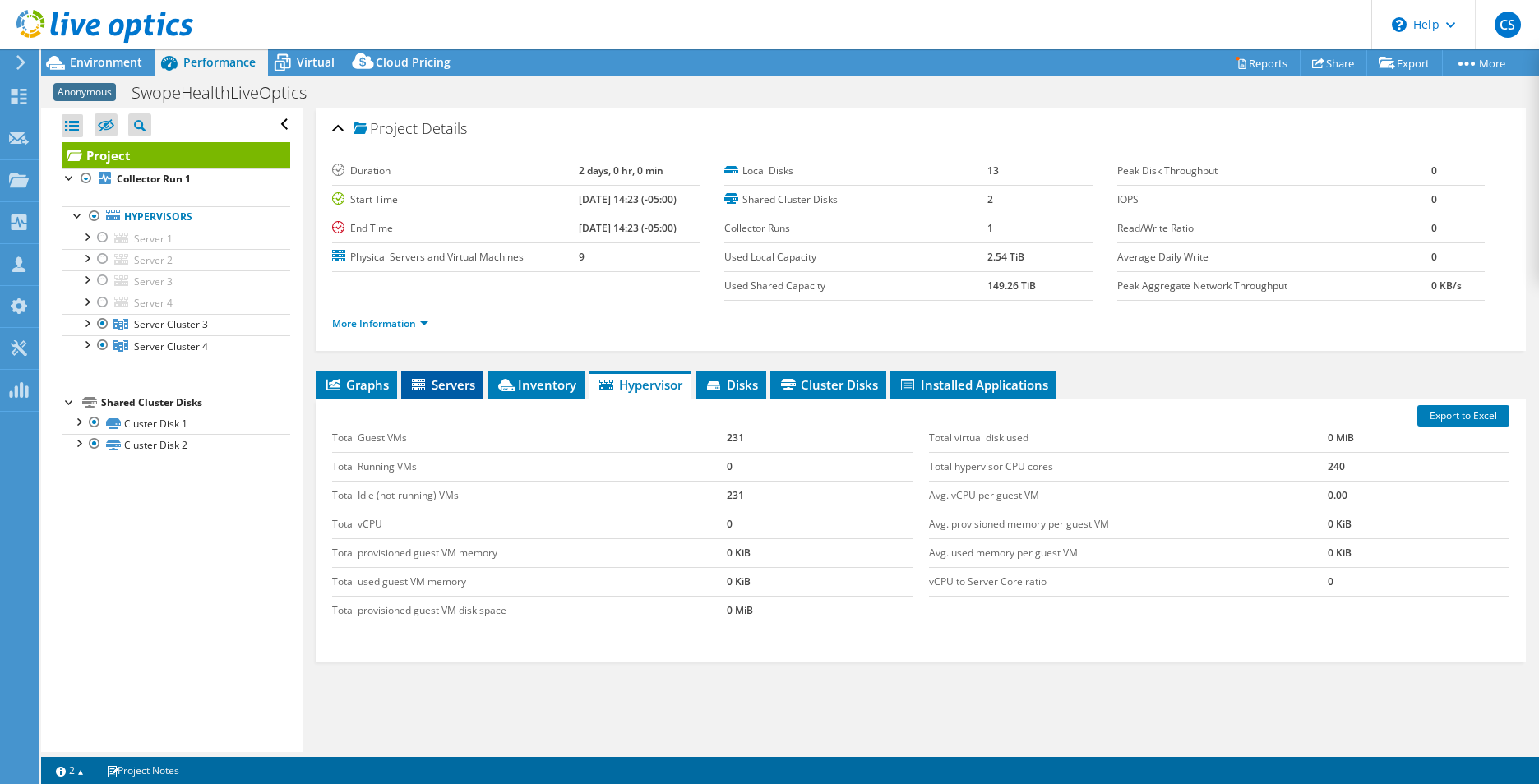
click at [449, 383] on span "Servers" at bounding box center [442, 384] width 66 height 16
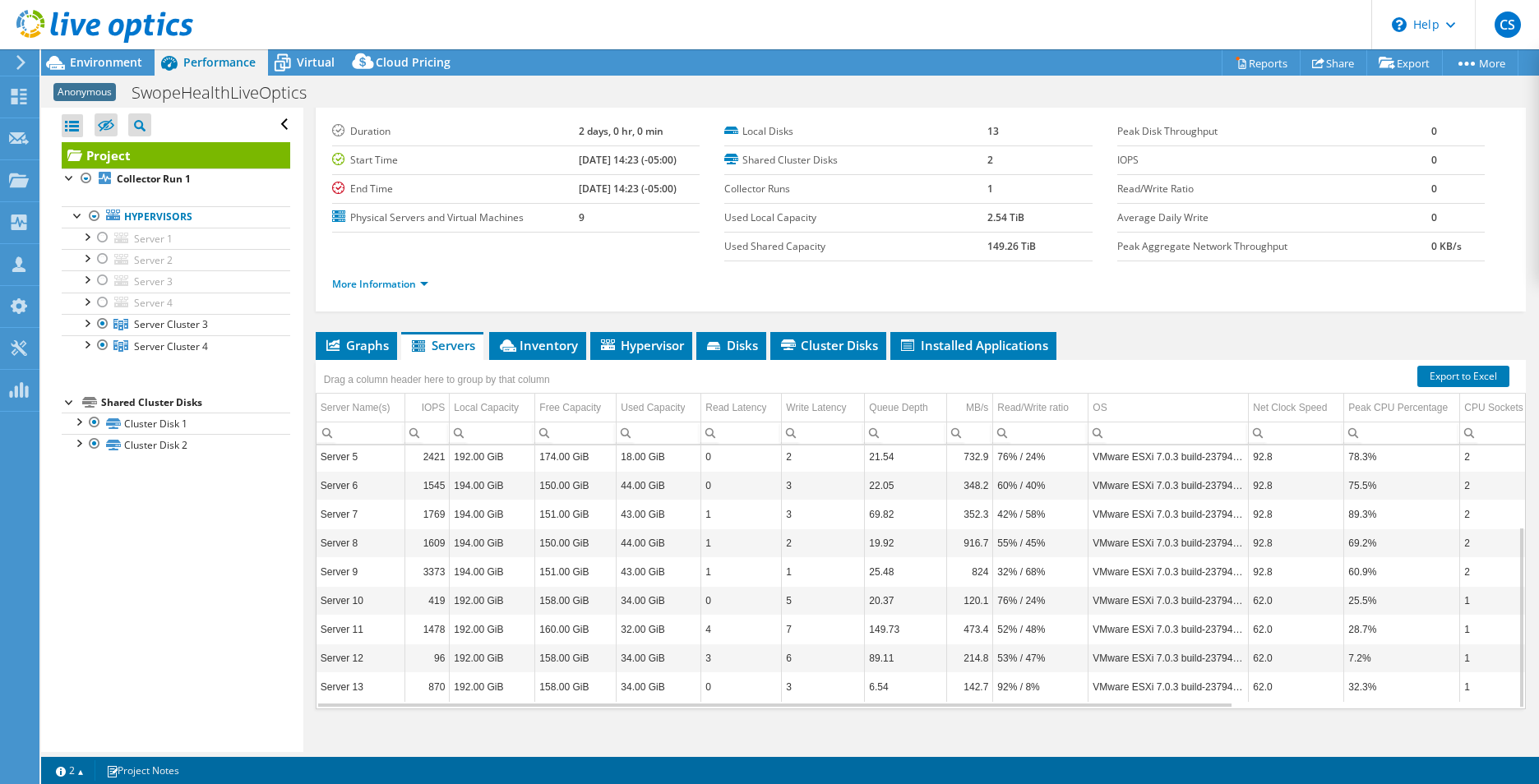
scroll to position [59, 0]
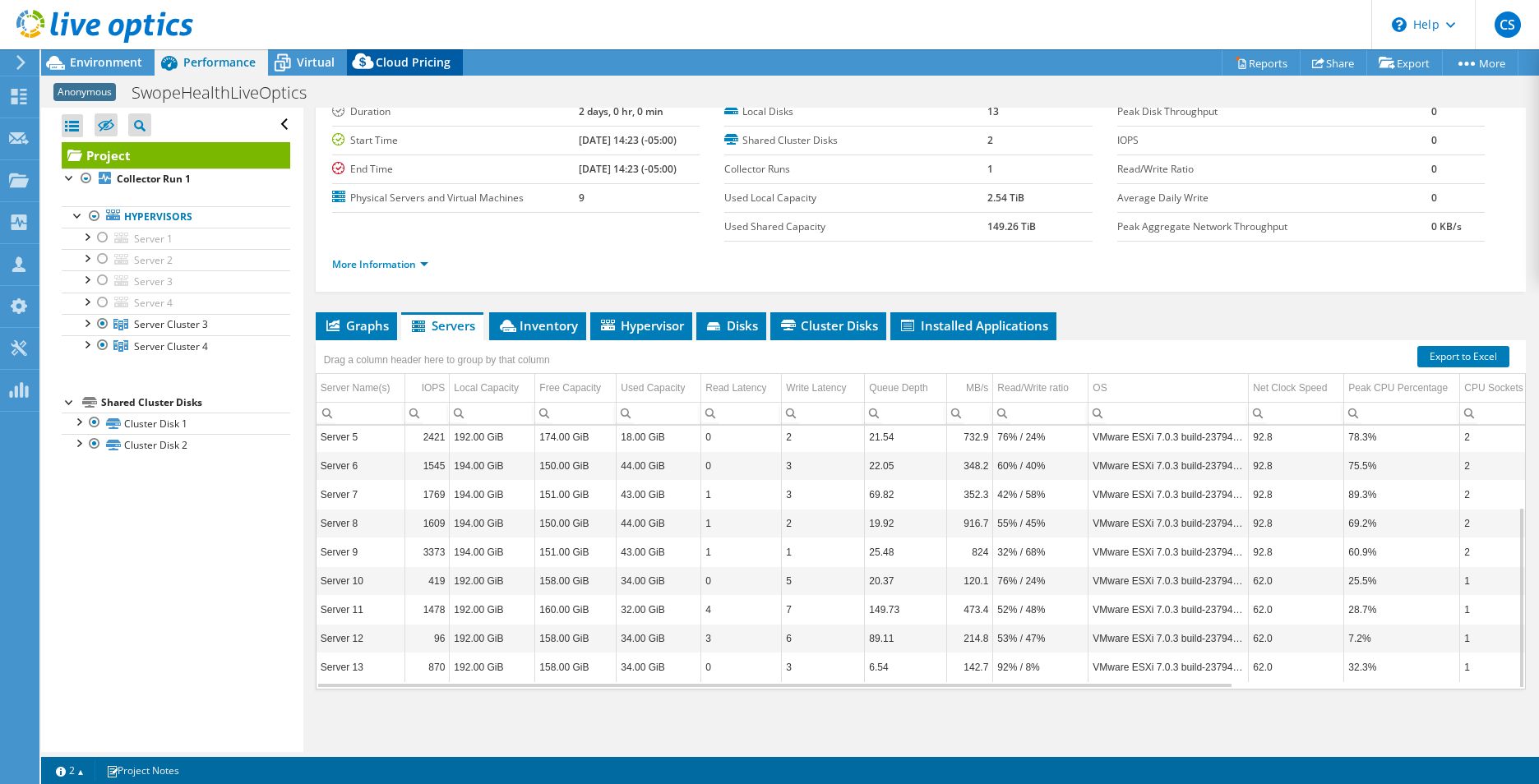
click at [407, 69] on span "Cloud Pricing" at bounding box center [413, 62] width 75 height 15
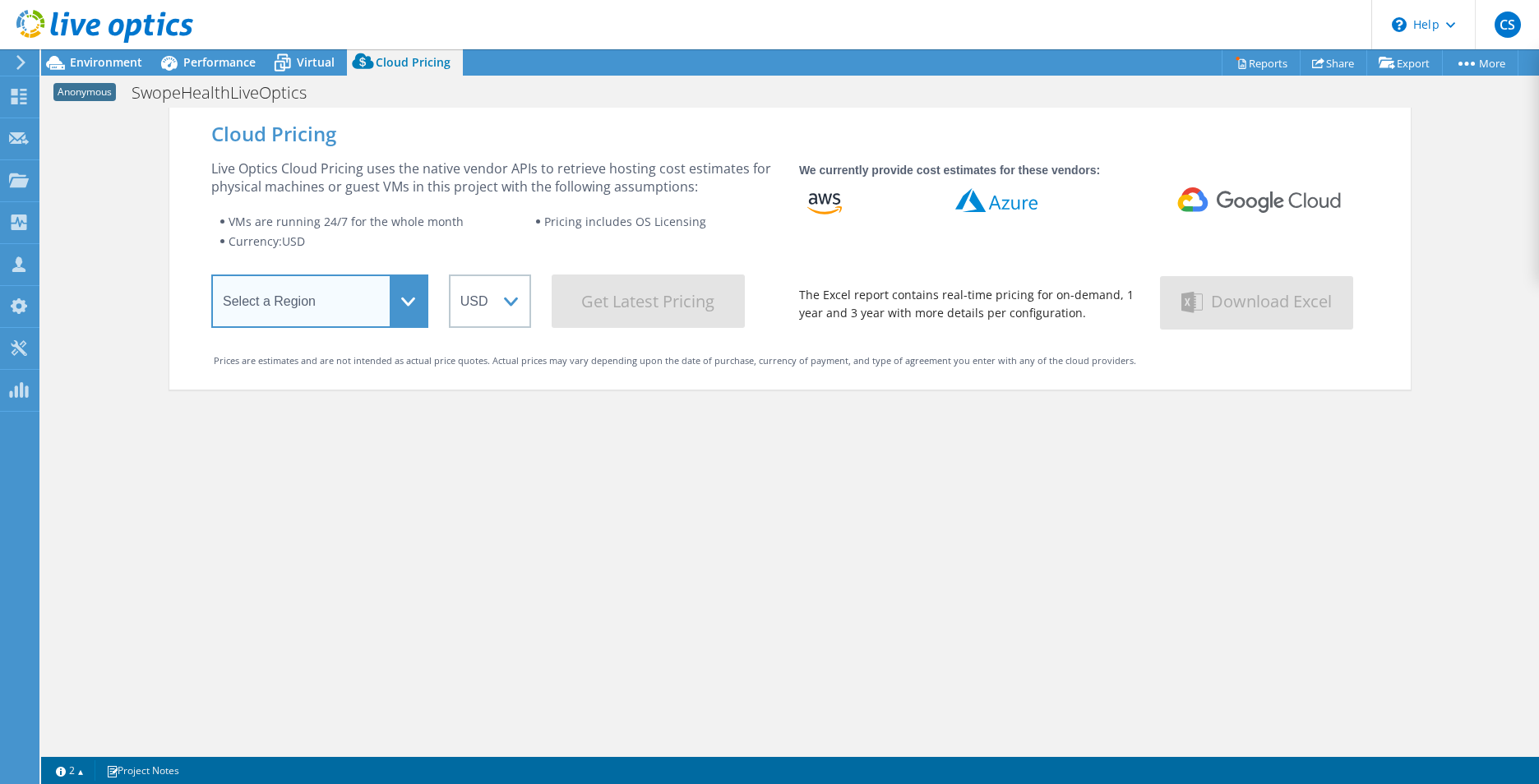
click at [398, 305] on select "Select a Region Asia Pacific (Hong Kong) Asia Pacific (Mumbai) Asia Pacific (Se…" at bounding box center [319, 301] width 217 height 54
select select "USWest"
click at [211, 278] on select "Select a Region Asia Pacific (Hong Kong) Asia Pacific (Mumbai) Asia Pacific (Se…" at bounding box center [319, 301] width 217 height 54
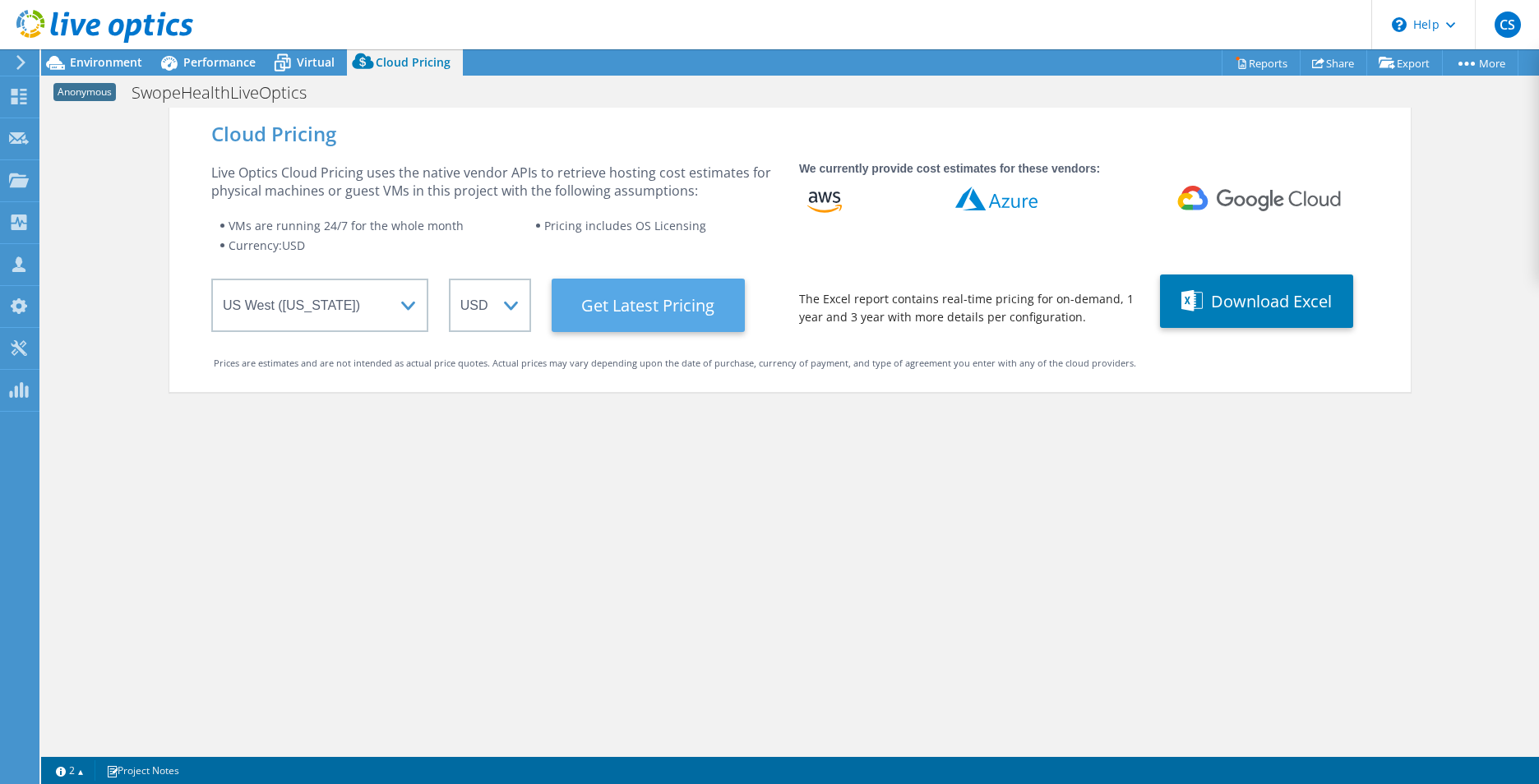
click at [600, 316] on Latest "Get Latest Pricing" at bounding box center [649, 305] width 193 height 54
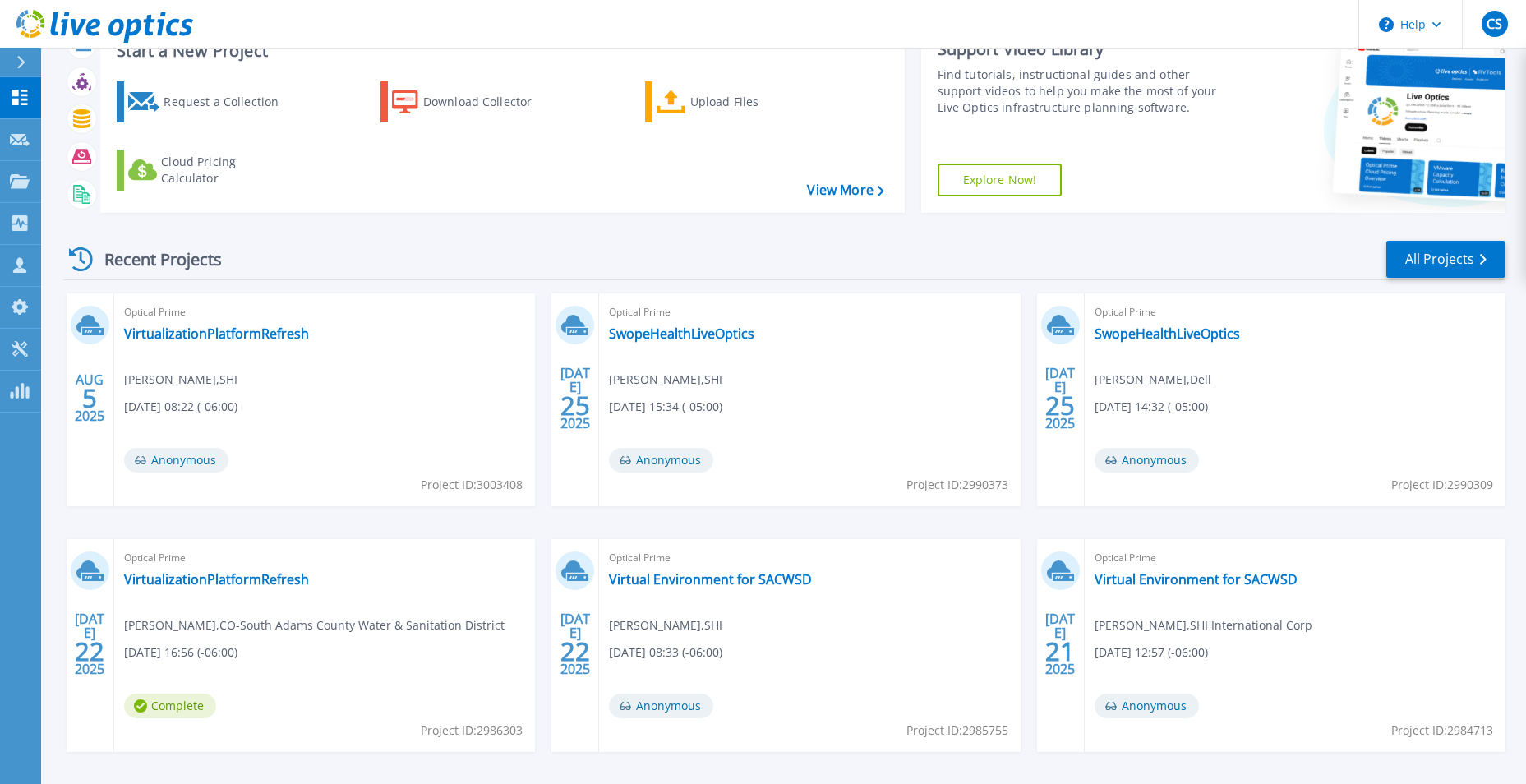
scroll to position [126, 0]
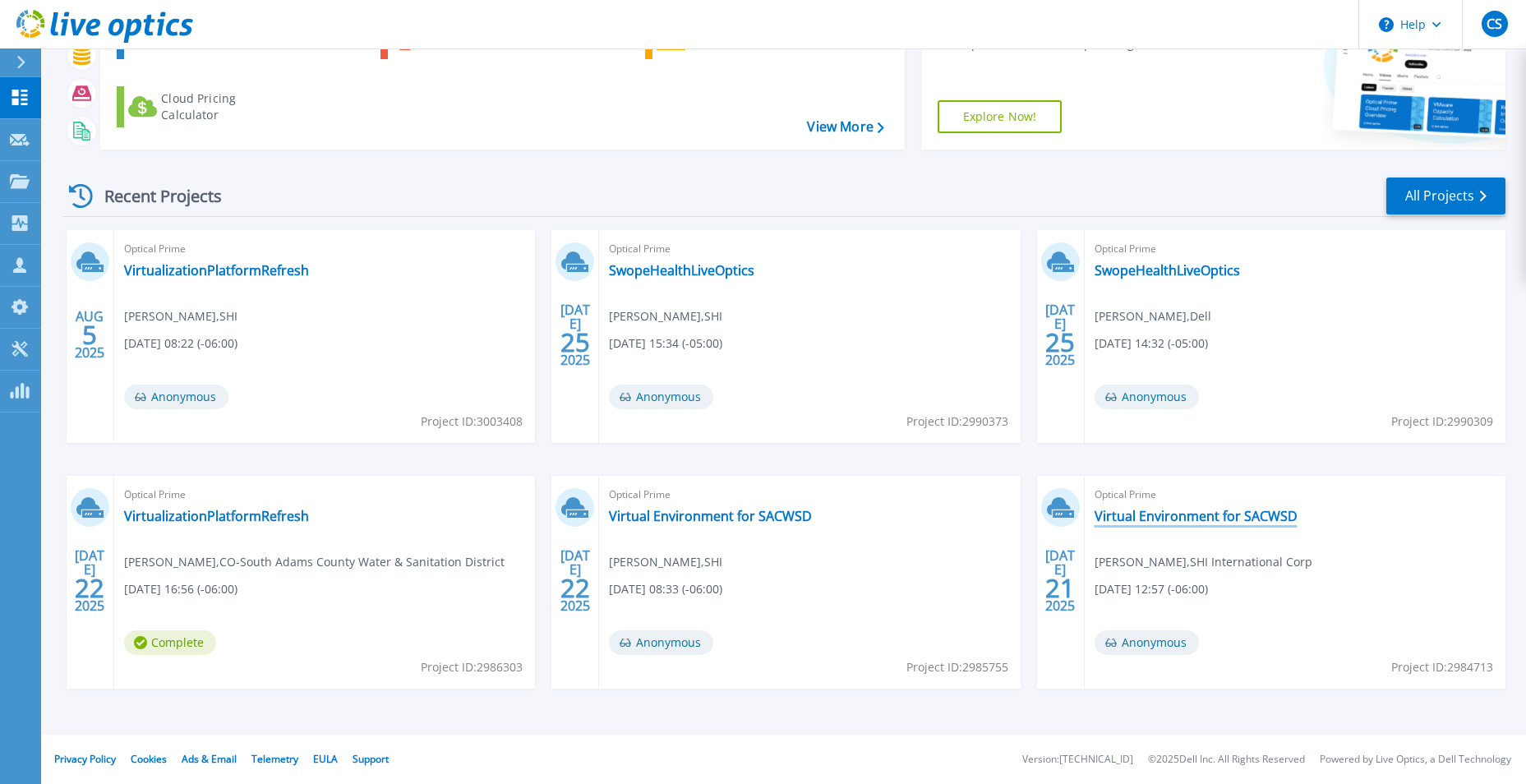
click at [1149, 515] on link "Virtual Environment for SACWSD" at bounding box center [1196, 515] width 203 height 16
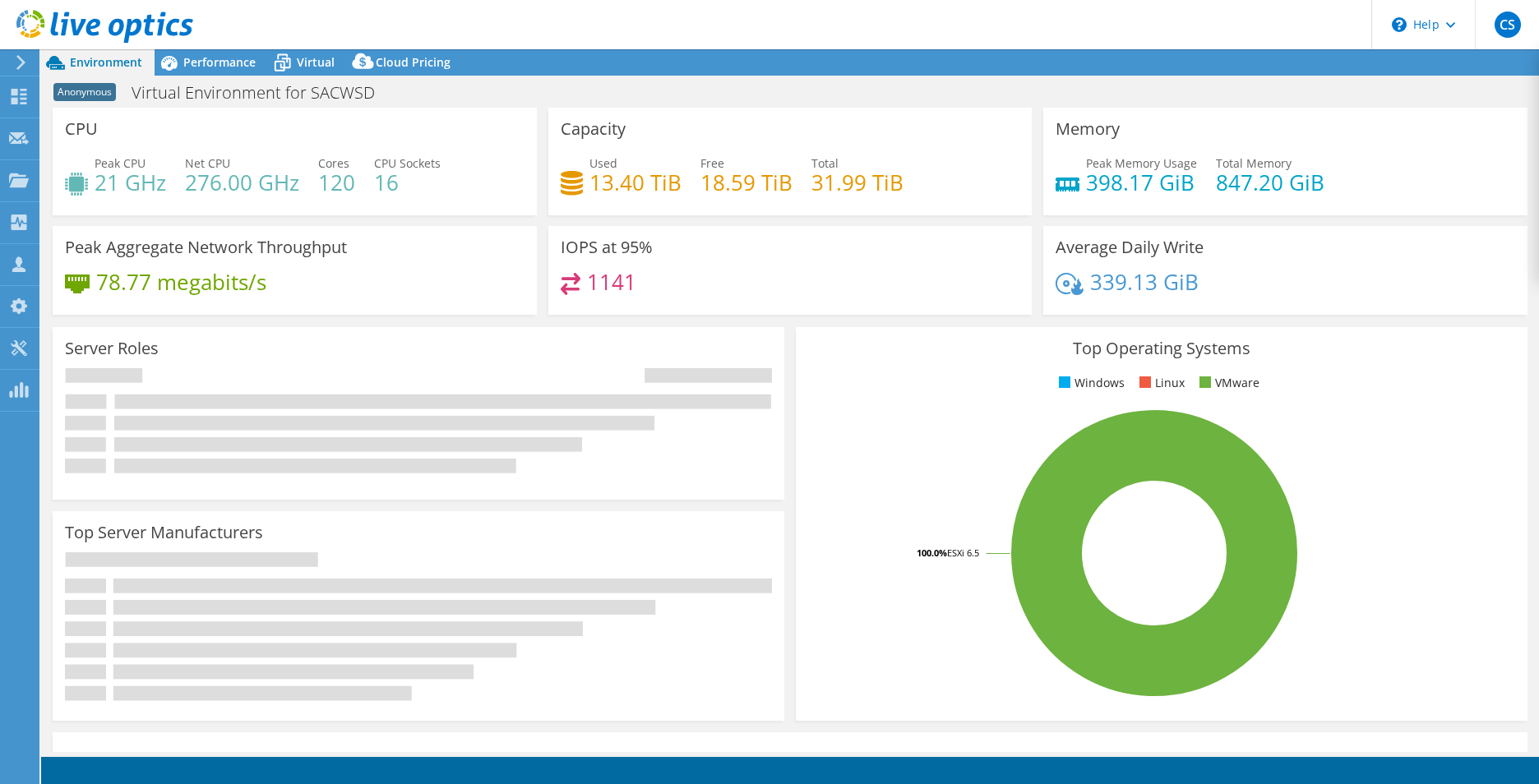
select select "USWest"
select select "USD"
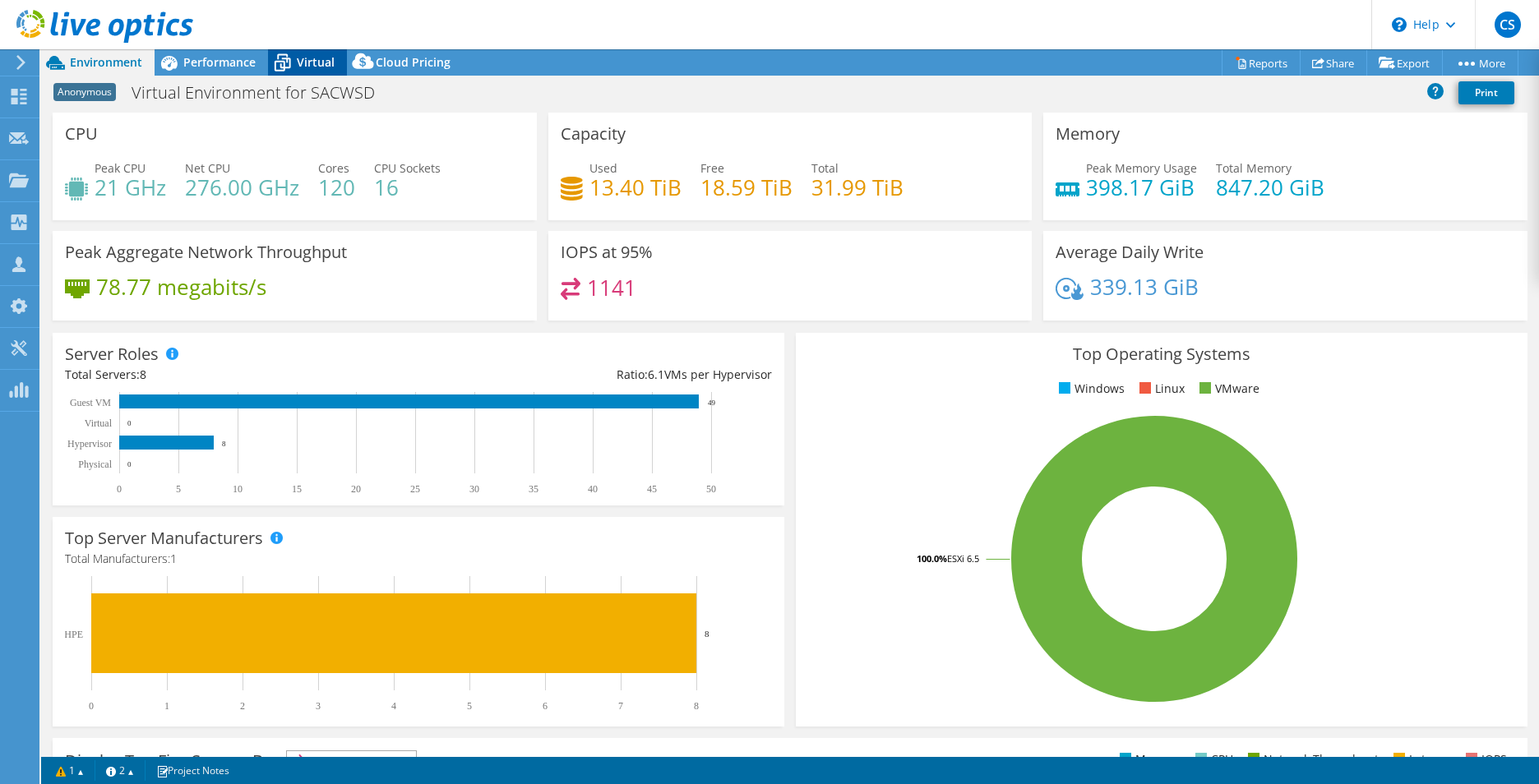
click at [307, 63] on span "Virtual" at bounding box center [316, 62] width 38 height 15
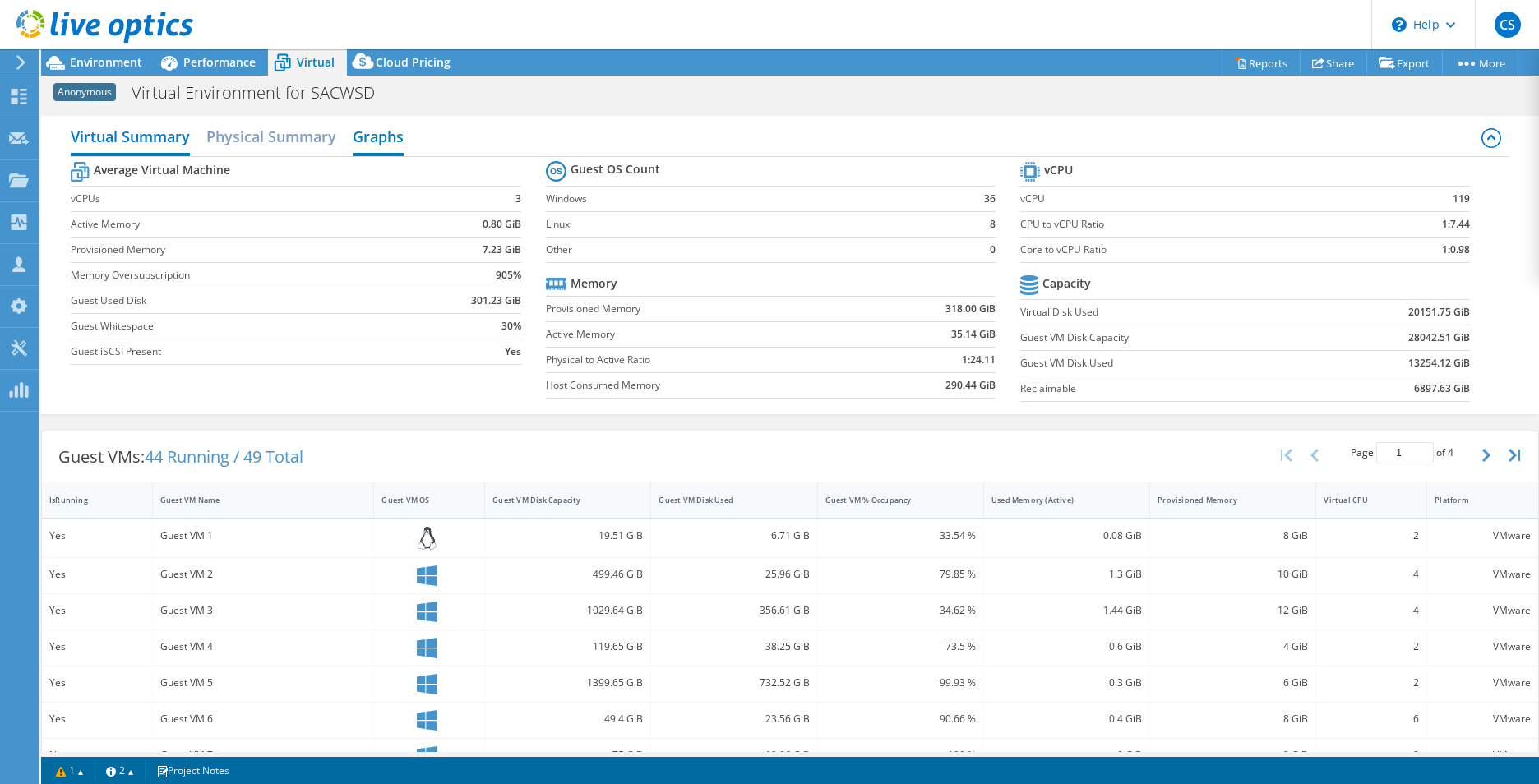
click at [361, 128] on h2 "Graphs" at bounding box center [378, 138] width 51 height 36
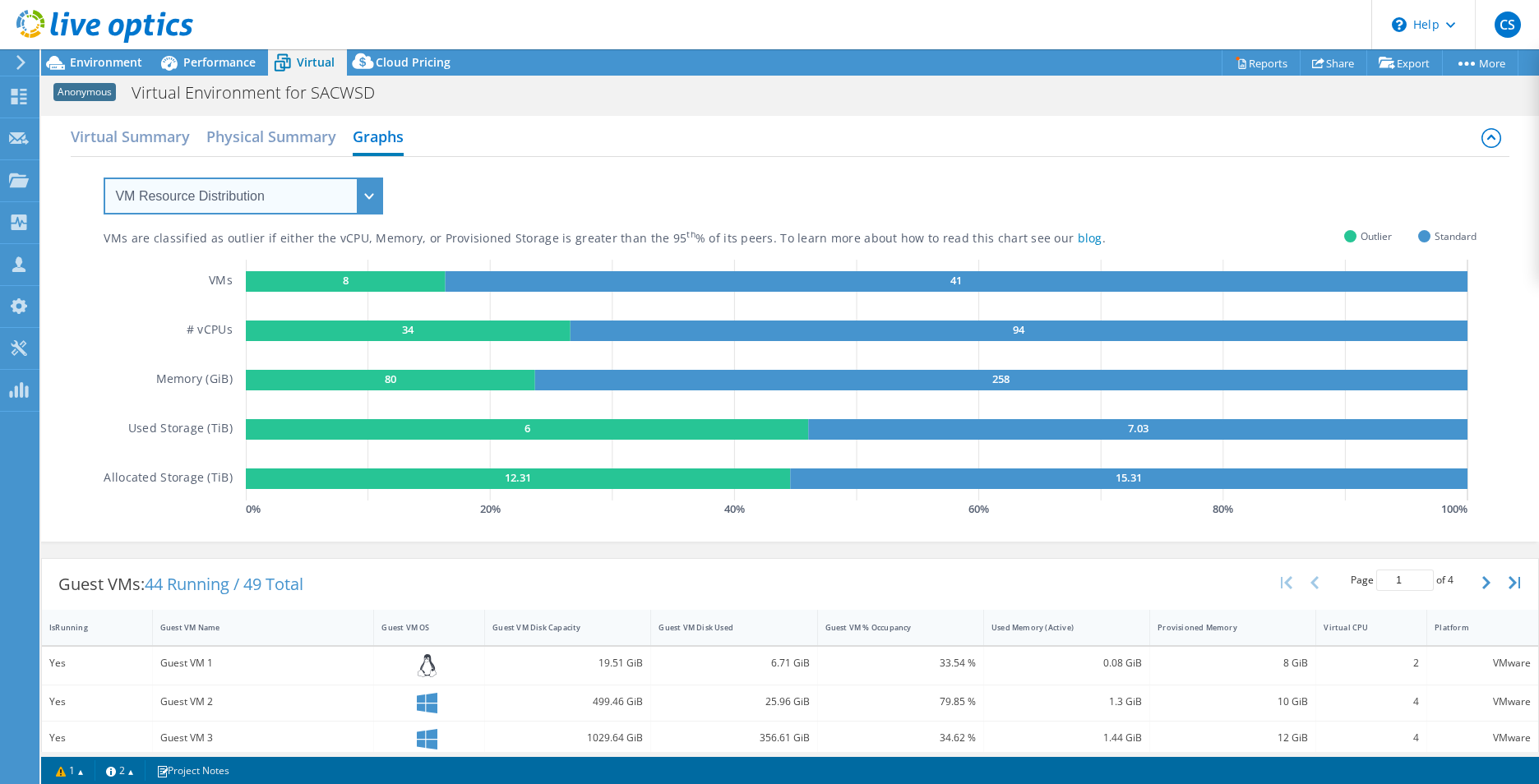
click at [185, 191] on select "VM Resource Distribution Provisioning Contrast Over Provisioning" at bounding box center [243, 196] width 279 height 37
click at [103, 178] on select "VM Resource Distribution Provisioning Contrast Over Provisioning" at bounding box center [243, 196] width 279 height 37
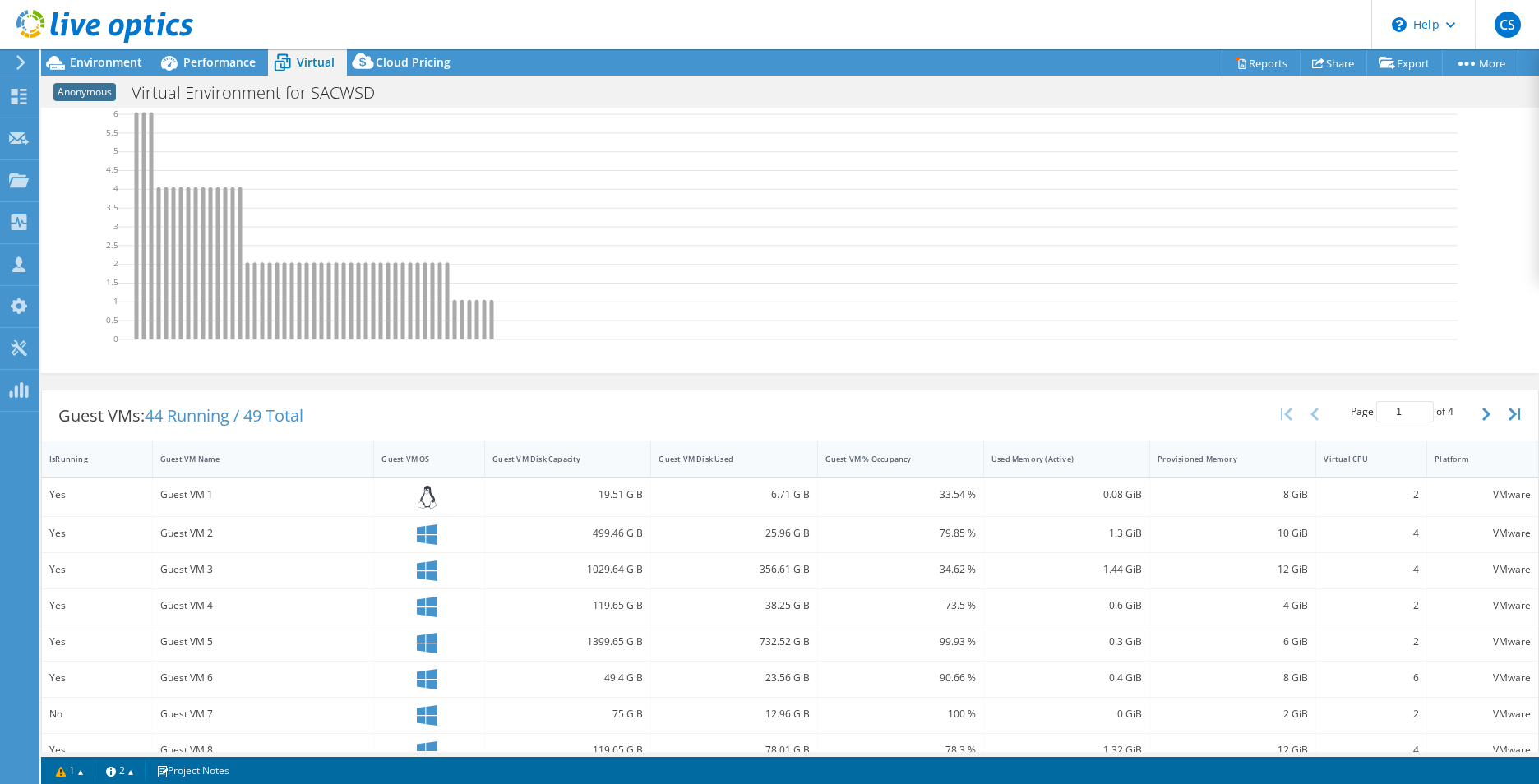
scroll to position [247, 0]
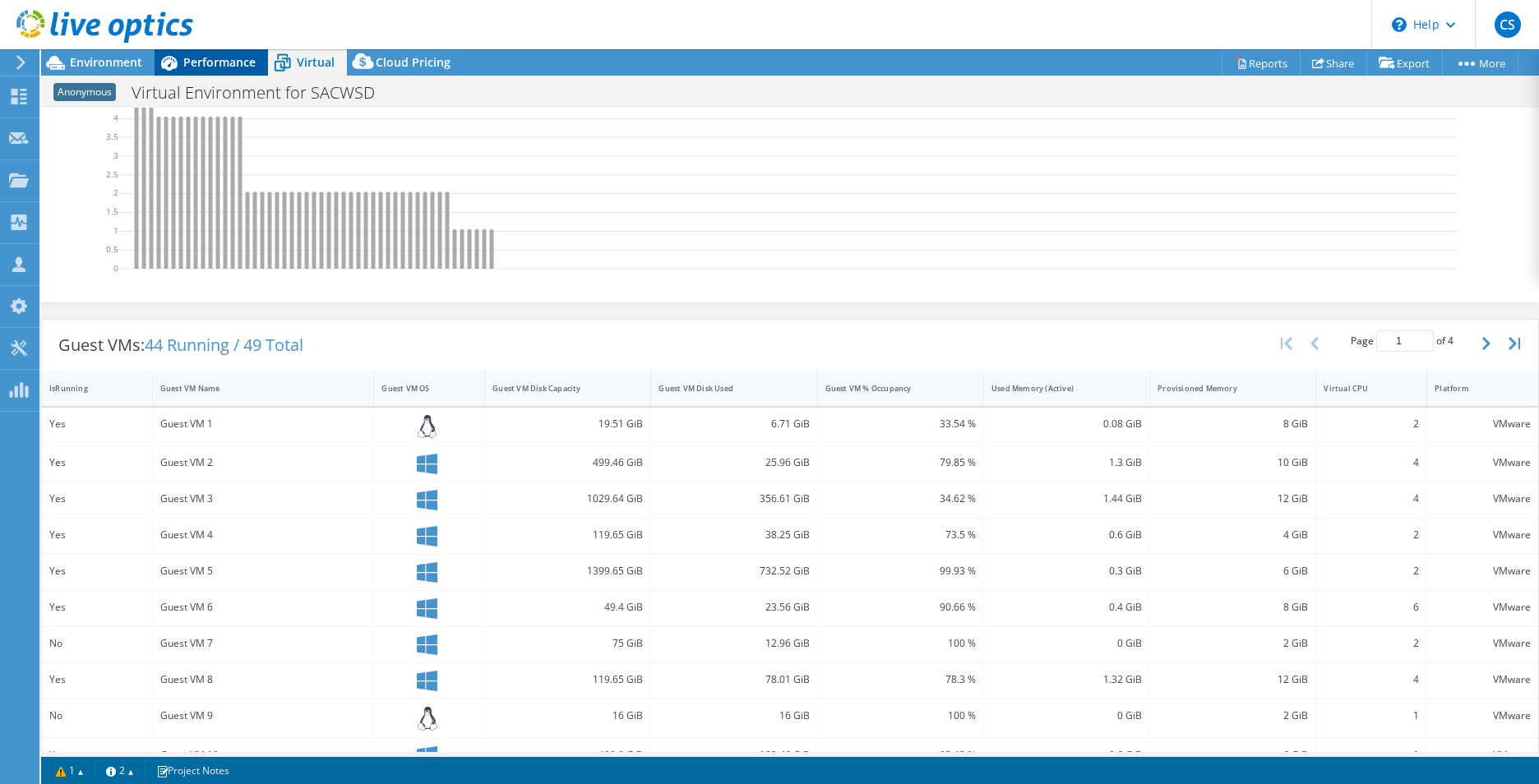
click at [222, 56] on span "Performance" at bounding box center [220, 62] width 73 height 15
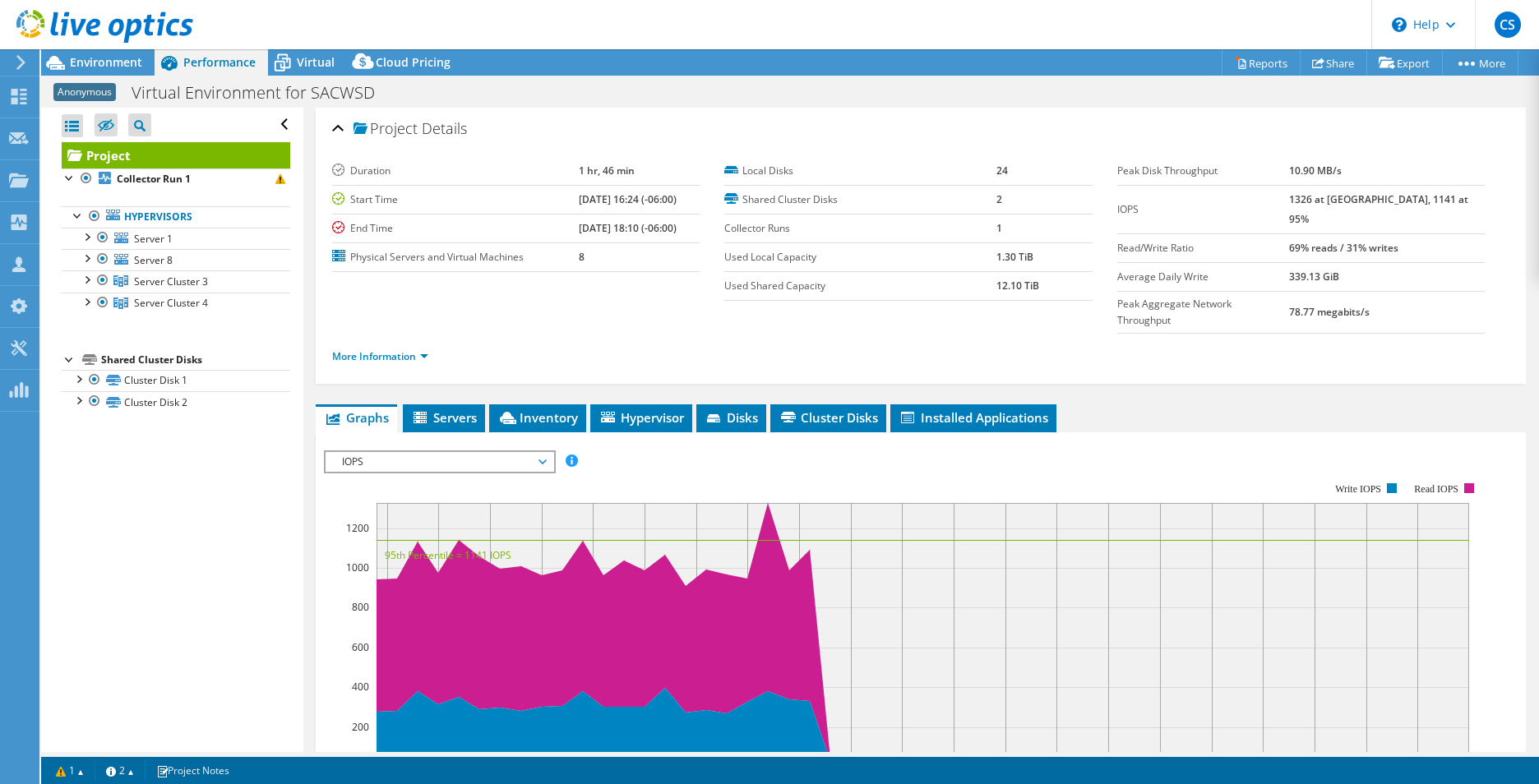
click at [448, 452] on span "IOPS" at bounding box center [439, 462] width 211 height 20
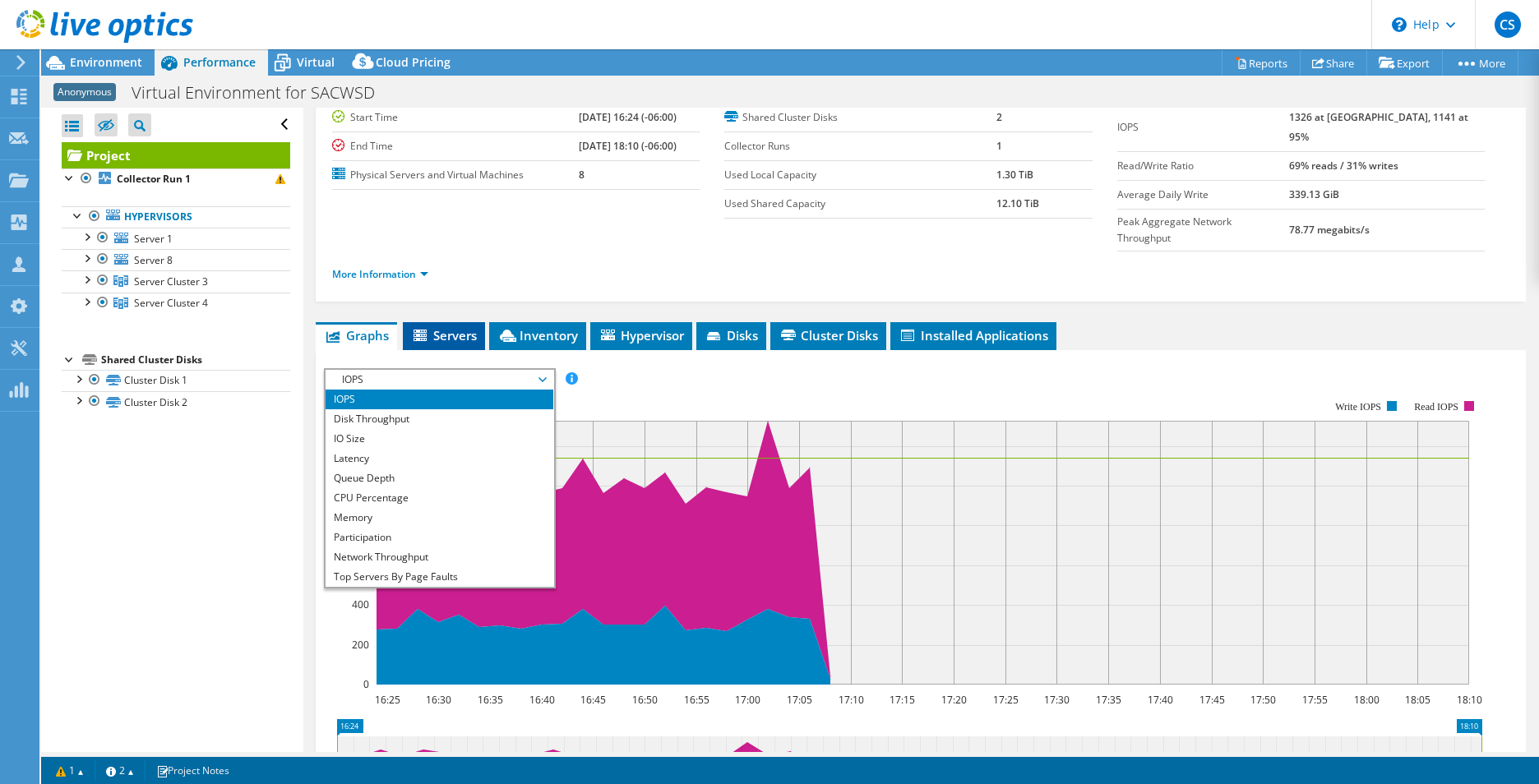
click at [451, 327] on span "Servers" at bounding box center [444, 335] width 66 height 16
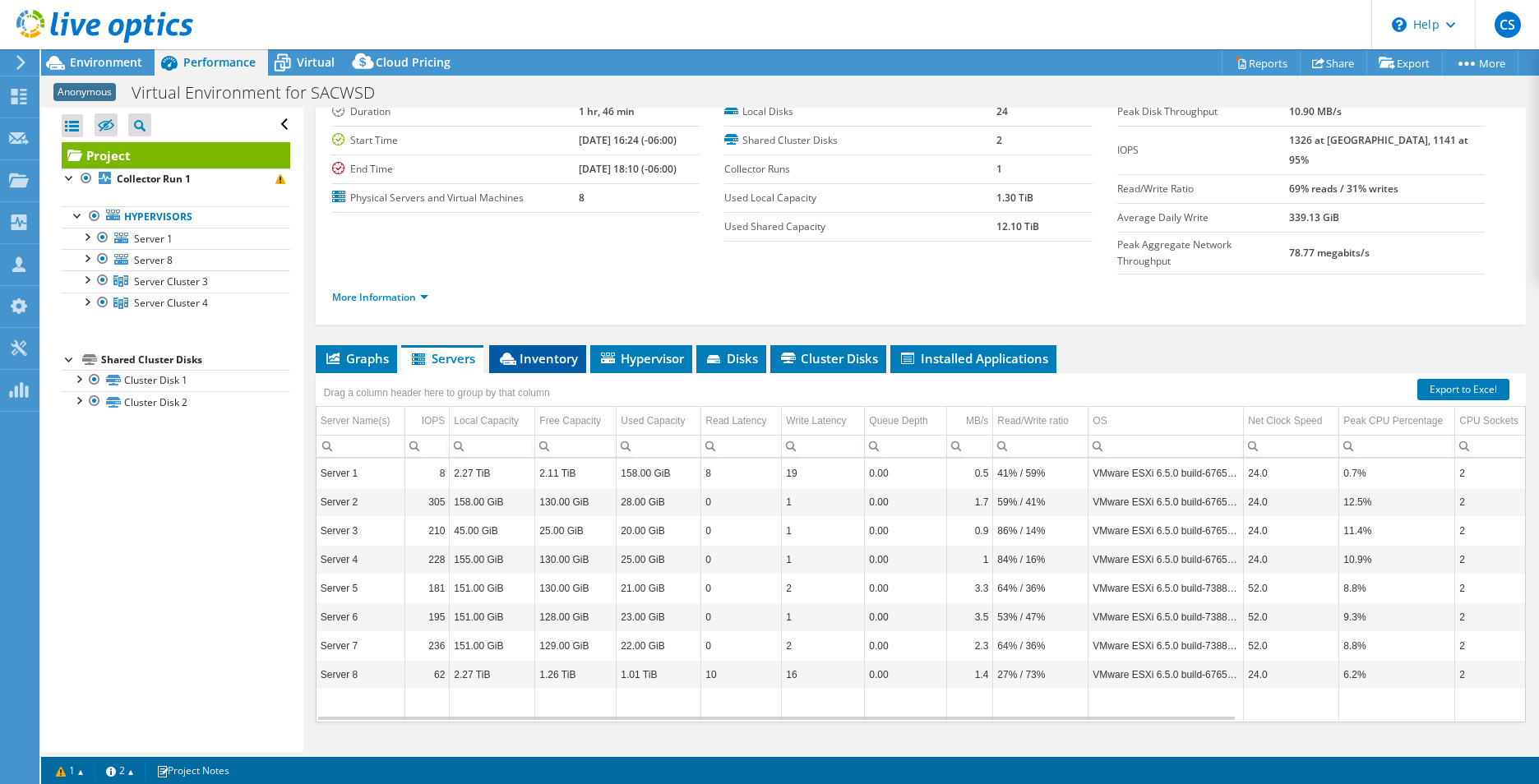
click at [525, 350] on span "Inventory" at bounding box center [538, 358] width 80 height 16
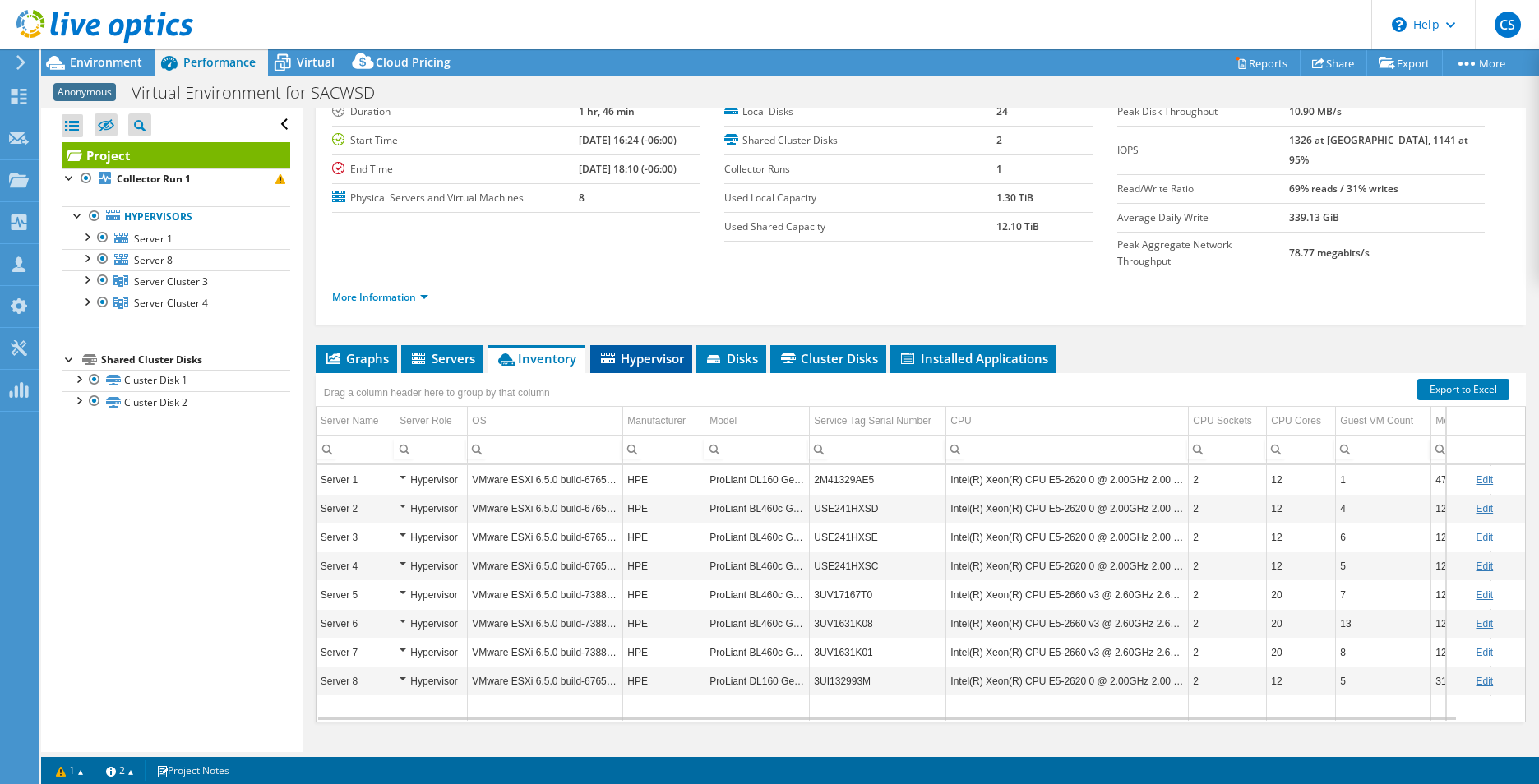
click at [626, 350] on span "Hypervisor" at bounding box center [641, 358] width 85 height 16
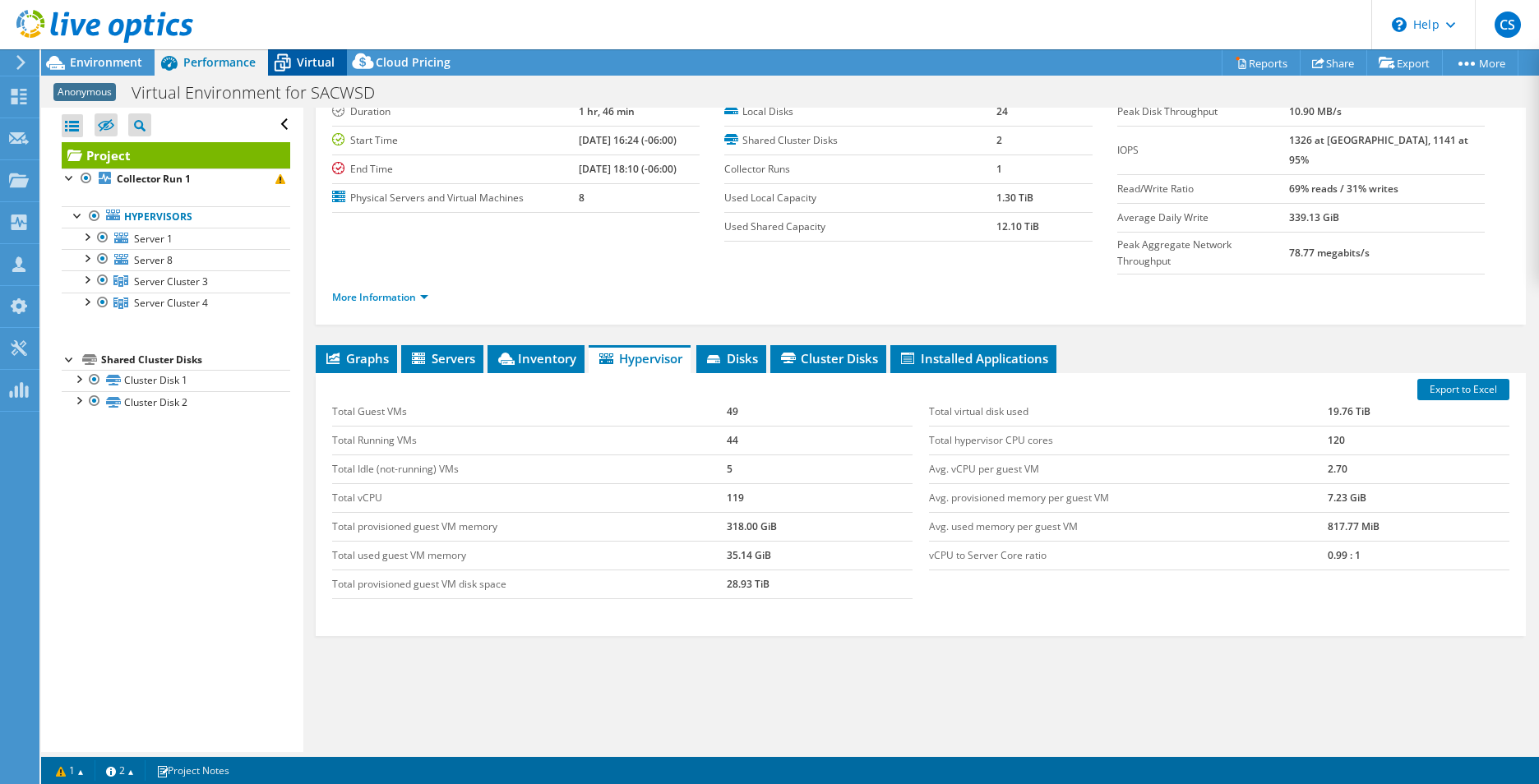
click at [314, 66] on span "Virtual" at bounding box center [316, 62] width 38 height 15
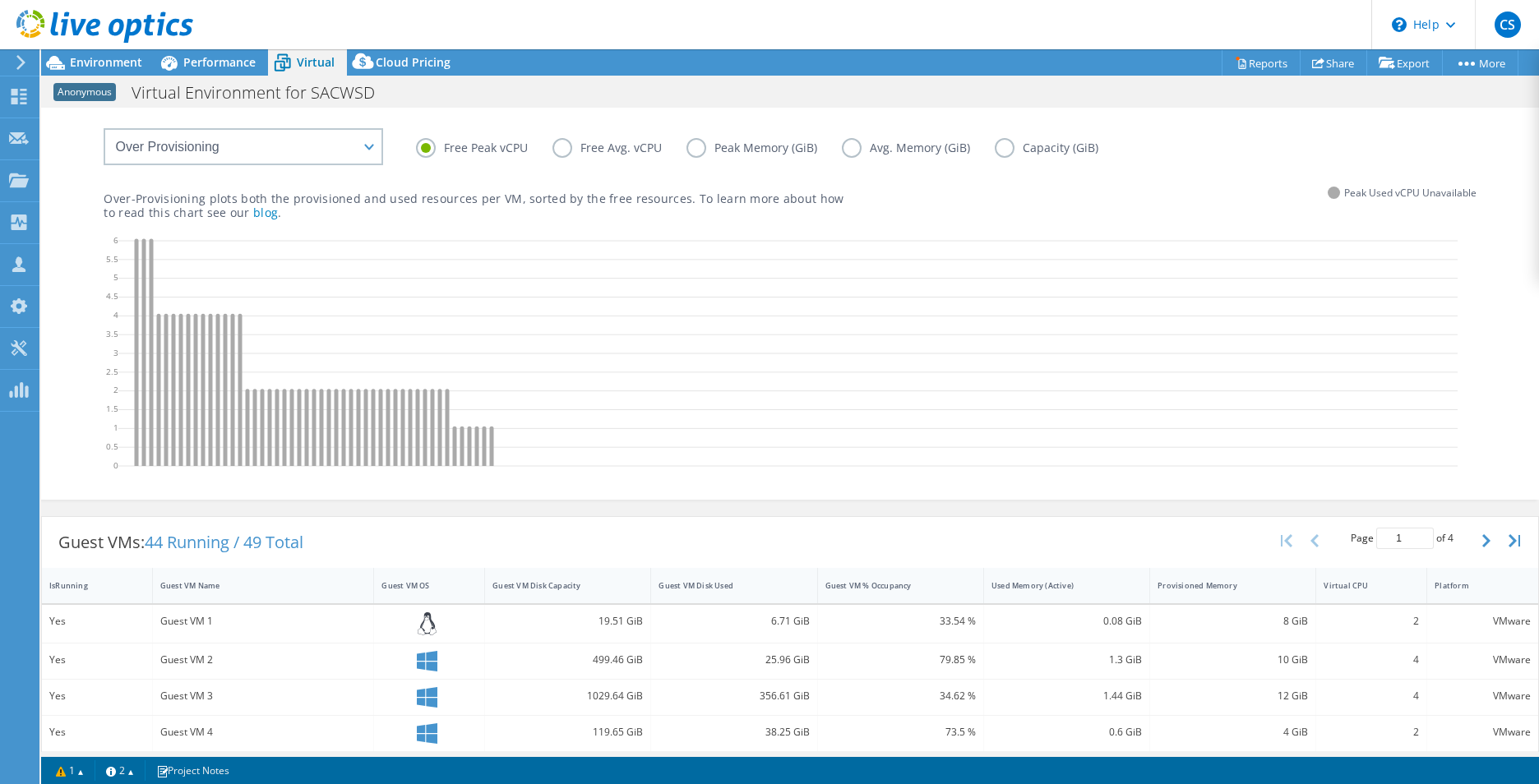
scroll to position [0, 0]
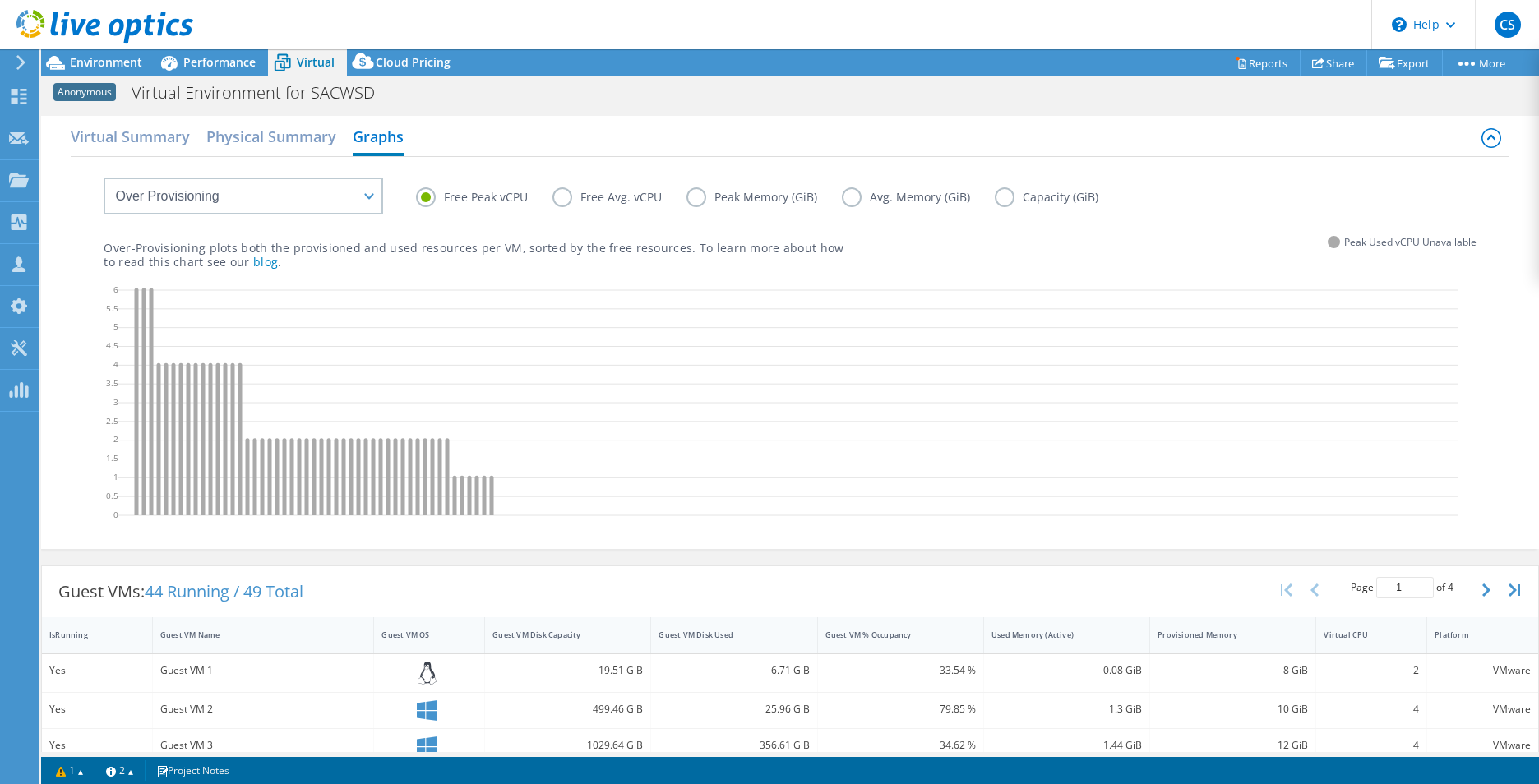
click at [559, 198] on label "Free Avg. vCPU" at bounding box center [620, 197] width 134 height 20
click at [0, 0] on input "Free Avg. vCPU" at bounding box center [0, 0] width 0 height 0
click at [703, 197] on label "Peak Memory (GiB)" at bounding box center [764, 197] width 155 height 20
click at [0, 0] on input "Peak Memory (GiB)" at bounding box center [0, 0] width 0 height 0
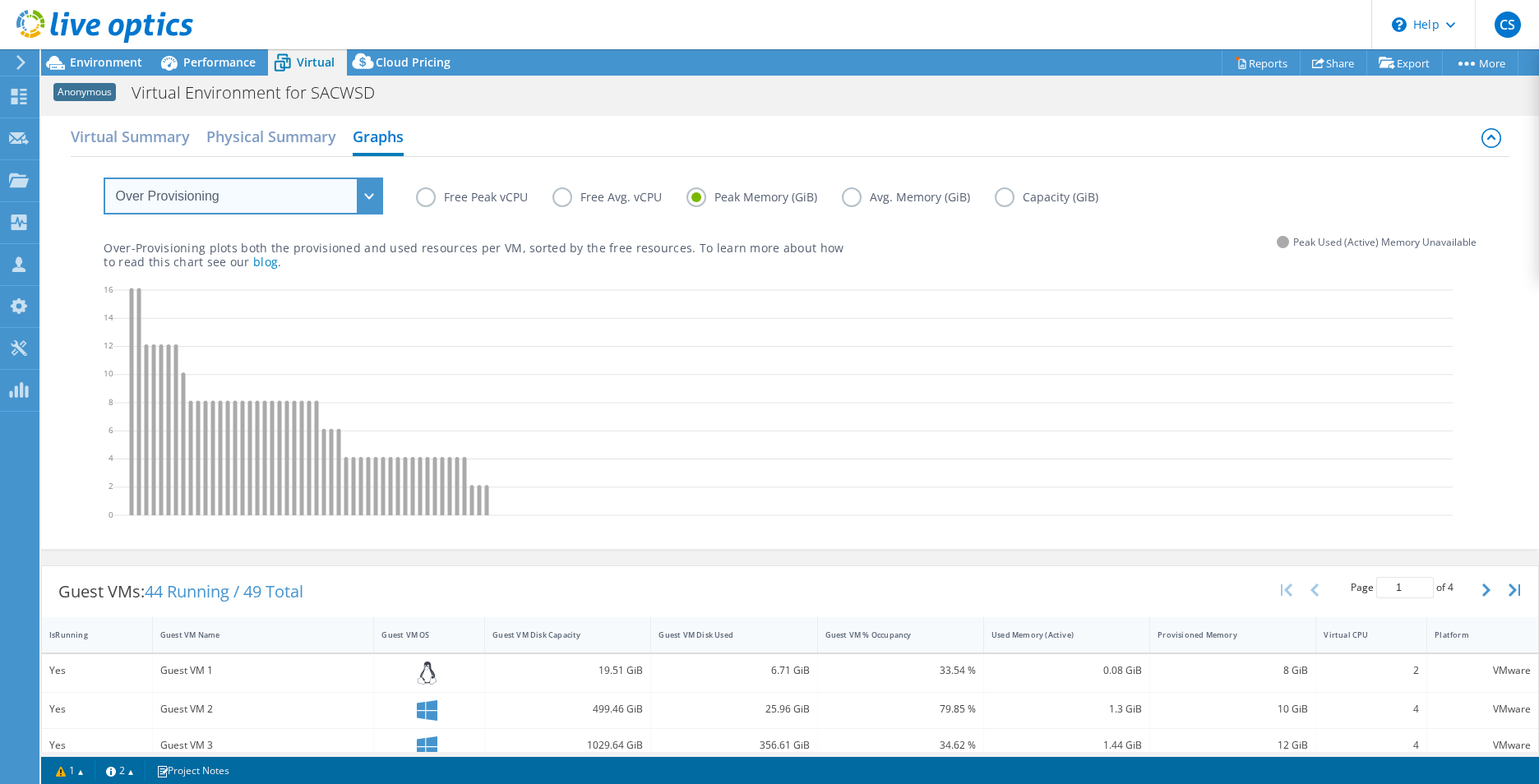
click at [310, 199] on select "VM Resource Distribution Provisioning Contrast Over Provisioning" at bounding box center [243, 196] width 279 height 37
select select "Provisioning Contrast"
click at [103, 178] on select "VM Resource Distribution Provisioning Contrast Over Provisioning" at bounding box center [243, 196] width 279 height 37
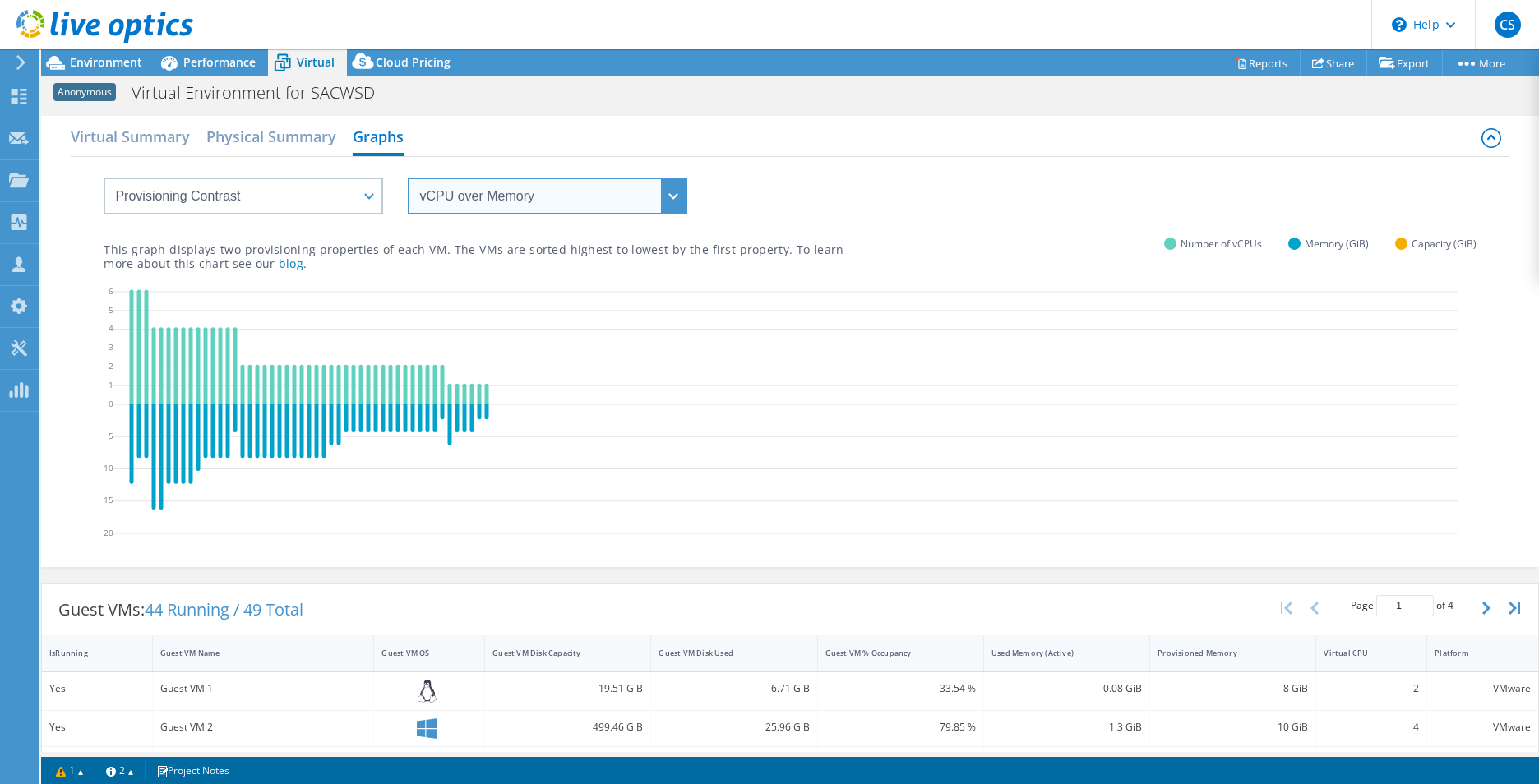
click at [490, 203] on select "vCPU over Memory vCPU over Capacity Memory over vCPU Memory over Capacity Capac…" at bounding box center [547, 196] width 279 height 37
select select "Memory over Capacity"
click at [407, 178] on select "vCPU over Memory vCPU over Capacity Memory over vCPU Memory over Capacity Capac…" at bounding box center [547, 196] width 279 height 37
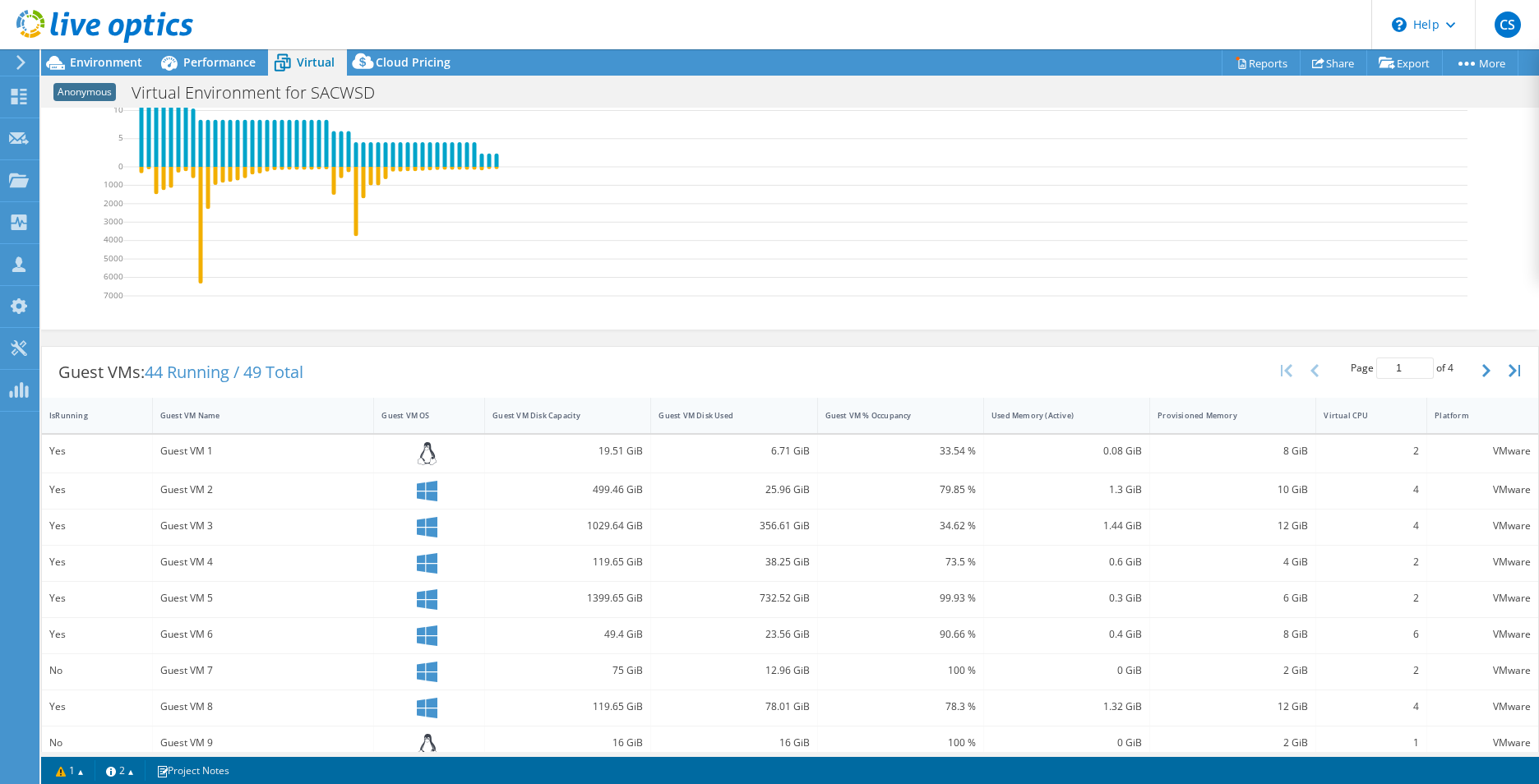
scroll to position [498, 0]
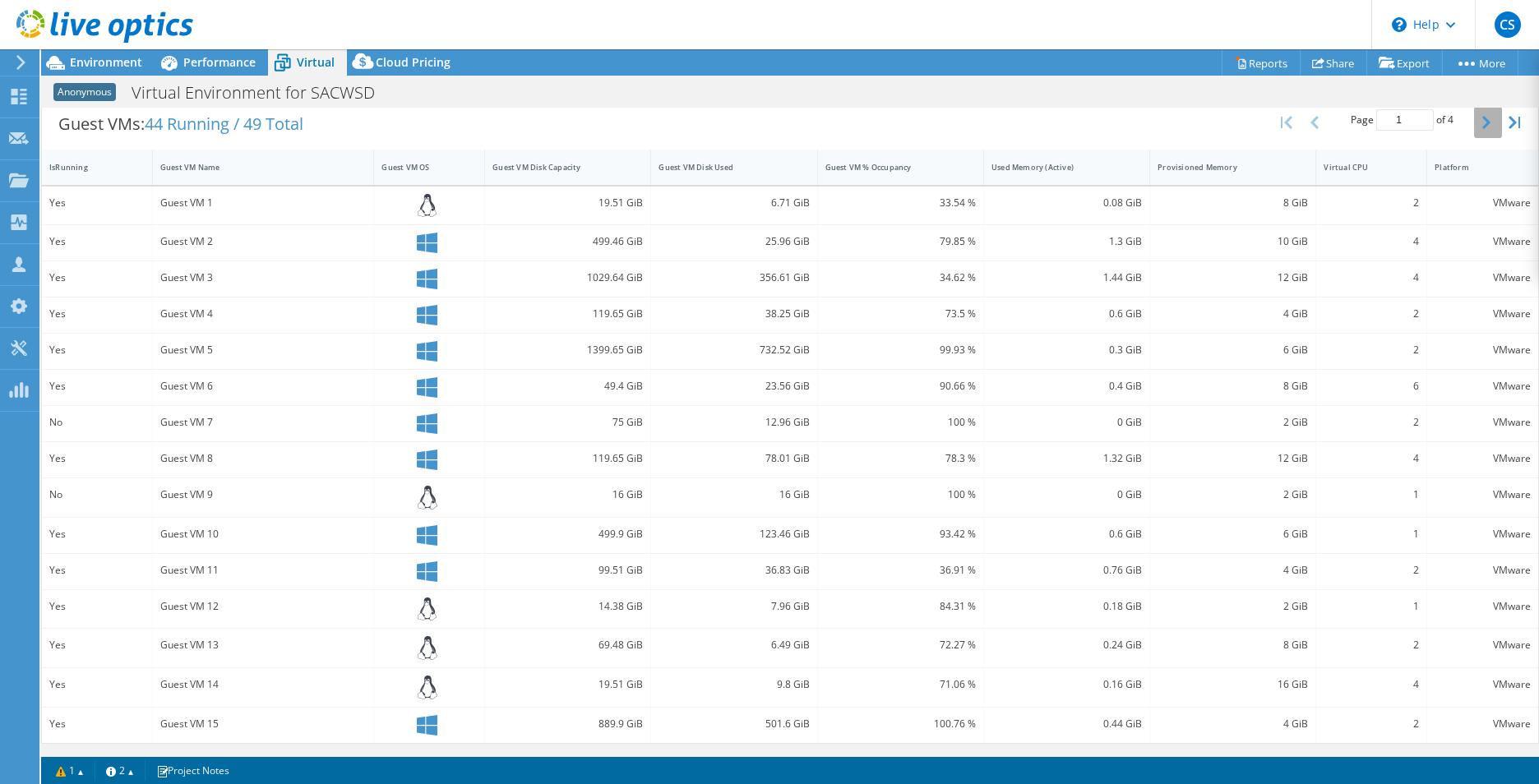
click at [1483, 119] on icon "button" at bounding box center [1486, 122] width 9 height 13
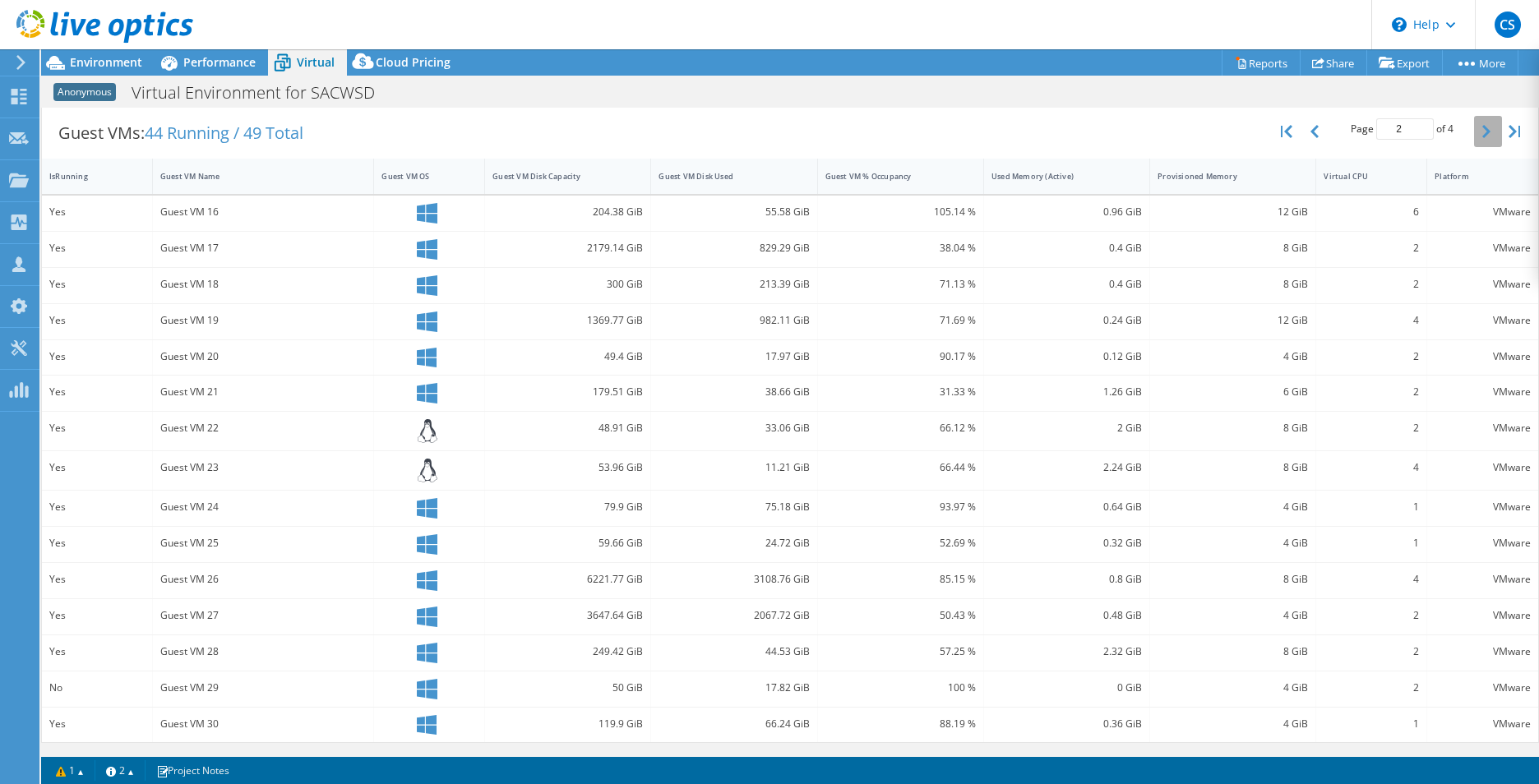
click at [1478, 119] on button "button" at bounding box center [1487, 131] width 28 height 32
type input "3"
